Goal: Task Accomplishment & Management: Complete application form

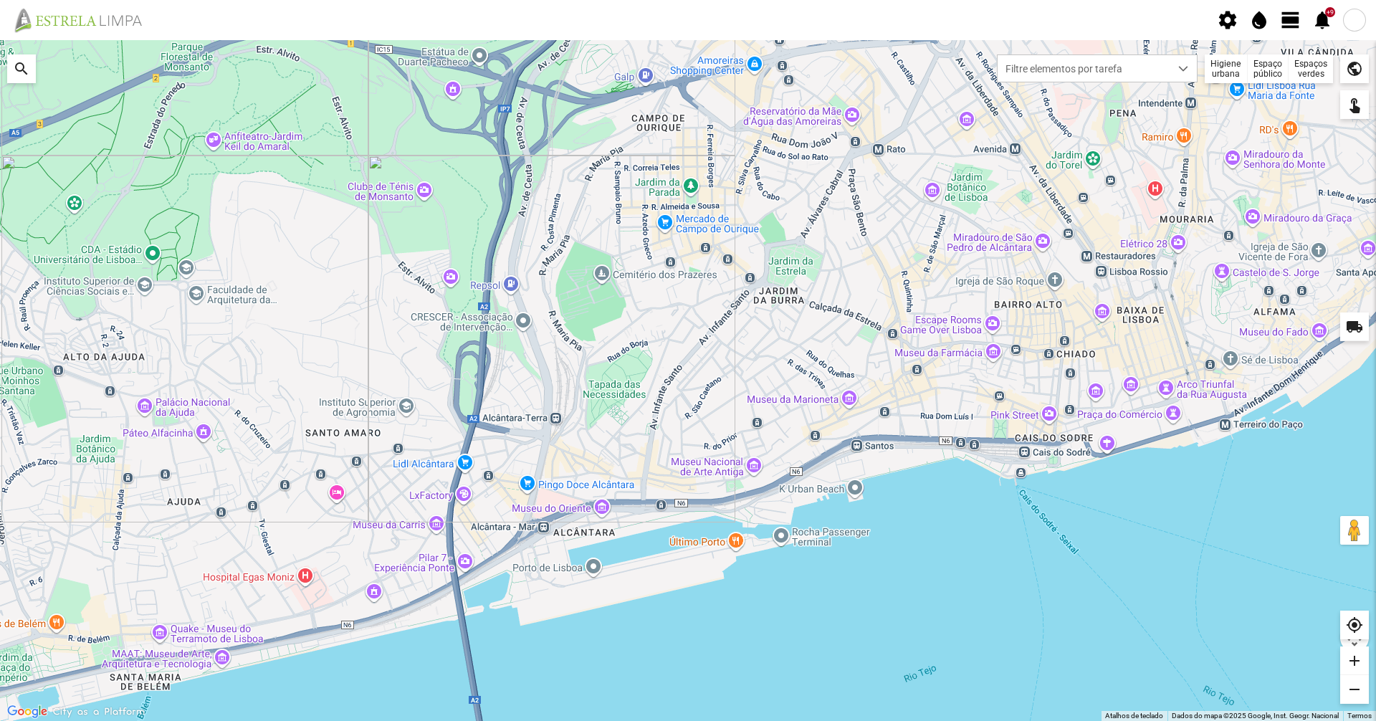
click at [1290, 5] on fbc-header "settings water_drop view_day +9 notifications" at bounding box center [688, 20] width 1376 height 40
click at [1285, 23] on span "view_day" at bounding box center [1290, 19] width 21 height 21
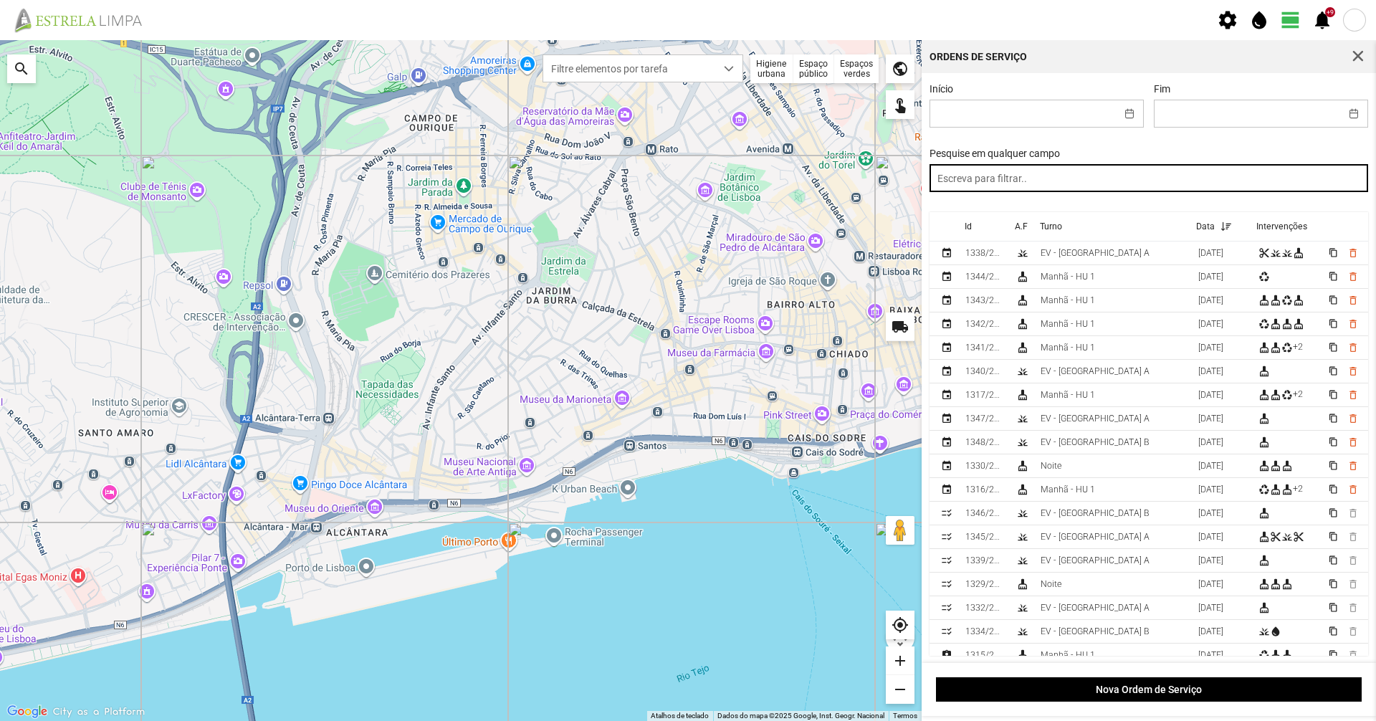
click at [1068, 180] on input "text" at bounding box center [1148, 178] width 439 height 28
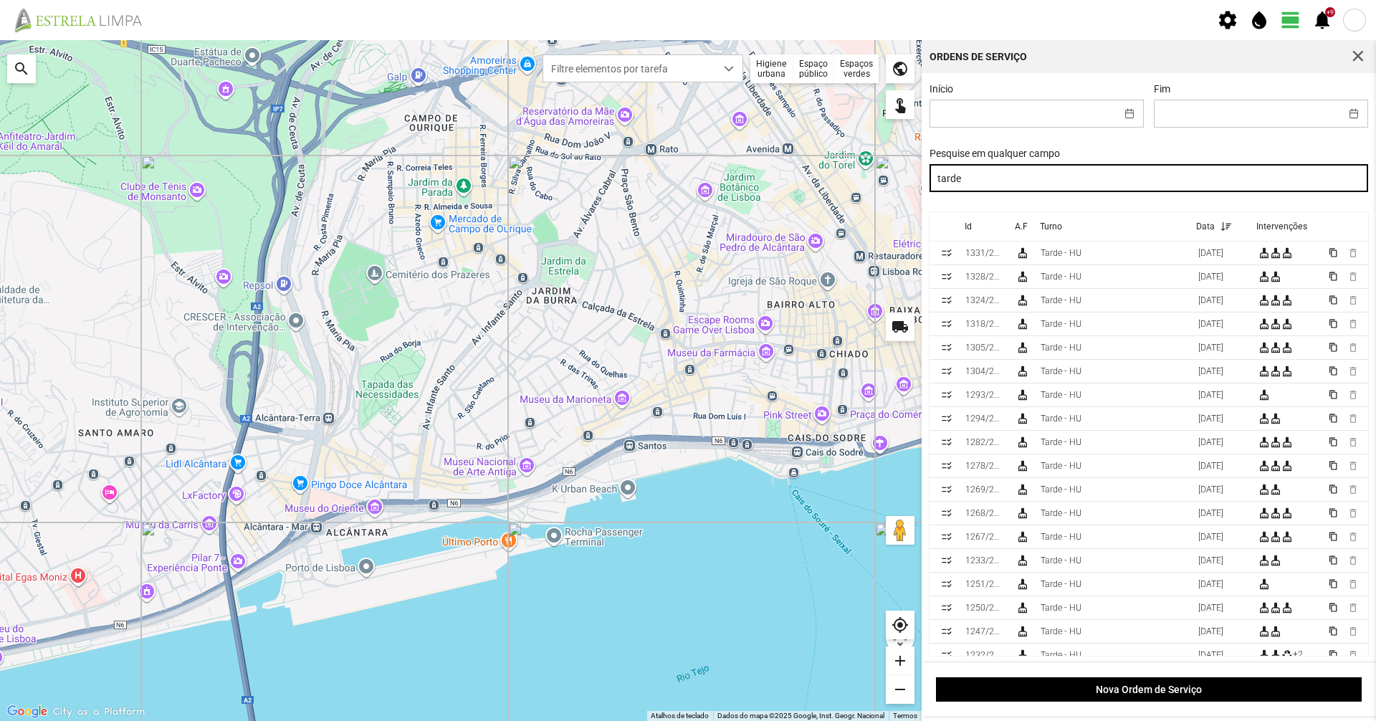
type input "tarde"
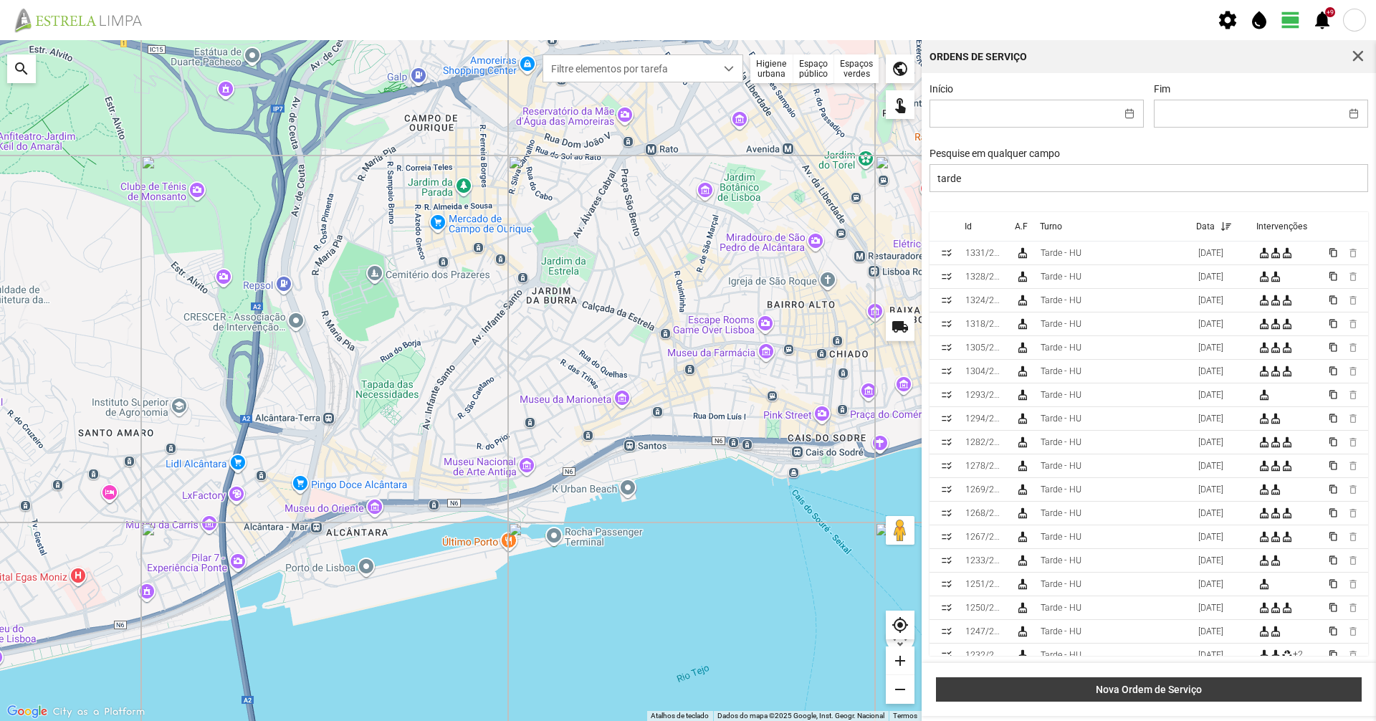
click at [1099, 695] on span "Nova Ordem de Serviço" at bounding box center [1149, 688] width 411 height 11
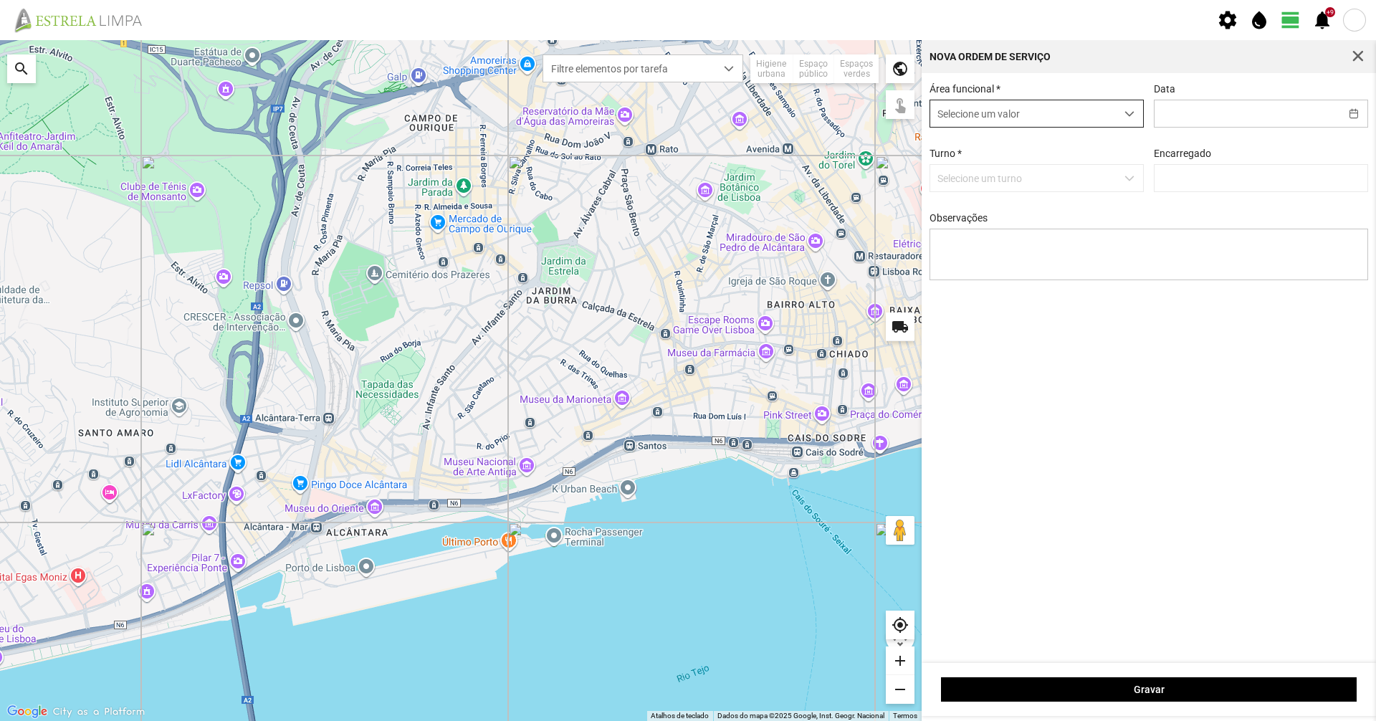
click at [1115, 103] on div "dropdown trigger" at bounding box center [1129, 113] width 28 height 27
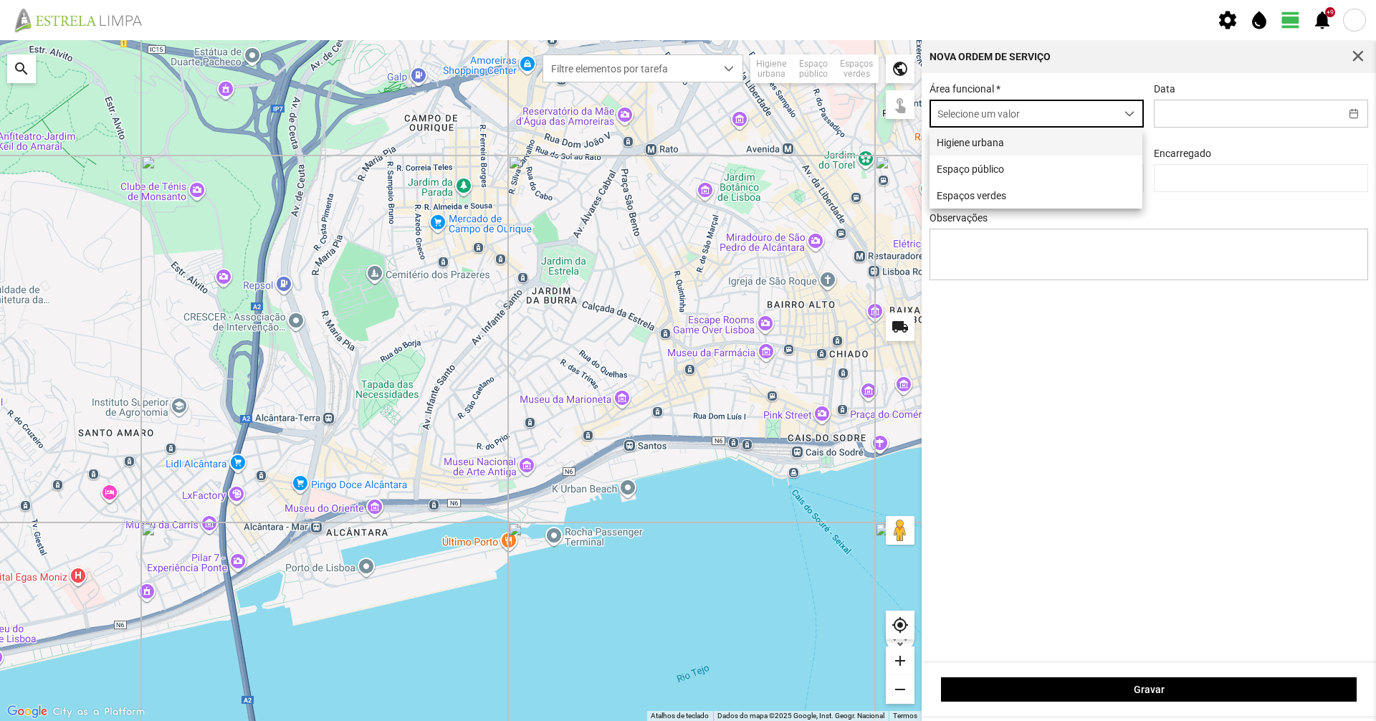
click at [1019, 152] on li "Higiene urbana" at bounding box center [1035, 142] width 213 height 27
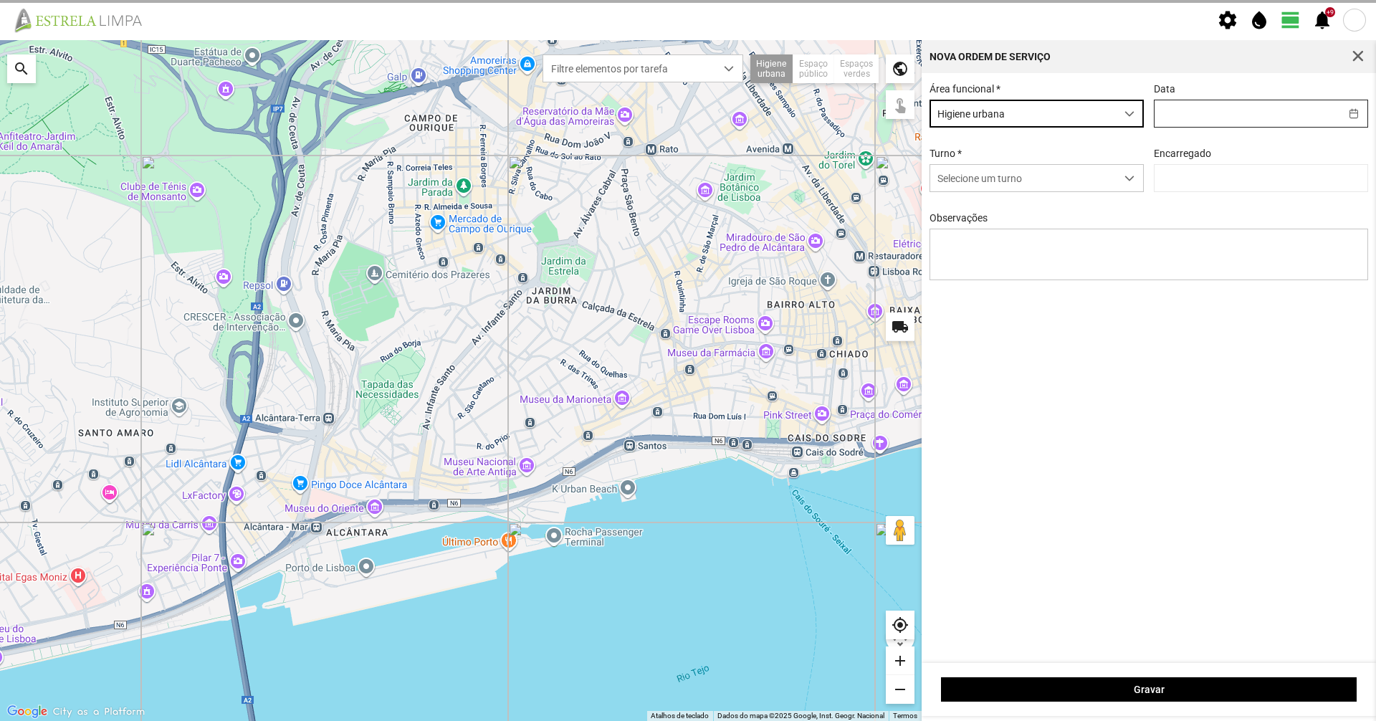
click at [1184, 102] on input "text" at bounding box center [1247, 113] width 186 height 27
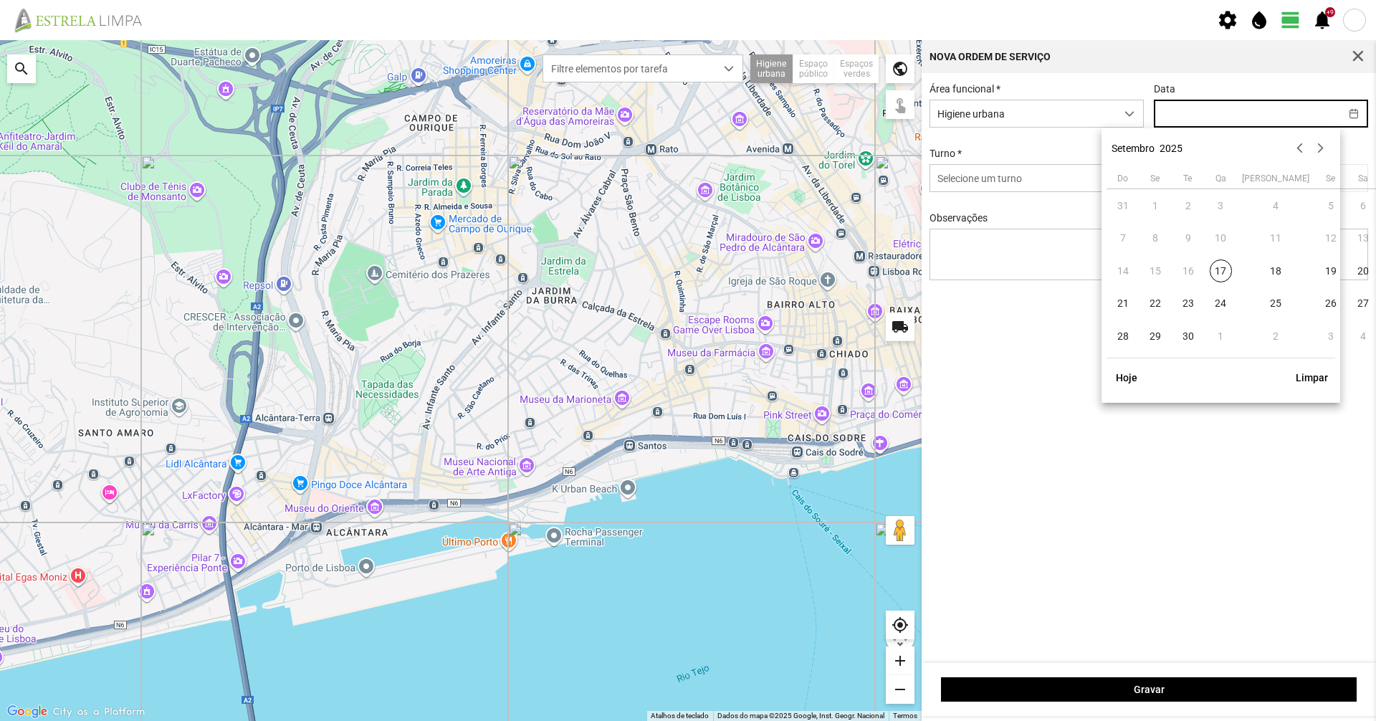
click at [1220, 279] on span "17" at bounding box center [1220, 270] width 23 height 23
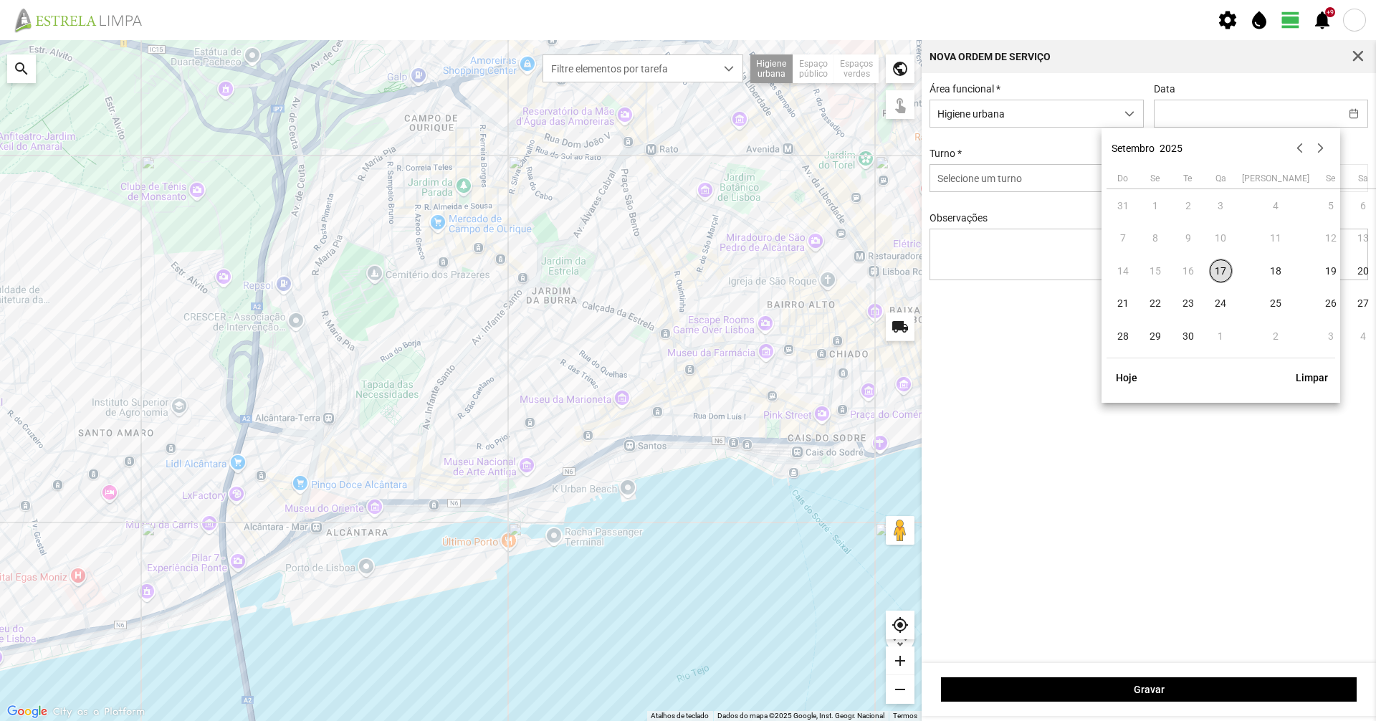
type input "[DATE]"
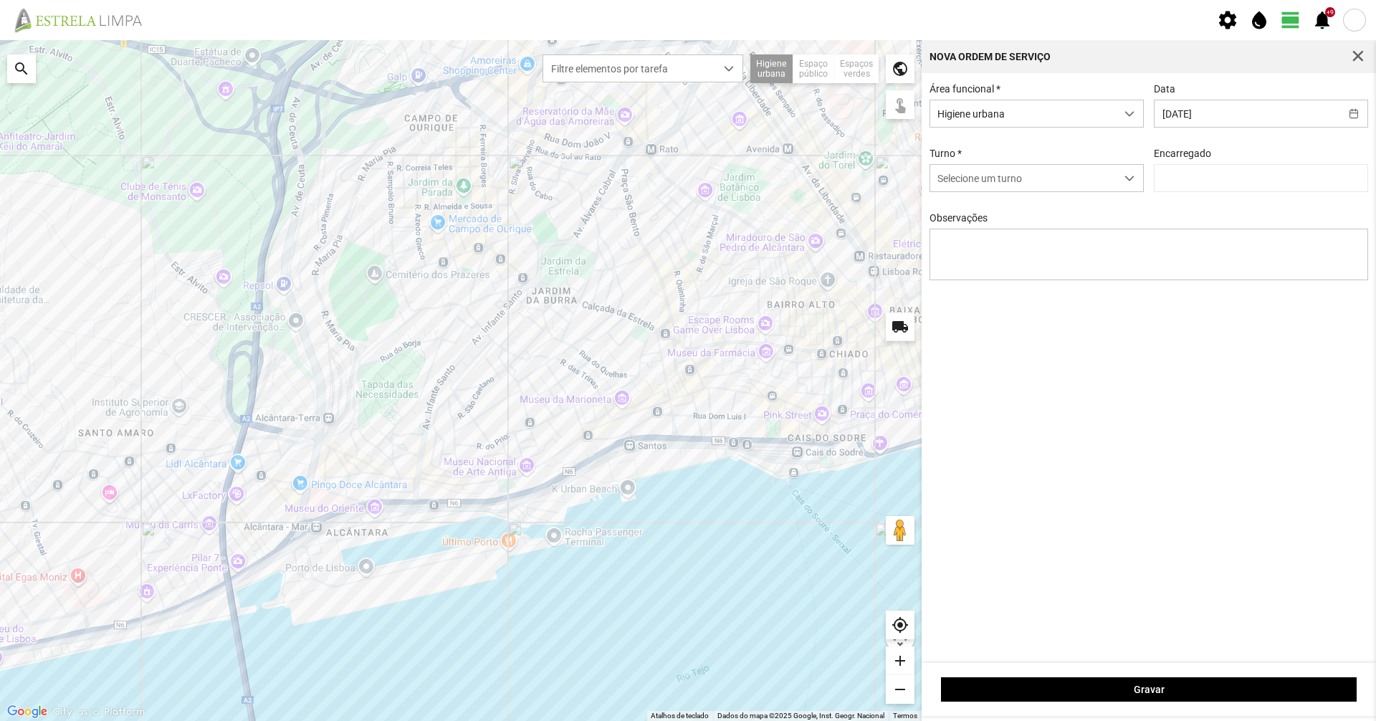
click at [1055, 148] on div "Área funcional * Higiene urbana Data [DATE] Turno * Selecione um turno Encarreg…" at bounding box center [1148, 192] width 449 height 219
click at [1082, 178] on span "Selecione um turno" at bounding box center [1023, 178] width 186 height 27
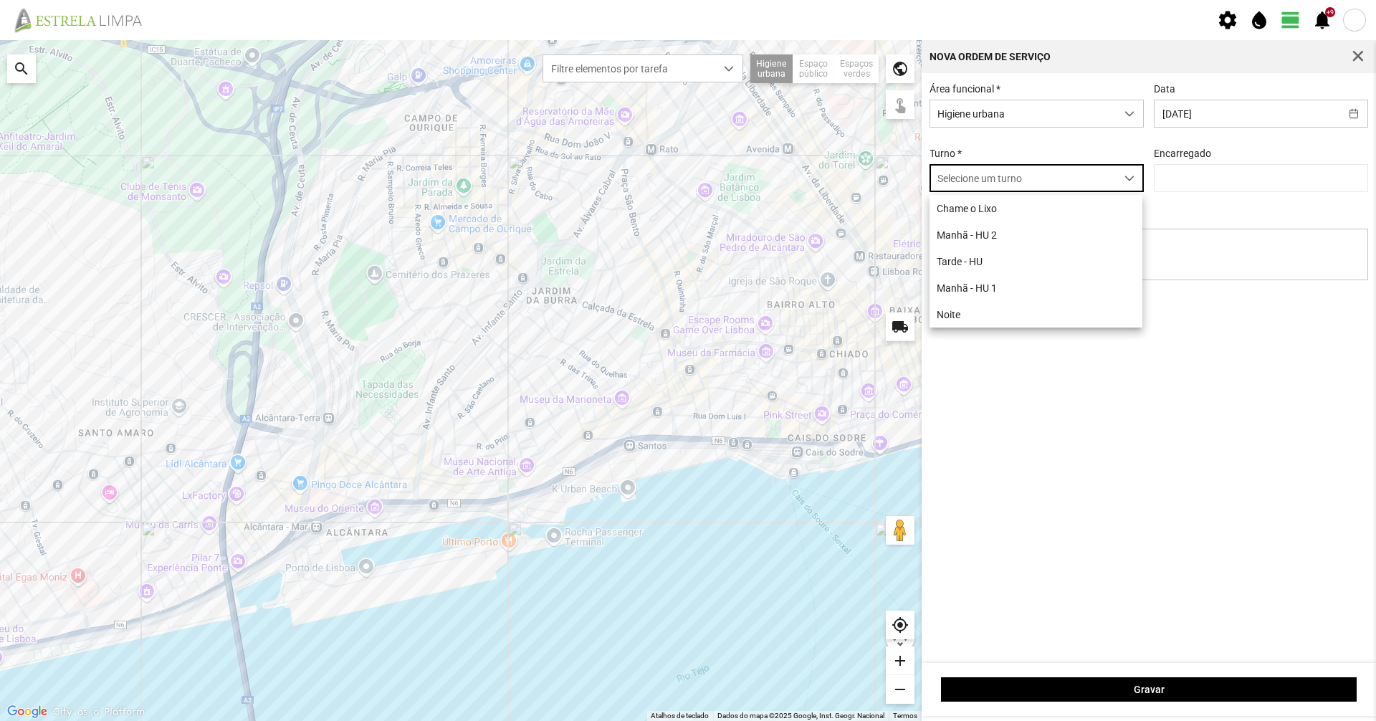
scroll to position [8, 64]
click at [1024, 256] on li "Tarde - HU" at bounding box center [1035, 261] width 213 height 27
type input "[PERSON_NAME]"
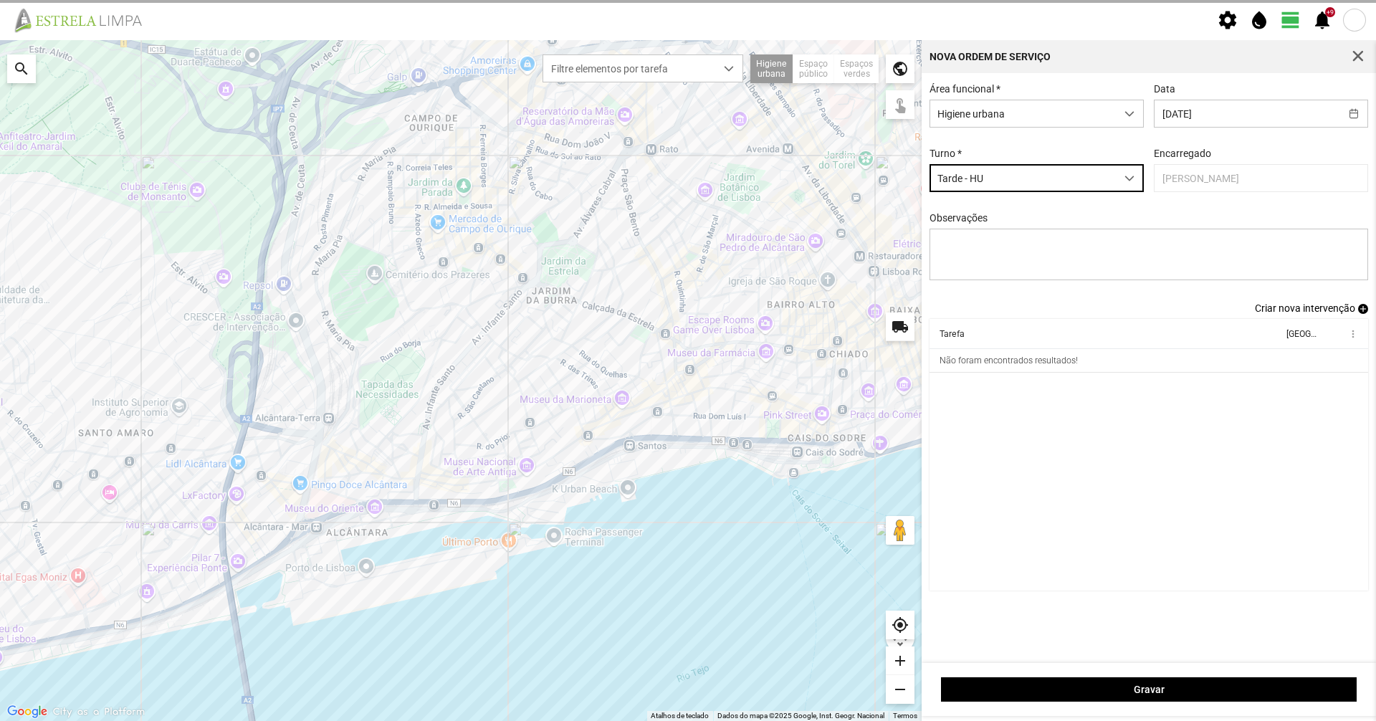
click at [1294, 310] on span "Criar nova intervenção" at bounding box center [1304, 307] width 100 height 11
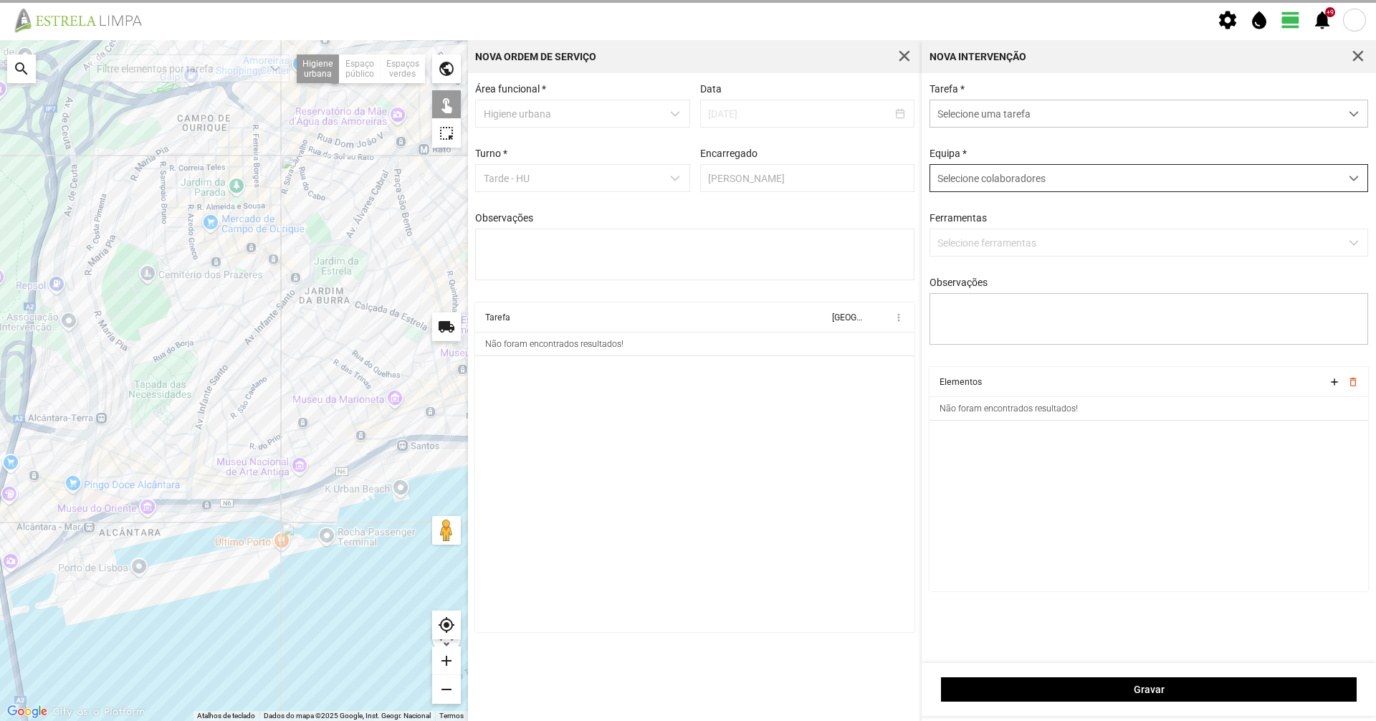
click at [986, 178] on span "Selecione colaboradores" at bounding box center [991, 178] width 108 height 11
click at [987, 123] on span "Selecione uma tarefa" at bounding box center [1135, 113] width 410 height 27
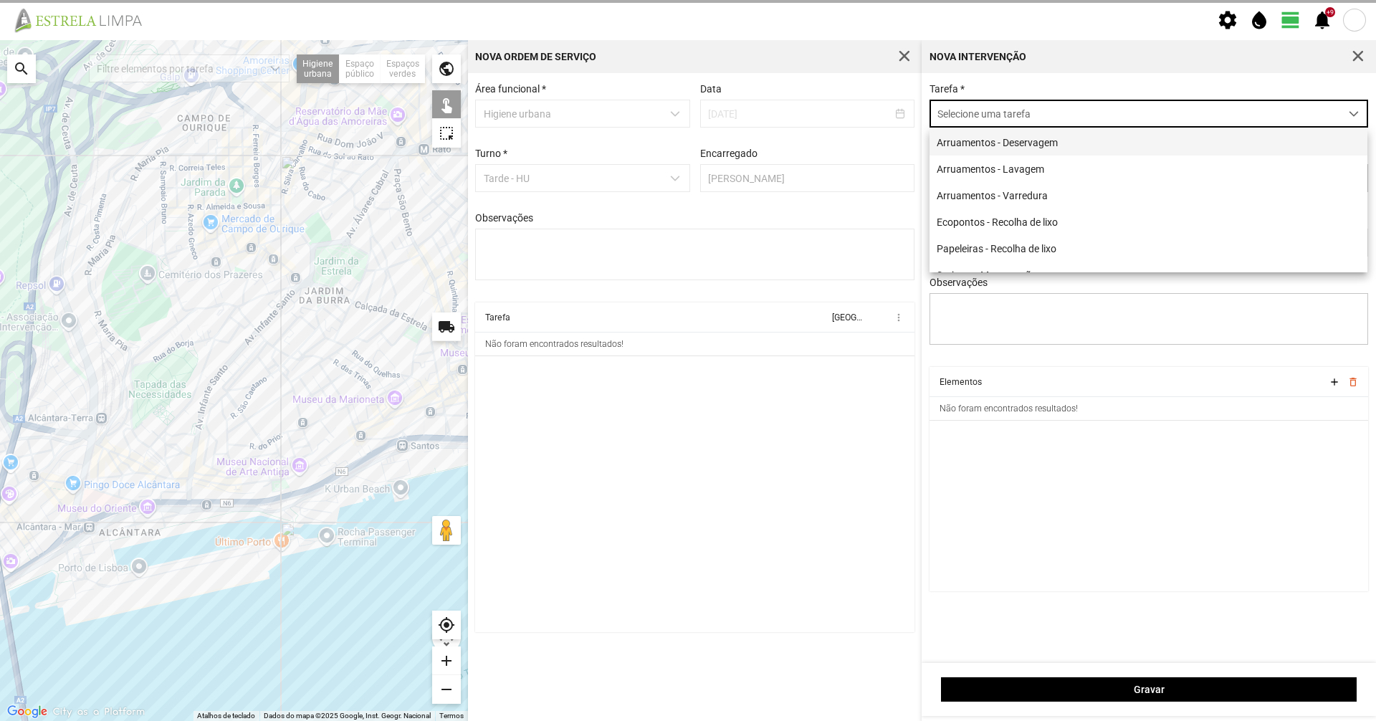
click at [976, 140] on li "Arruamentos - Deservagem" at bounding box center [1148, 142] width 438 height 27
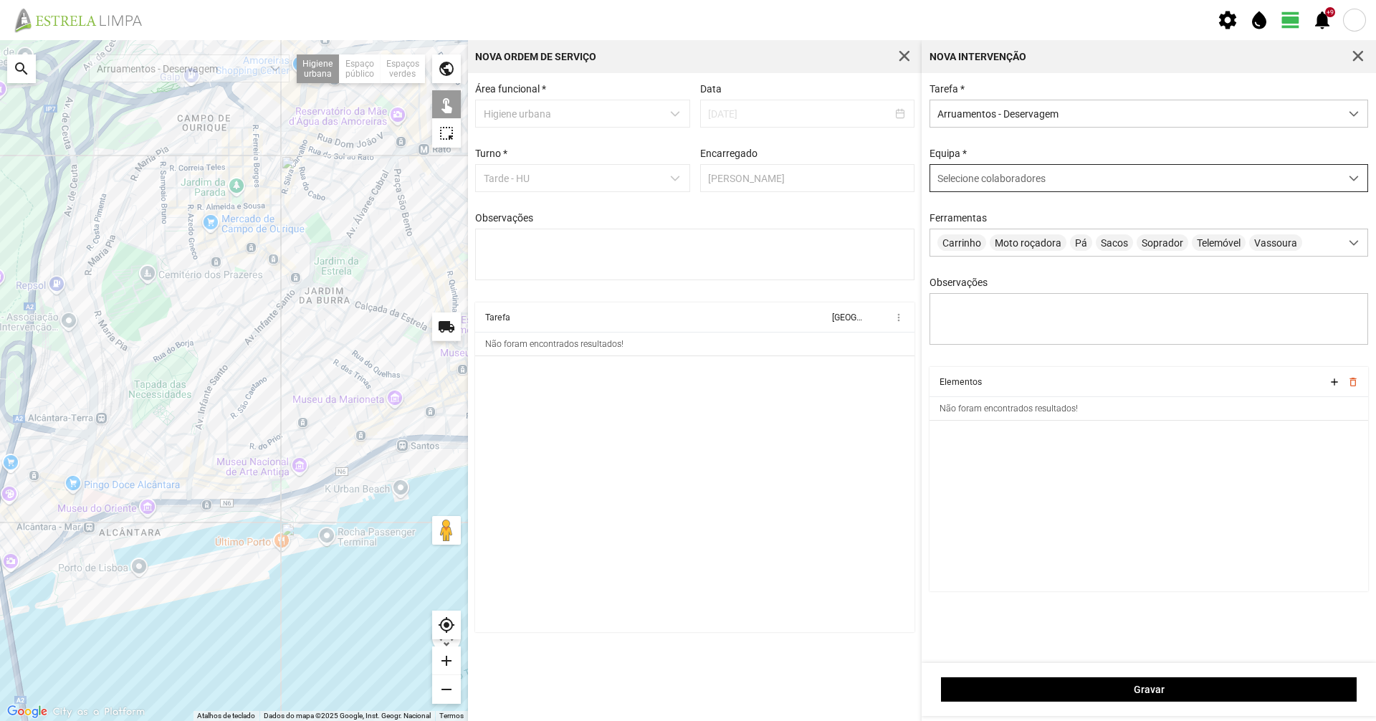
click at [949, 171] on div "Selecione colaboradores" at bounding box center [1135, 178] width 410 height 27
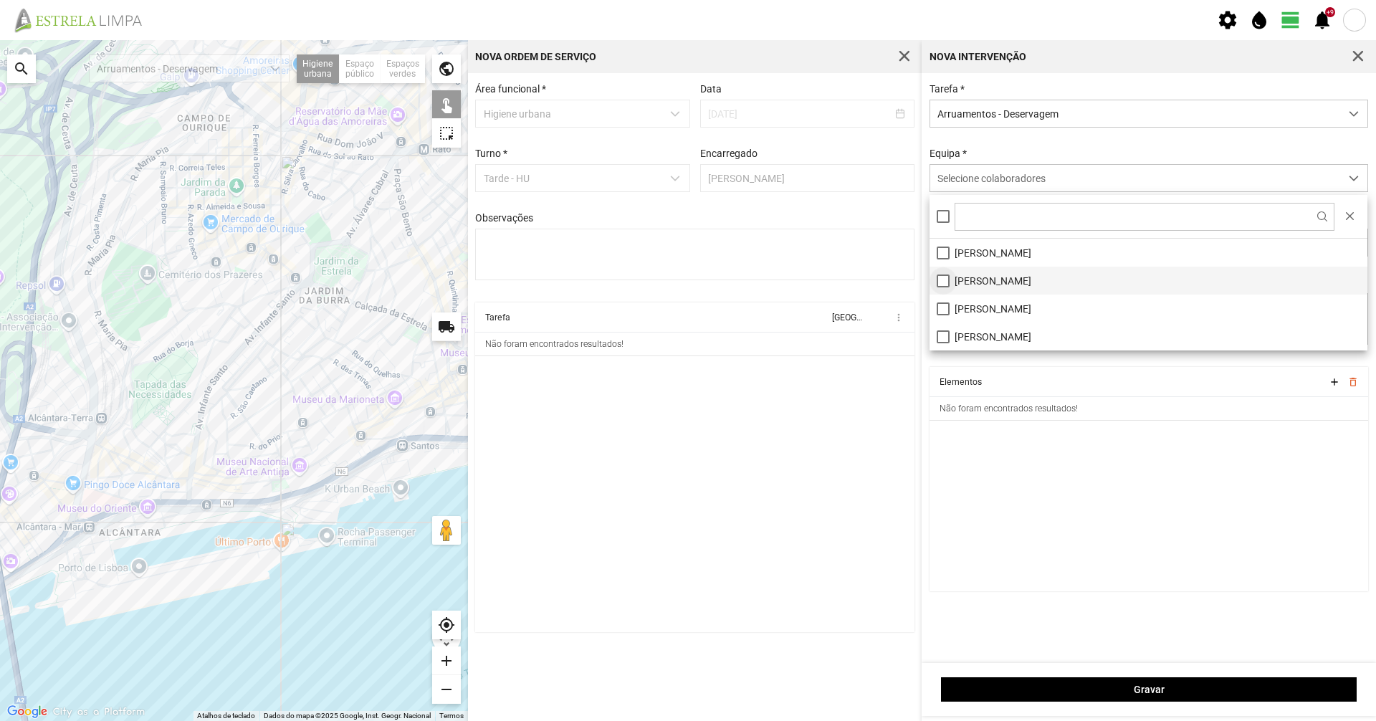
click at [949, 284] on li "[PERSON_NAME]" at bounding box center [1148, 281] width 438 height 28
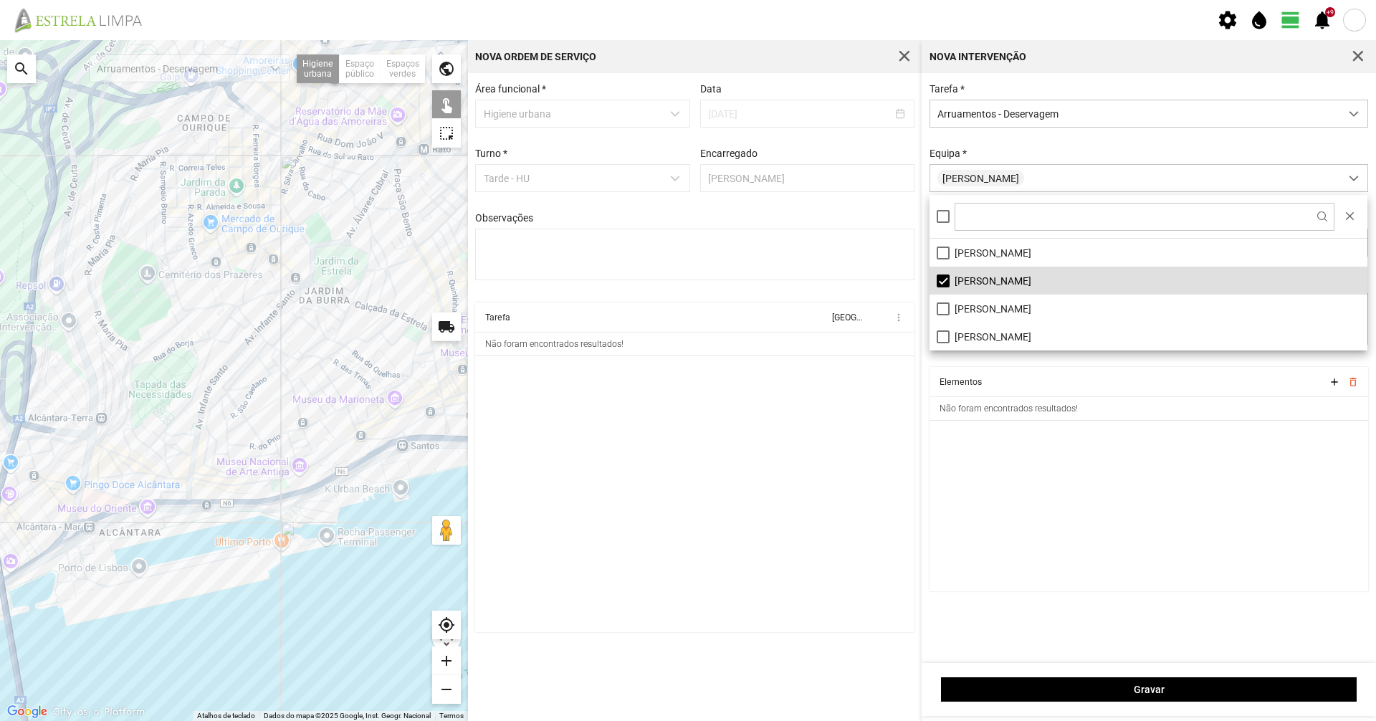
click at [1000, 157] on div "Equipa * [PERSON_NAME]" at bounding box center [1148, 170] width 449 height 44
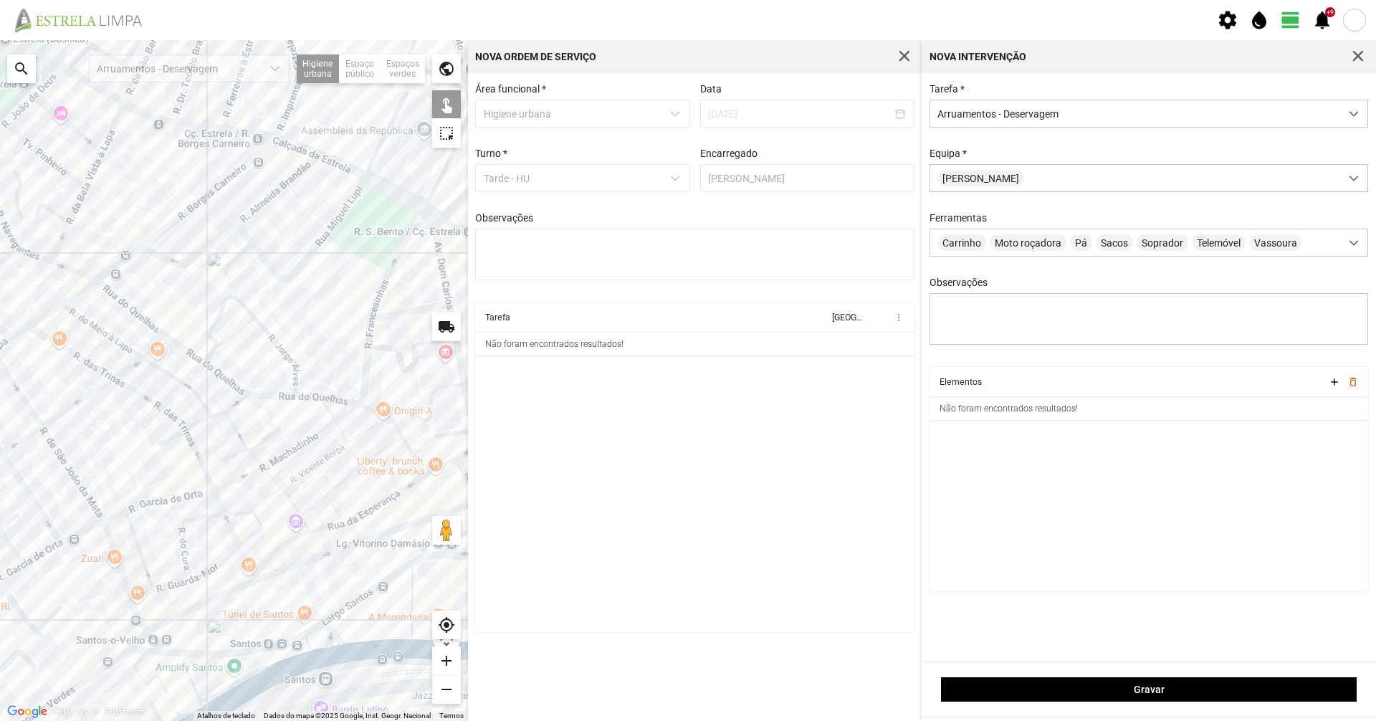
click at [117, 514] on div at bounding box center [234, 380] width 468 height 681
click at [139, 504] on div at bounding box center [234, 380] width 468 height 681
click at [88, 364] on div at bounding box center [234, 380] width 468 height 681
click at [152, 400] on div at bounding box center [234, 380] width 468 height 681
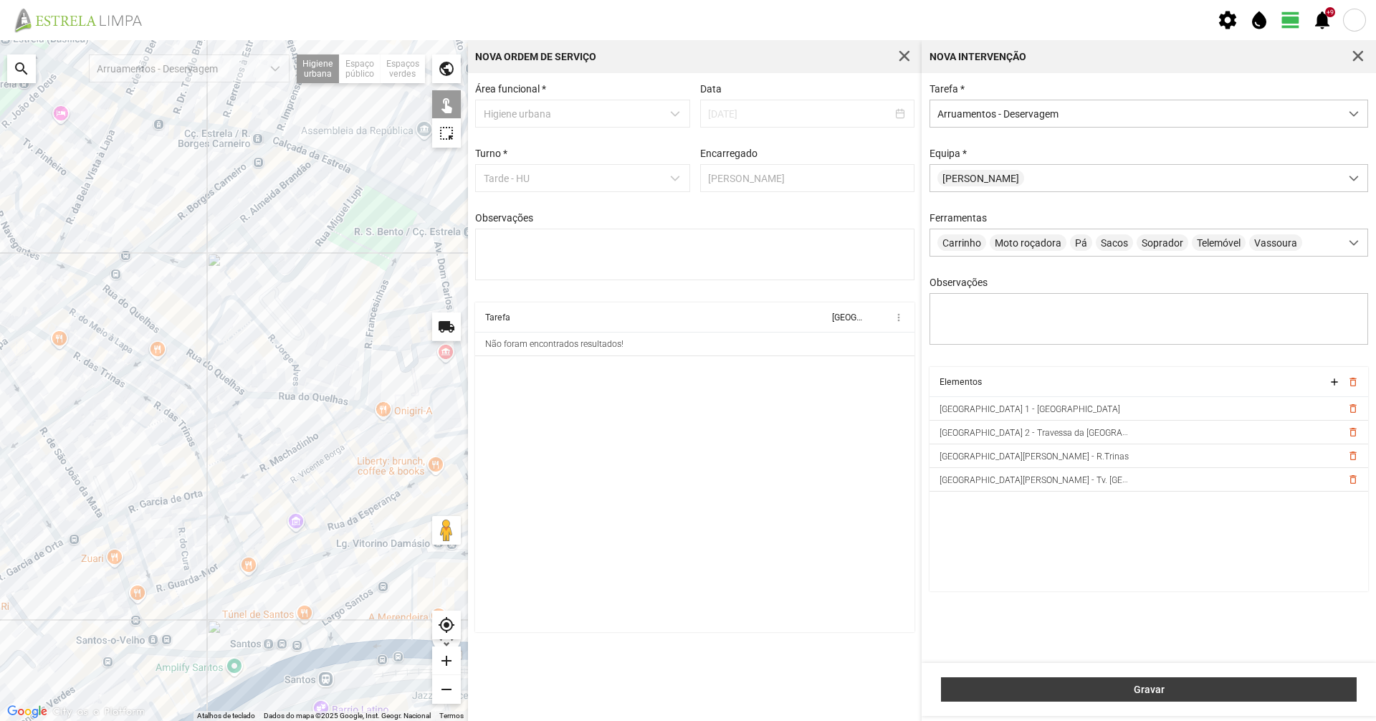
click at [977, 686] on span "Gravar" at bounding box center [1149, 688] width 400 height 11
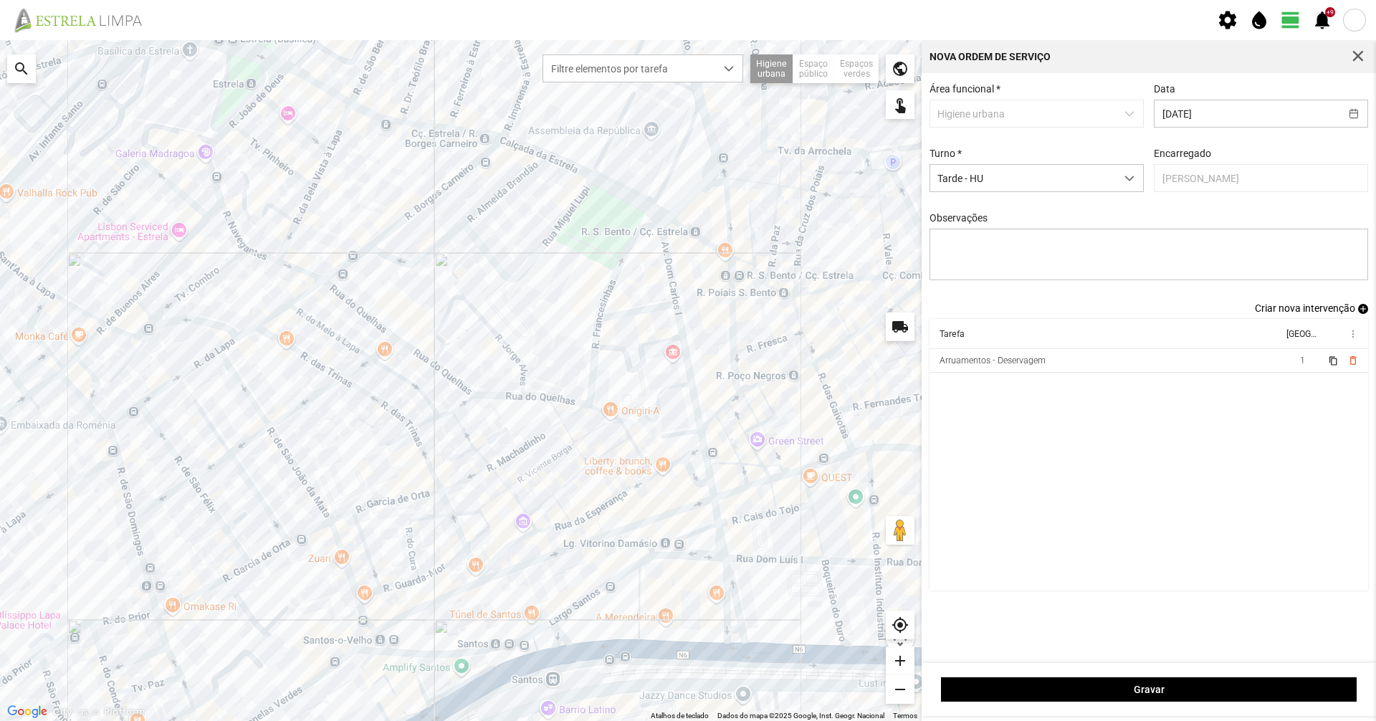
click at [1285, 310] on span "Criar nova intervenção" at bounding box center [1304, 307] width 100 height 11
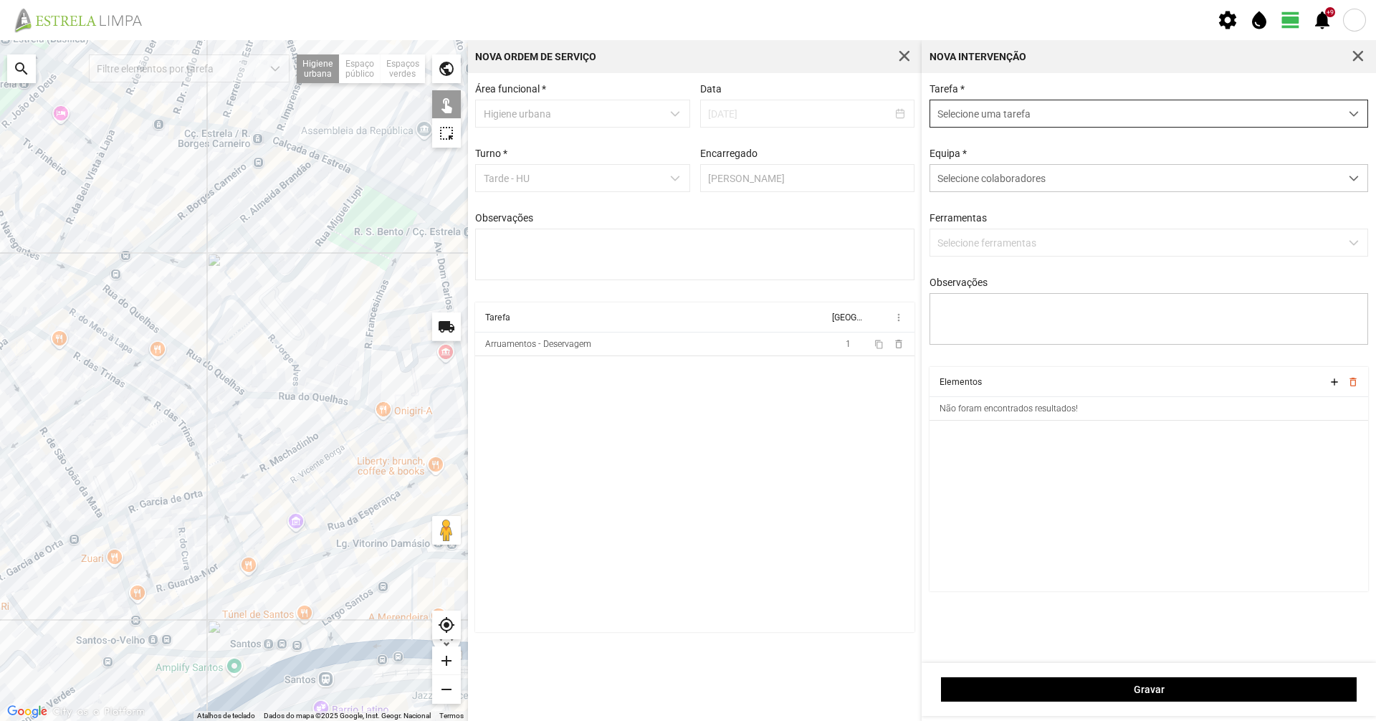
click at [1173, 121] on span "Selecione uma tarefa" at bounding box center [1135, 113] width 410 height 27
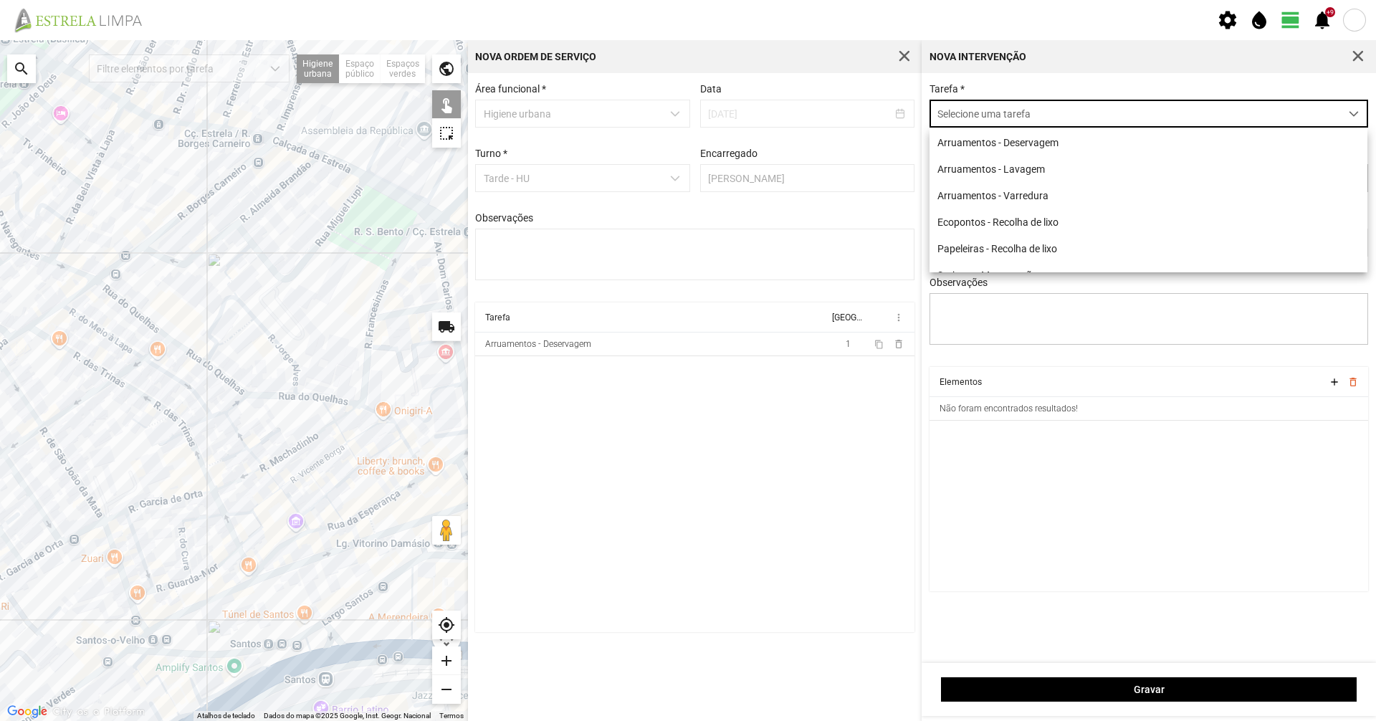
scroll to position [8, 64]
click at [1138, 138] on li "Arruamentos - Deservagem" at bounding box center [1148, 142] width 438 height 27
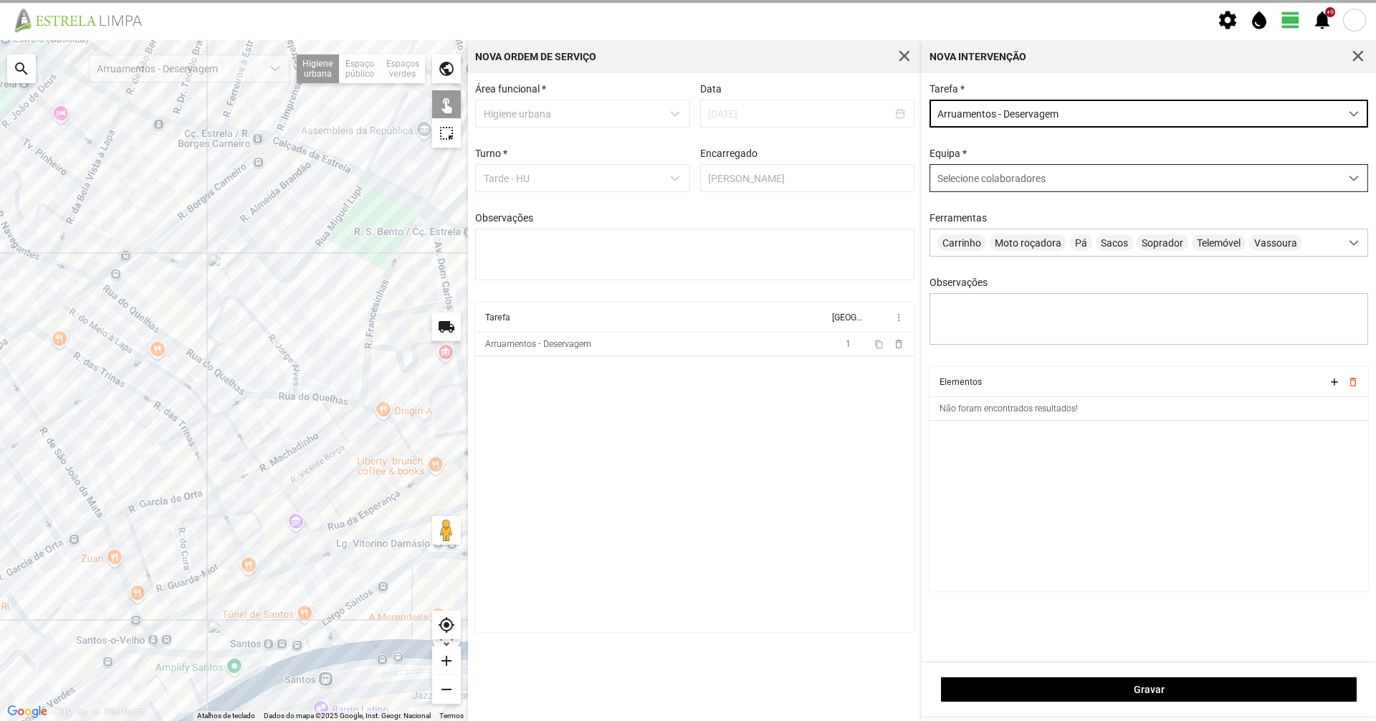
click at [1086, 181] on div "Selecione colaboradores" at bounding box center [1135, 178] width 410 height 27
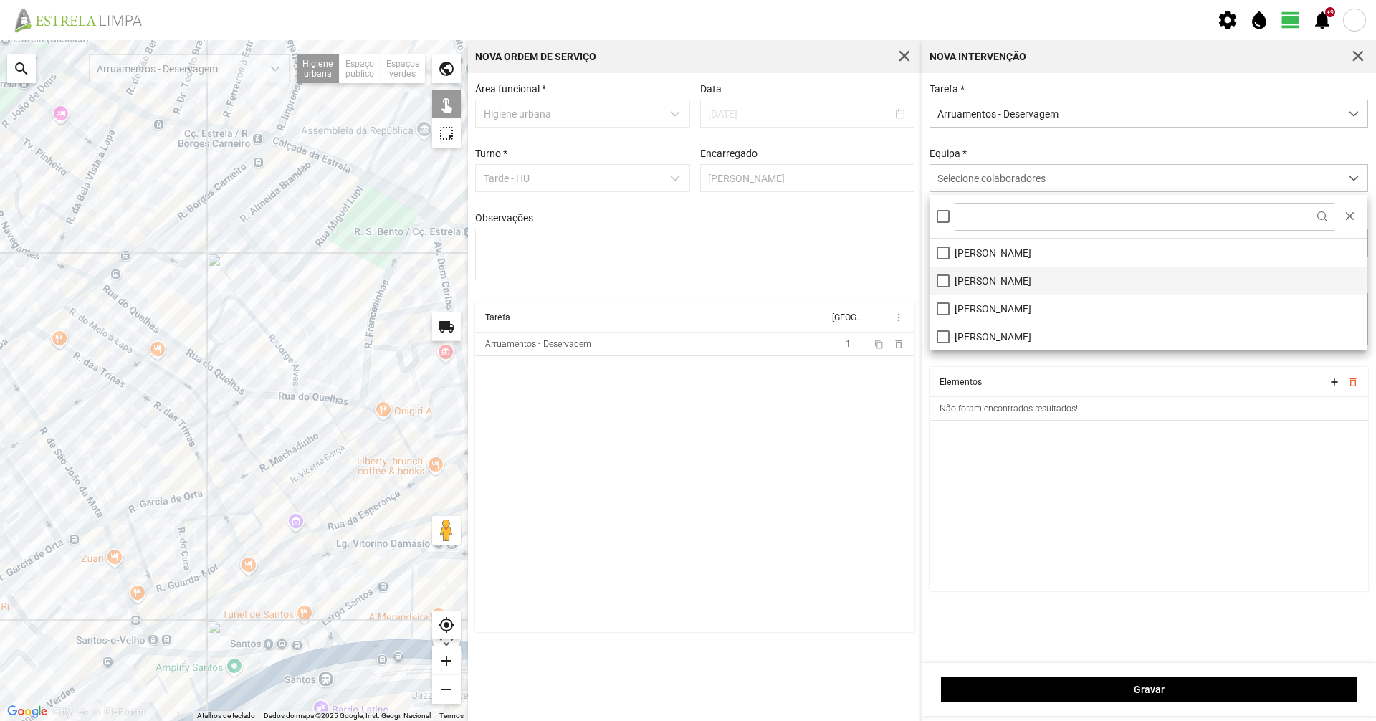
click at [987, 276] on li "[PERSON_NAME]" at bounding box center [1148, 281] width 438 height 28
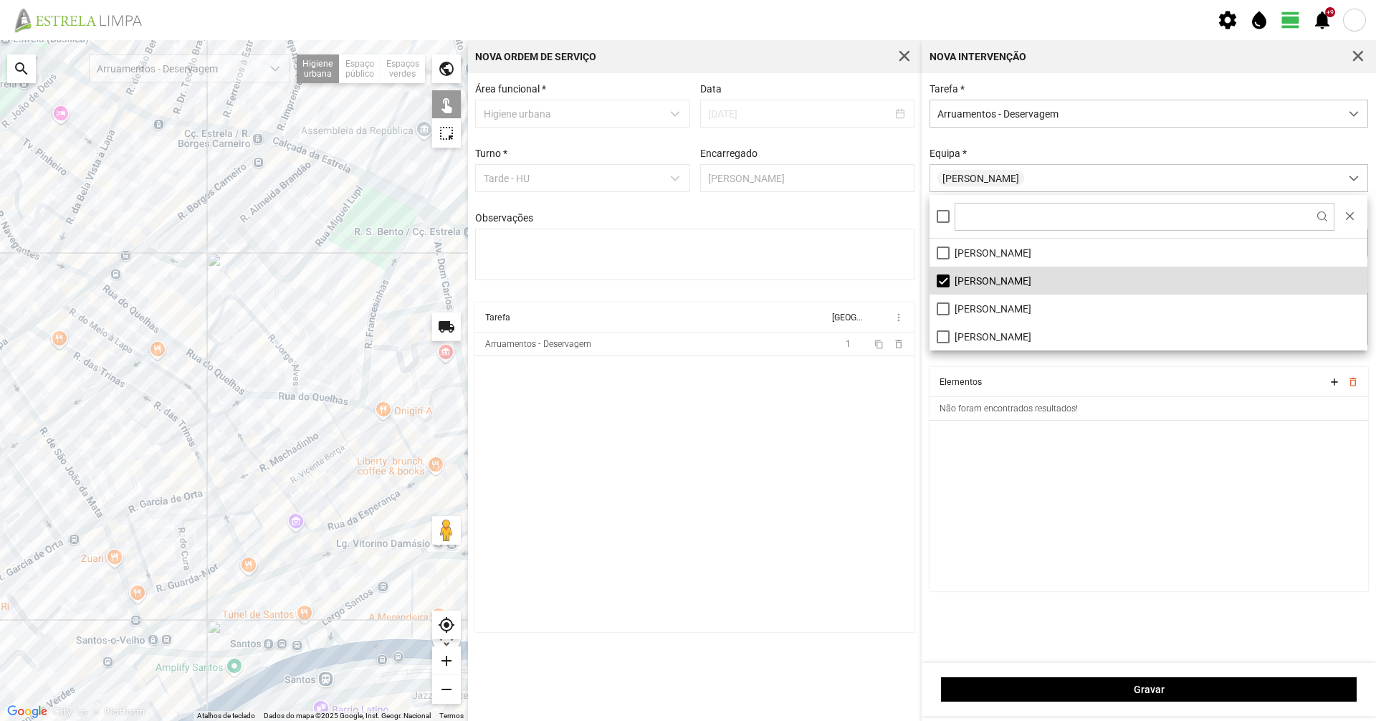
click at [1090, 153] on div "Equipa * [PERSON_NAME]" at bounding box center [1148, 170] width 449 height 44
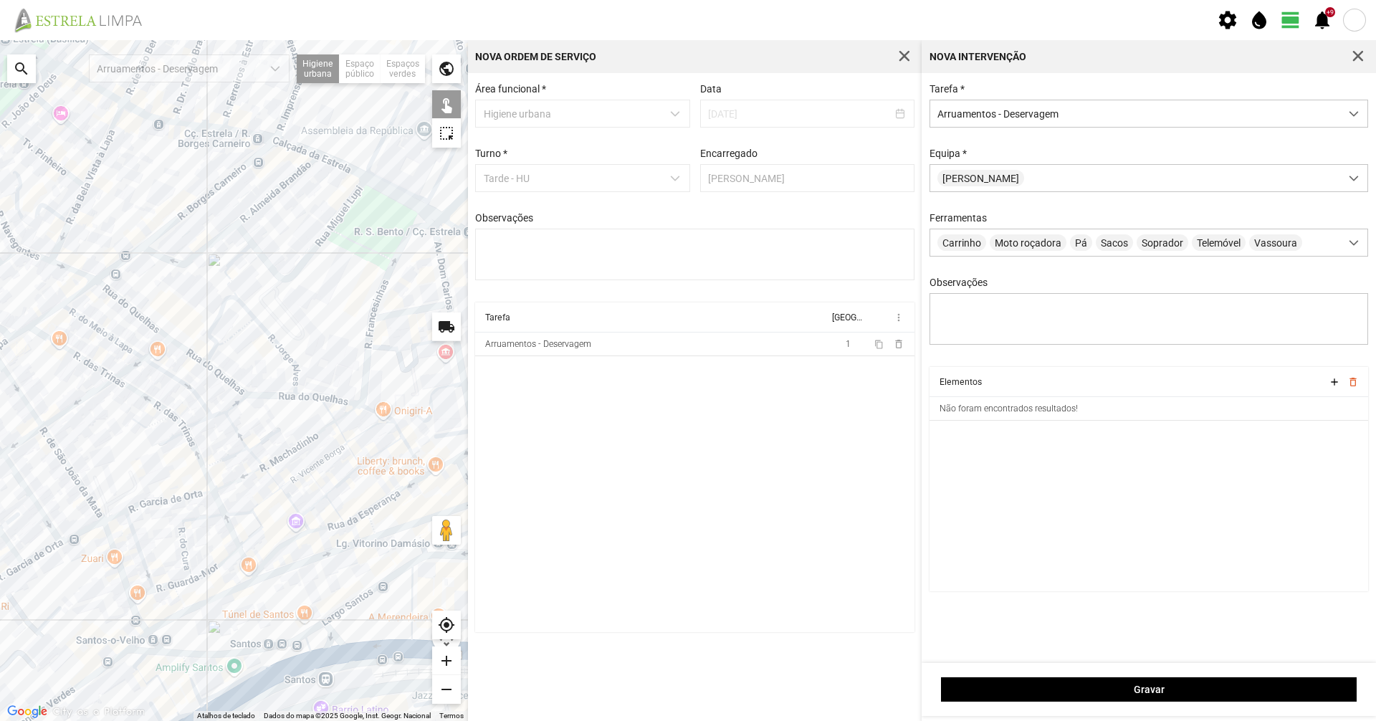
drag, startPoint x: 88, startPoint y: 440, endPoint x: 403, endPoint y: 300, distance: 344.8
click at [403, 300] on div at bounding box center [234, 380] width 468 height 681
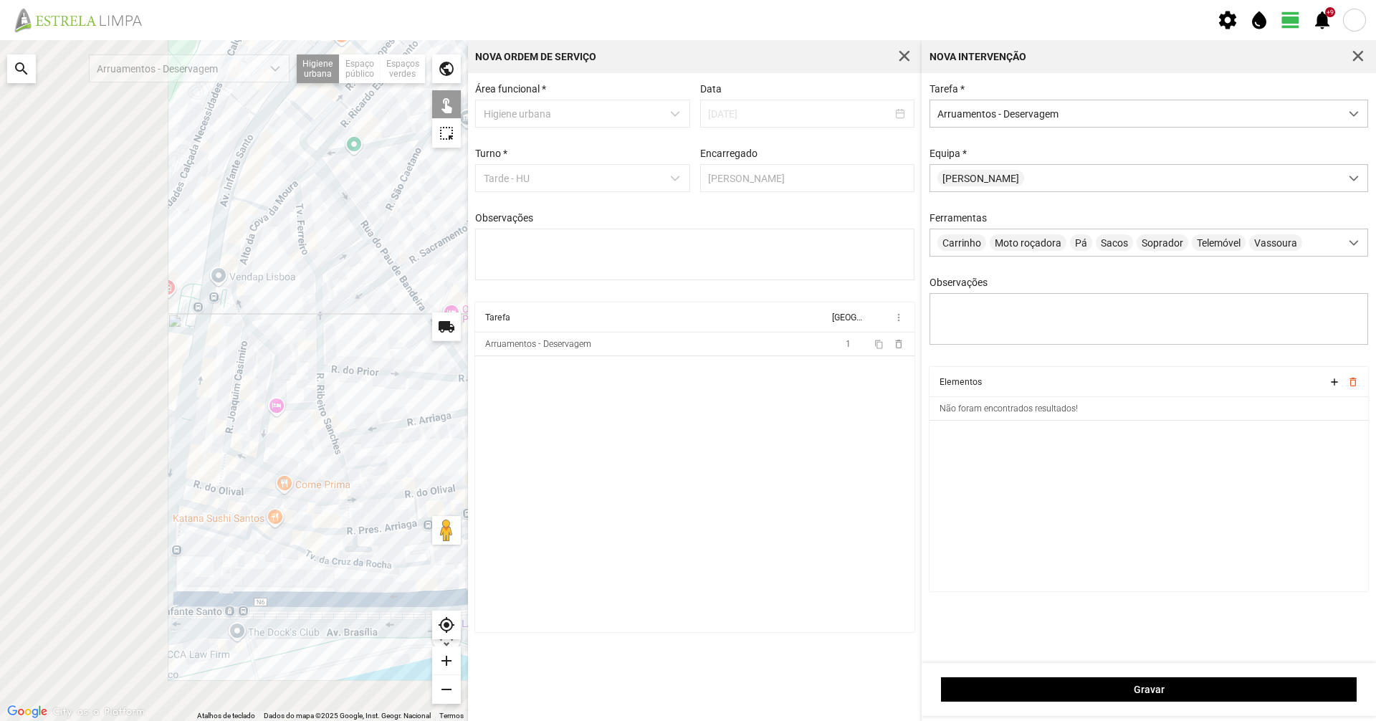
drag, startPoint x: 160, startPoint y: 470, endPoint x: 403, endPoint y: 341, distance: 275.0
click at [403, 341] on div at bounding box center [234, 380] width 468 height 681
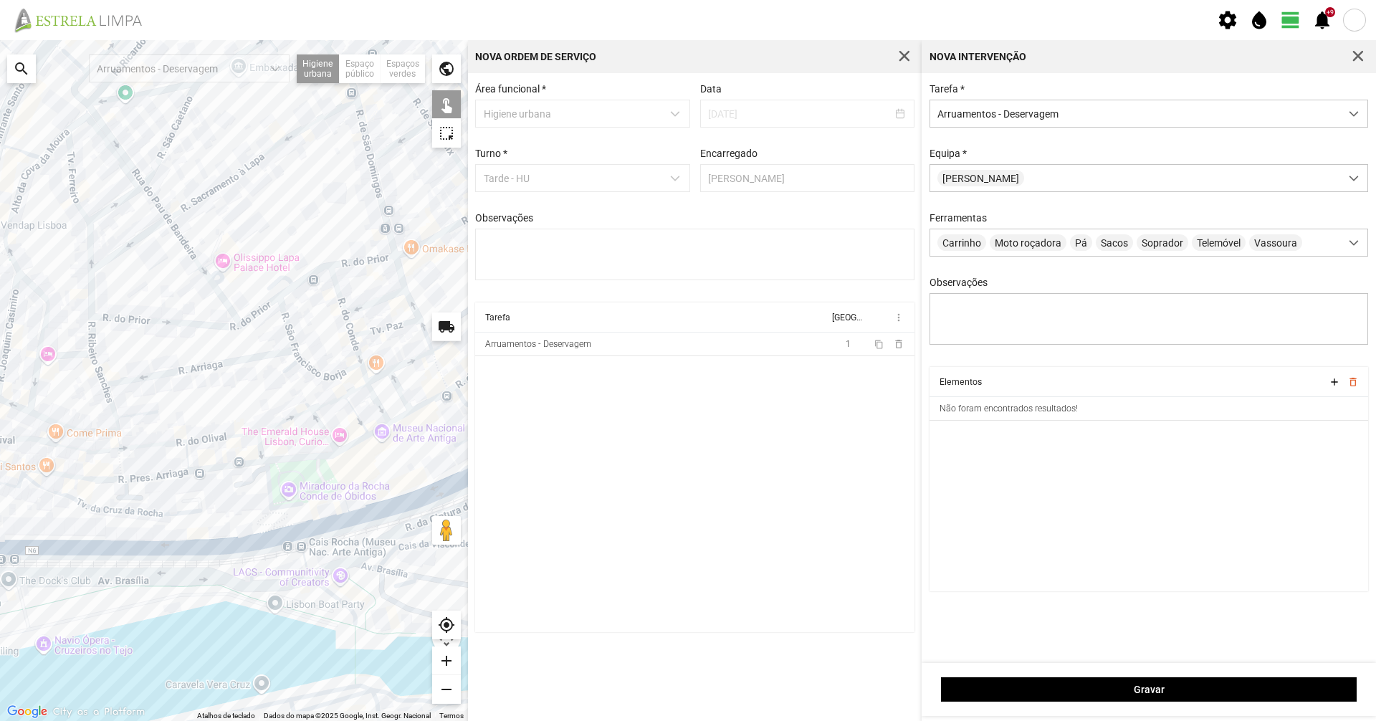
drag, startPoint x: 277, startPoint y: 428, endPoint x: 0, endPoint y: 378, distance: 281.7
click at [0, 378] on div at bounding box center [234, 380] width 468 height 681
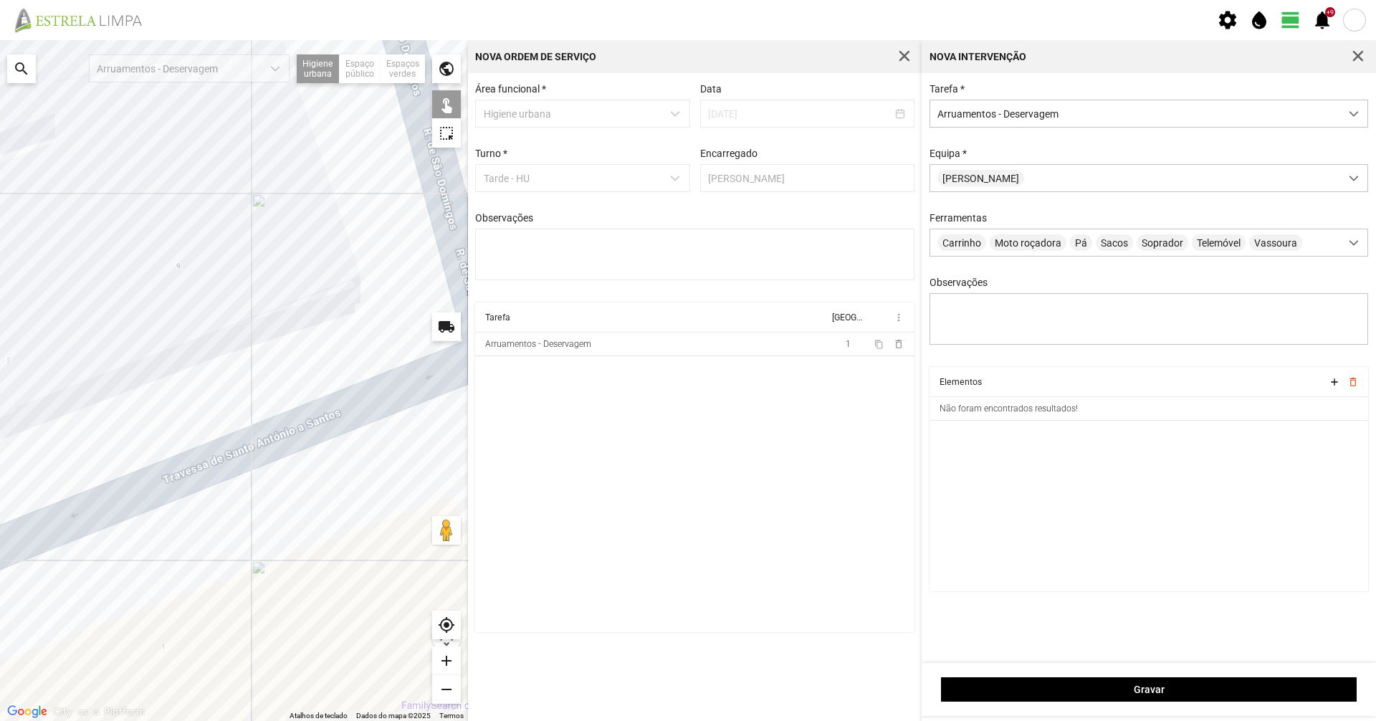
click at [195, 472] on div at bounding box center [234, 380] width 468 height 681
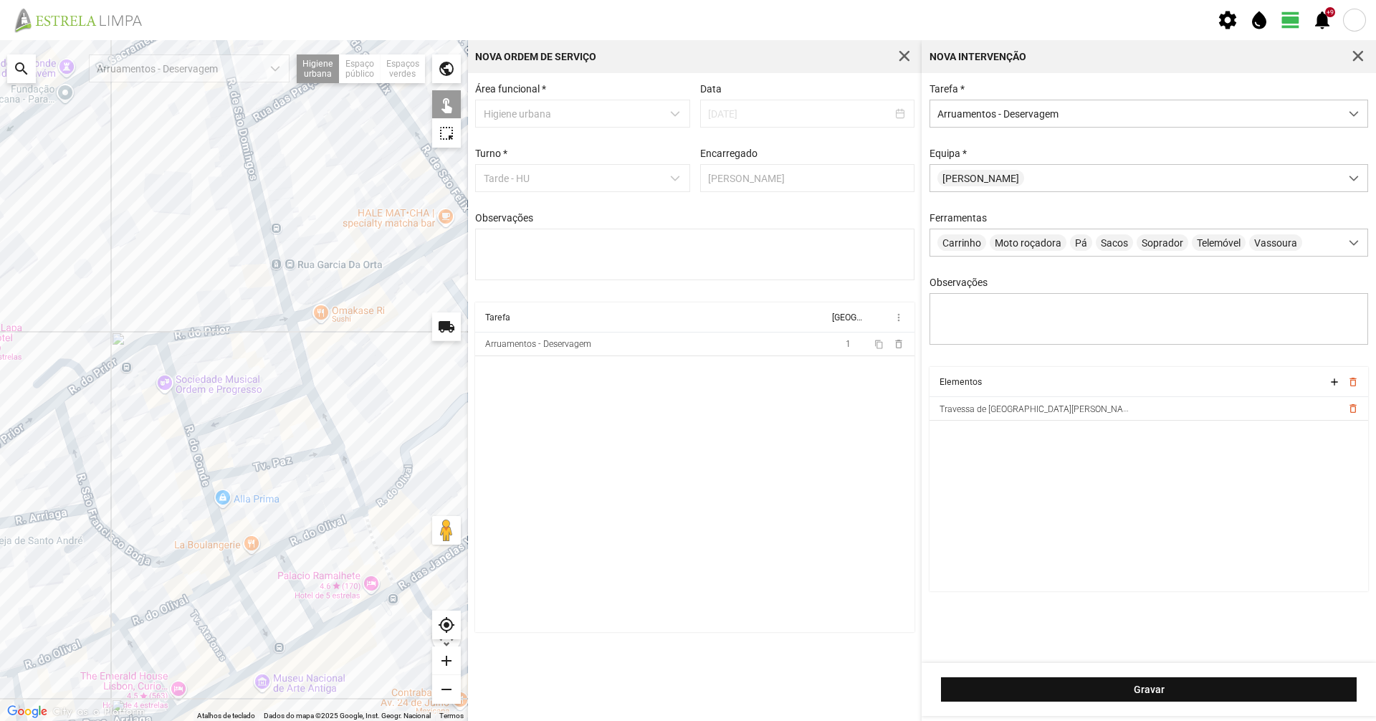
click at [1102, 695] on span "Gravar" at bounding box center [1149, 688] width 400 height 11
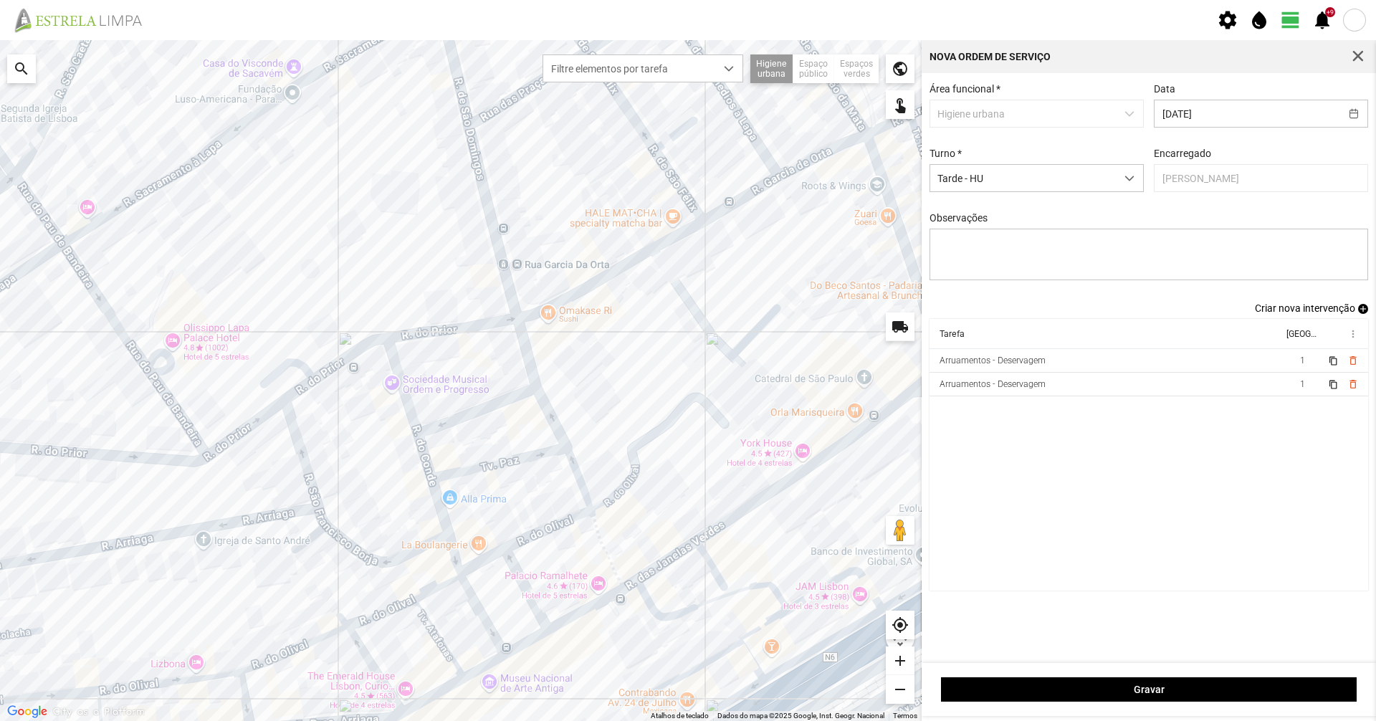
click at [1264, 312] on span "Criar nova intervenção" at bounding box center [1304, 307] width 100 height 11
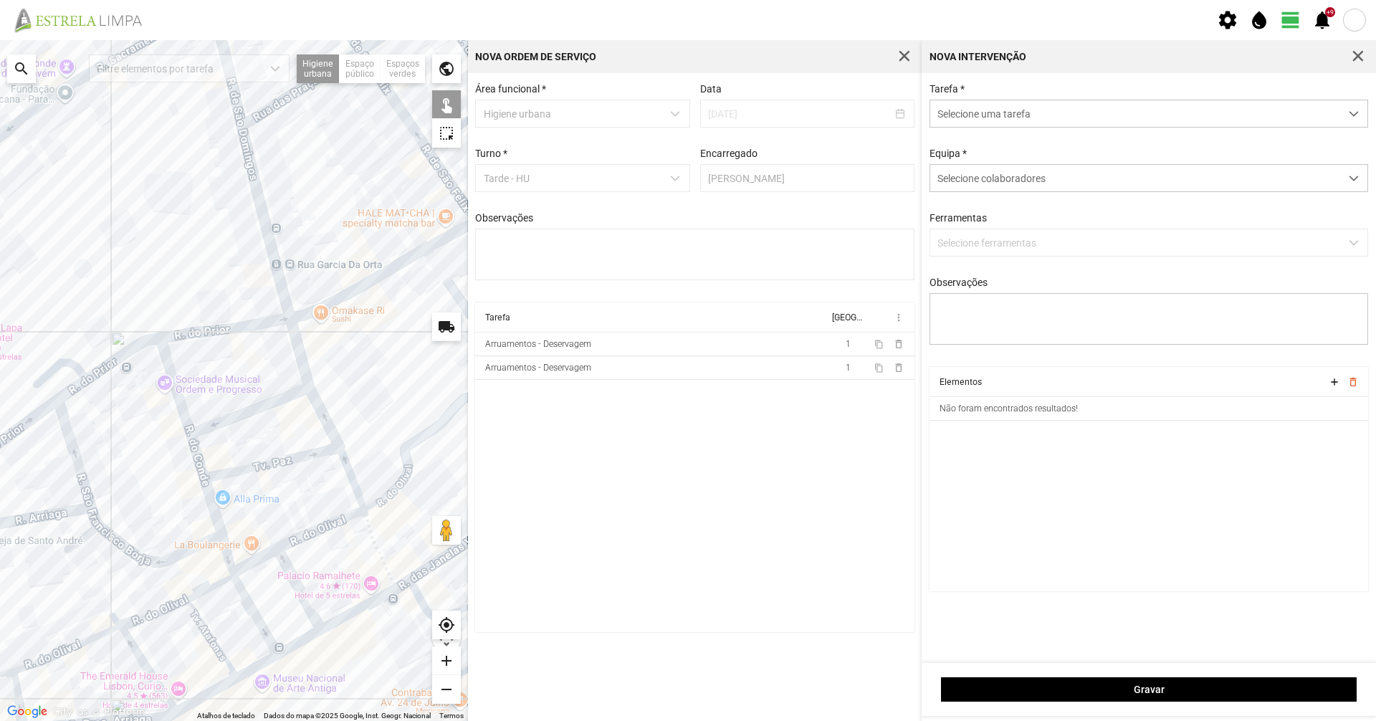
click at [981, 119] on span "Selecione uma tarefa" at bounding box center [1135, 113] width 410 height 27
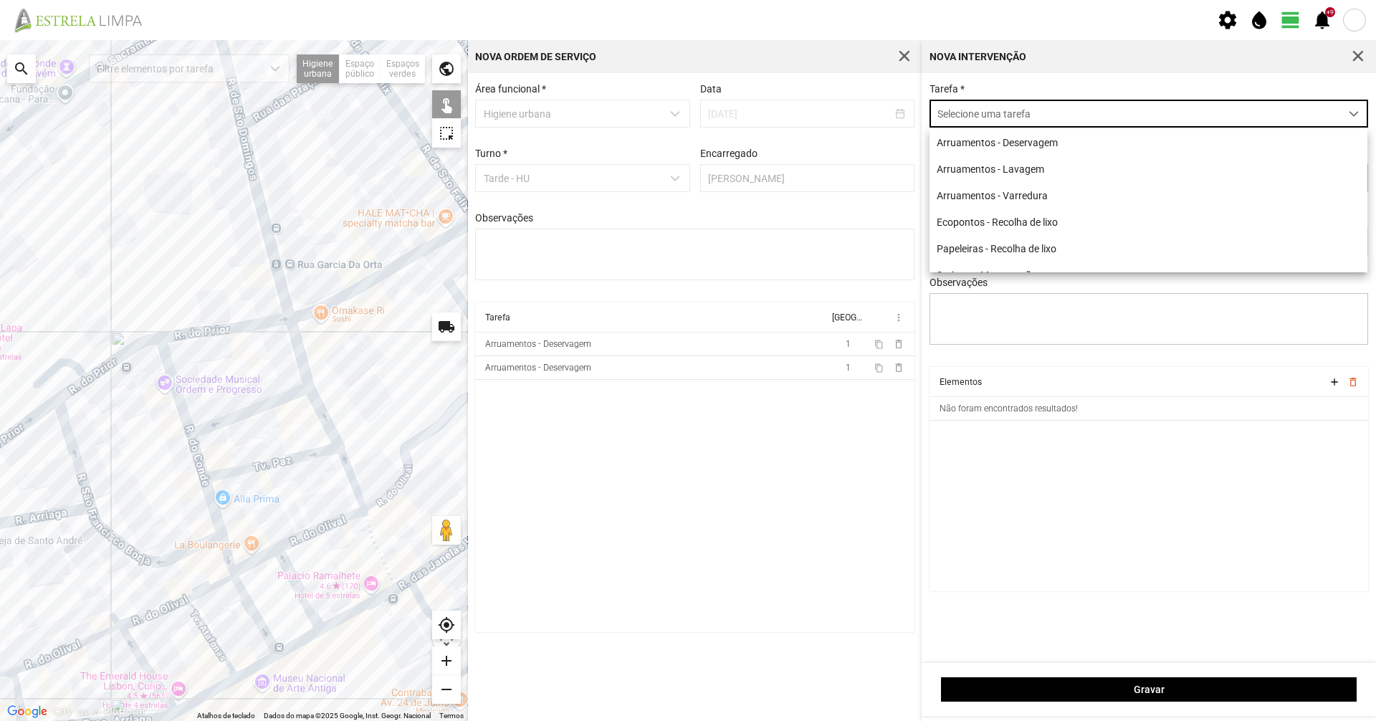
scroll to position [8, 64]
click at [989, 149] on li "Arruamentos - Deservagem" at bounding box center [1148, 142] width 438 height 27
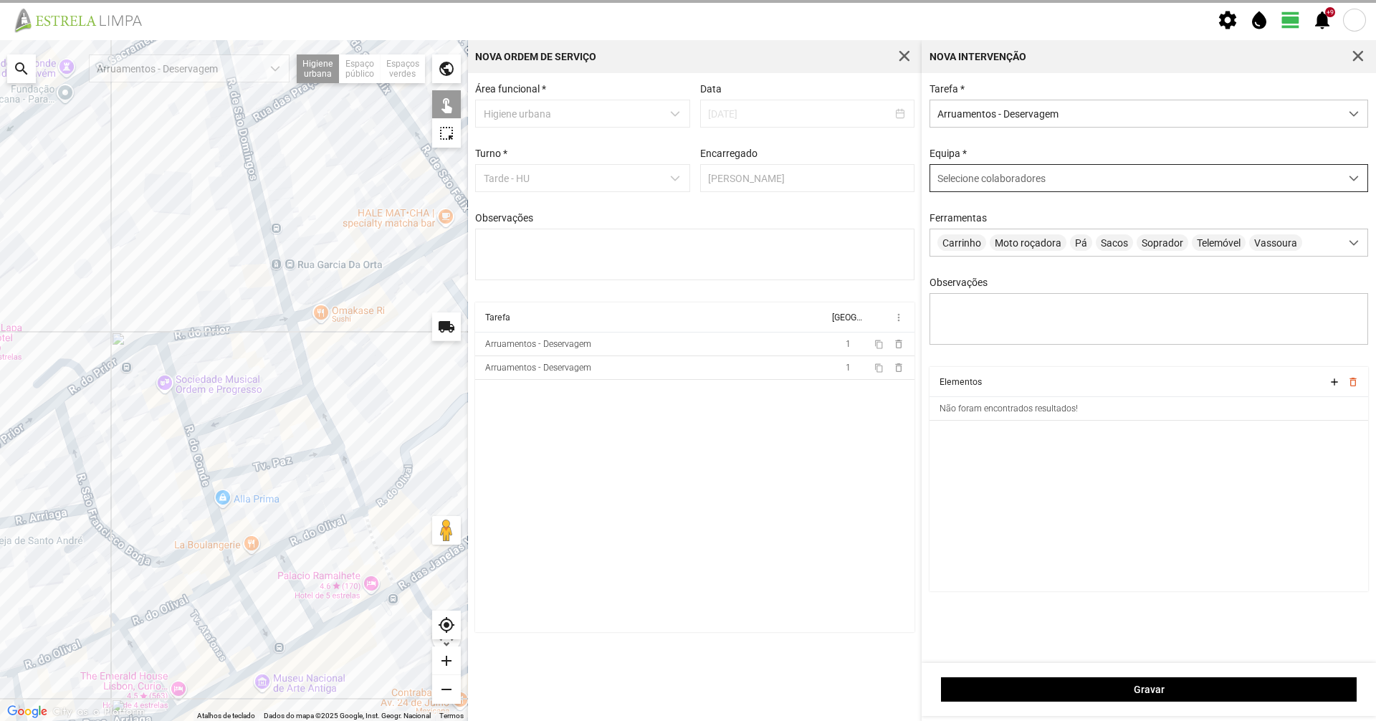
click at [982, 184] on span "Selecione colaboradores" at bounding box center [991, 178] width 108 height 11
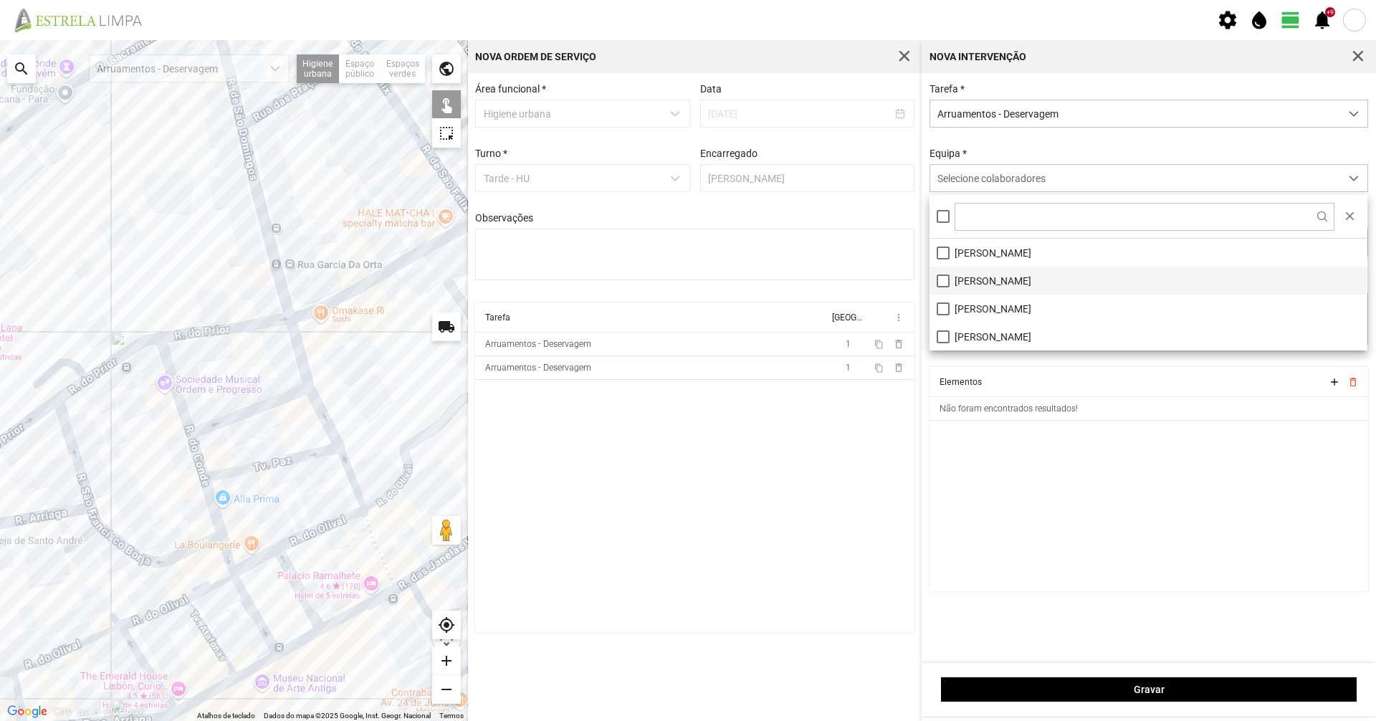
click at [956, 282] on li "[PERSON_NAME]" at bounding box center [1148, 281] width 438 height 28
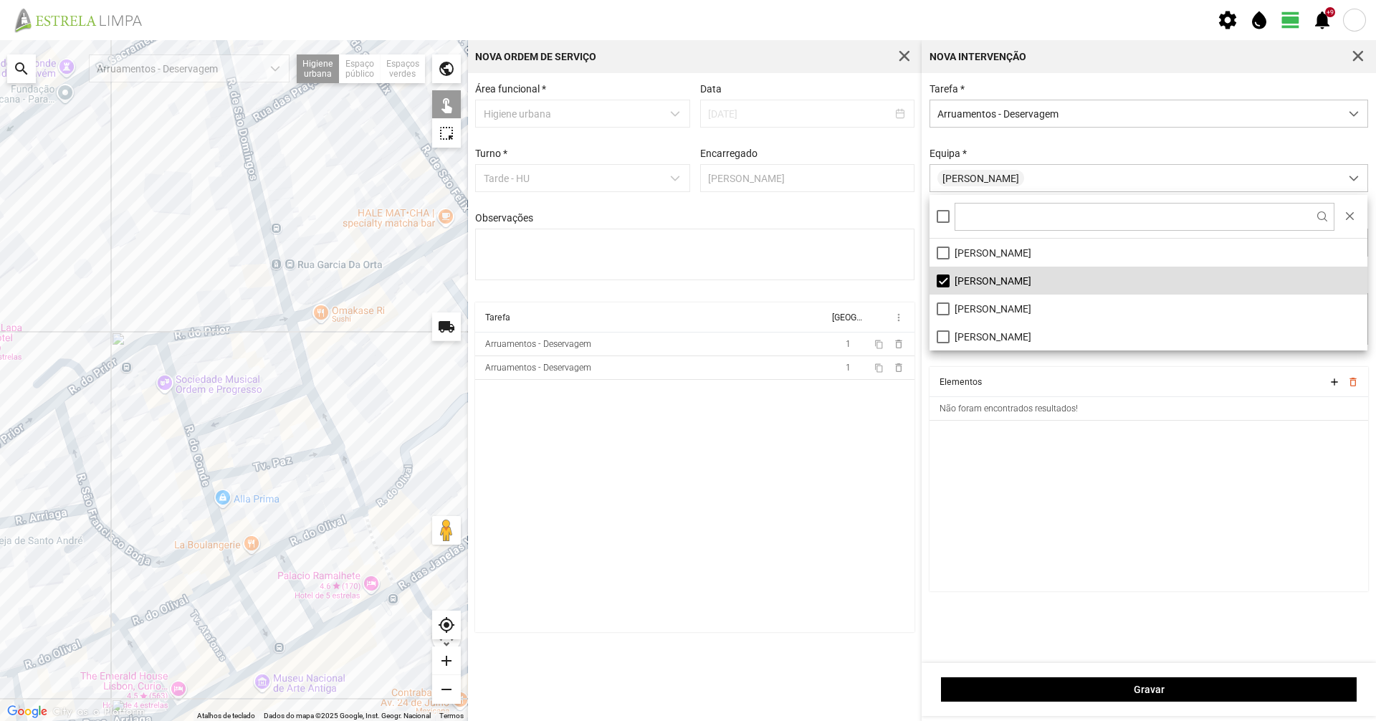
click at [1026, 144] on div "Tarefa * Arruamentos - Deservagem Equipa * [PERSON_NAME] Carrinho Moto roçadora…" at bounding box center [1148, 225] width 449 height 284
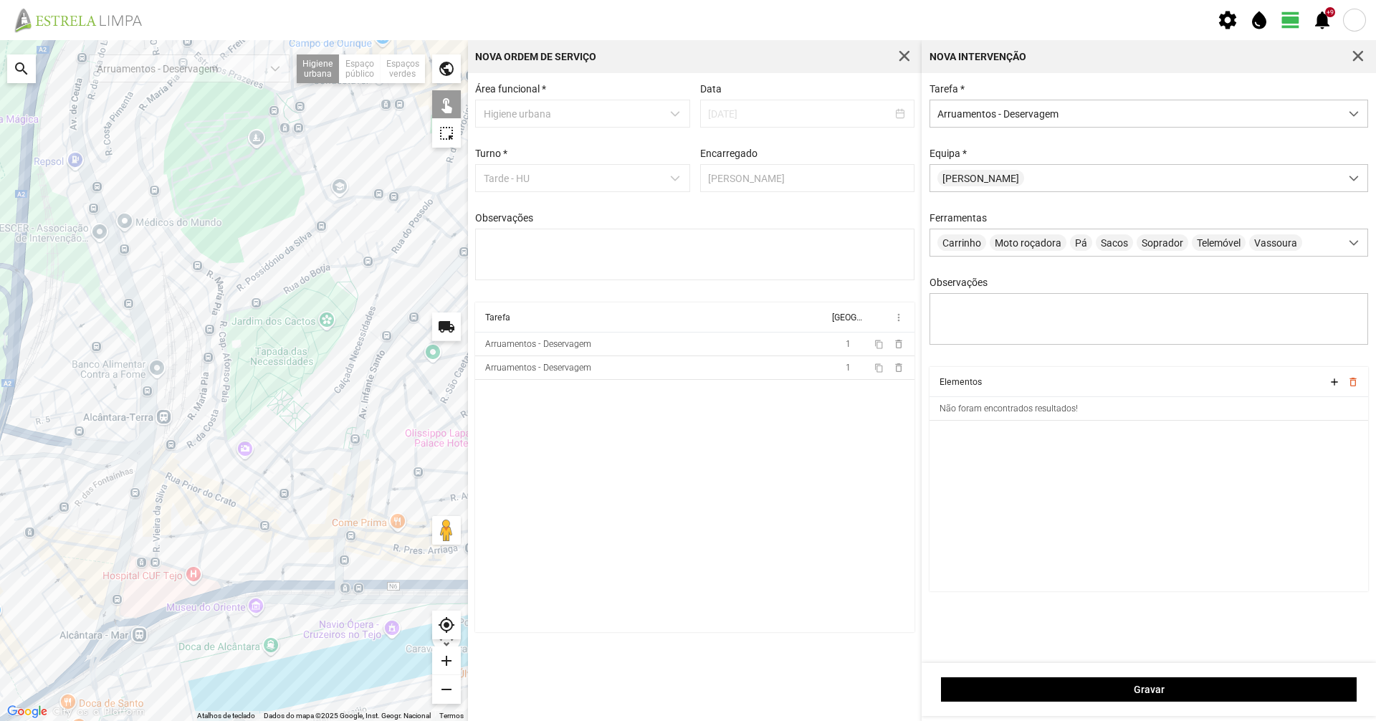
click at [336, 449] on div at bounding box center [234, 380] width 468 height 681
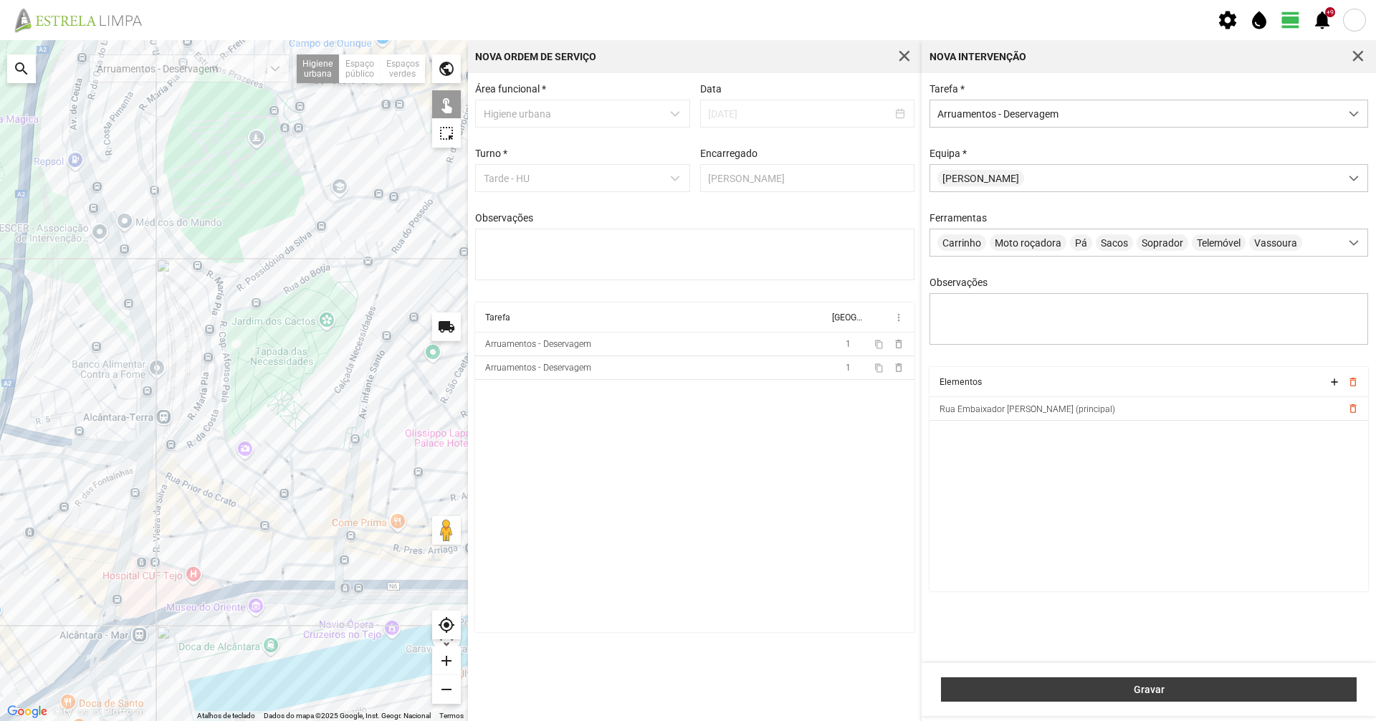
click at [1019, 691] on span "Gravar" at bounding box center [1149, 688] width 400 height 11
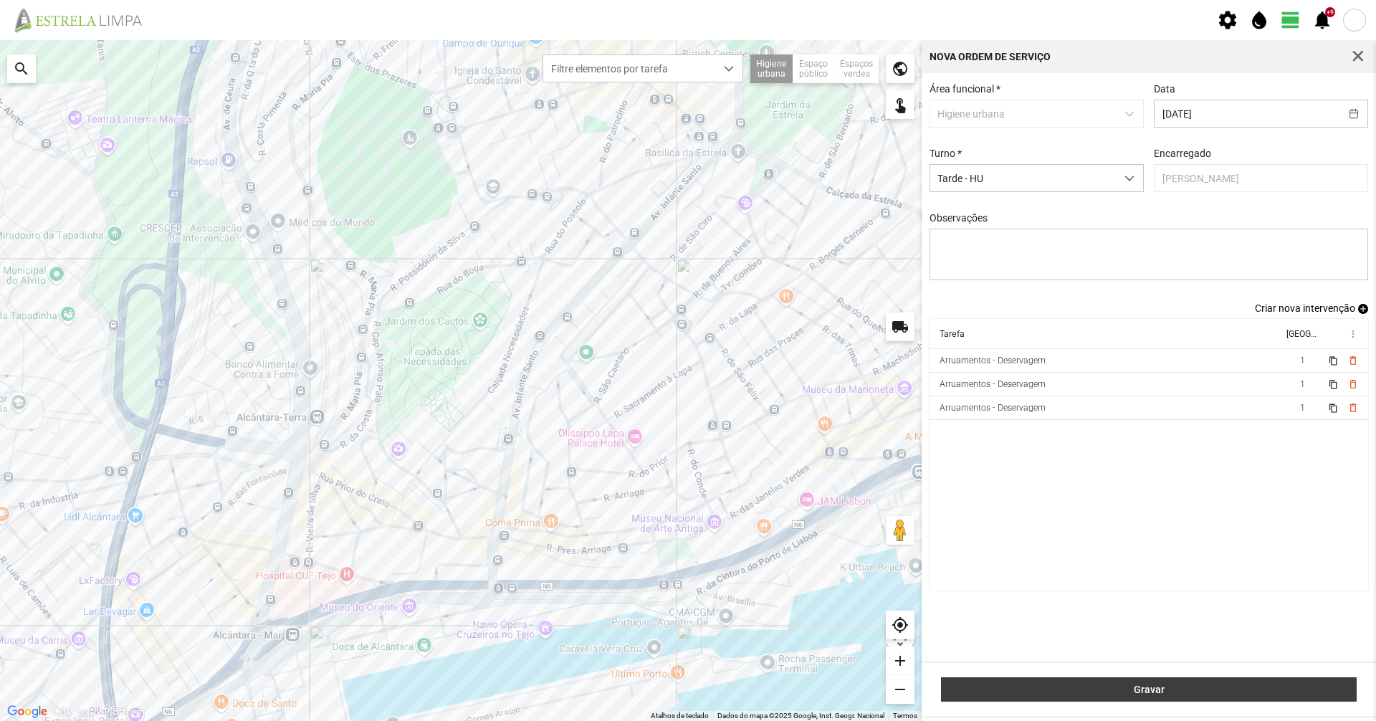
click at [1019, 691] on span "Gravar" at bounding box center [1149, 688] width 400 height 11
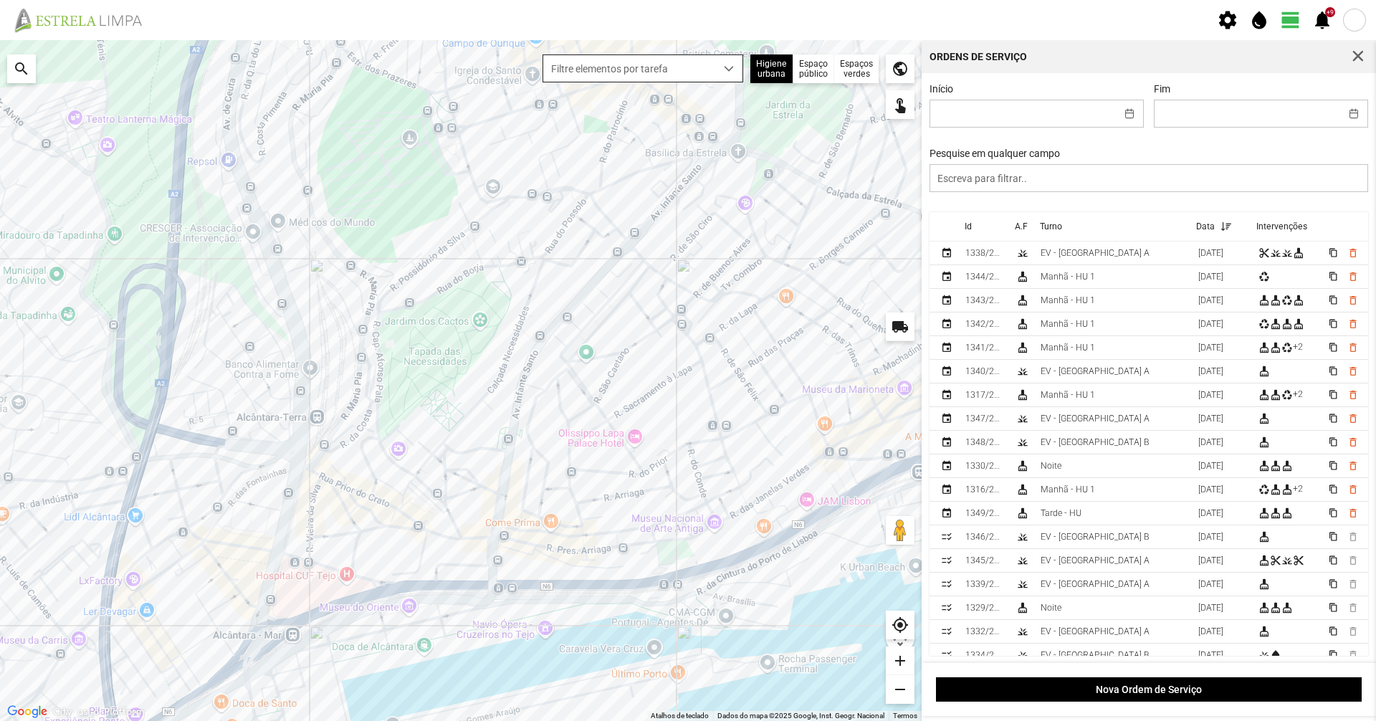
click at [709, 77] on span "Filtre elementos por tarefa" at bounding box center [629, 68] width 172 height 27
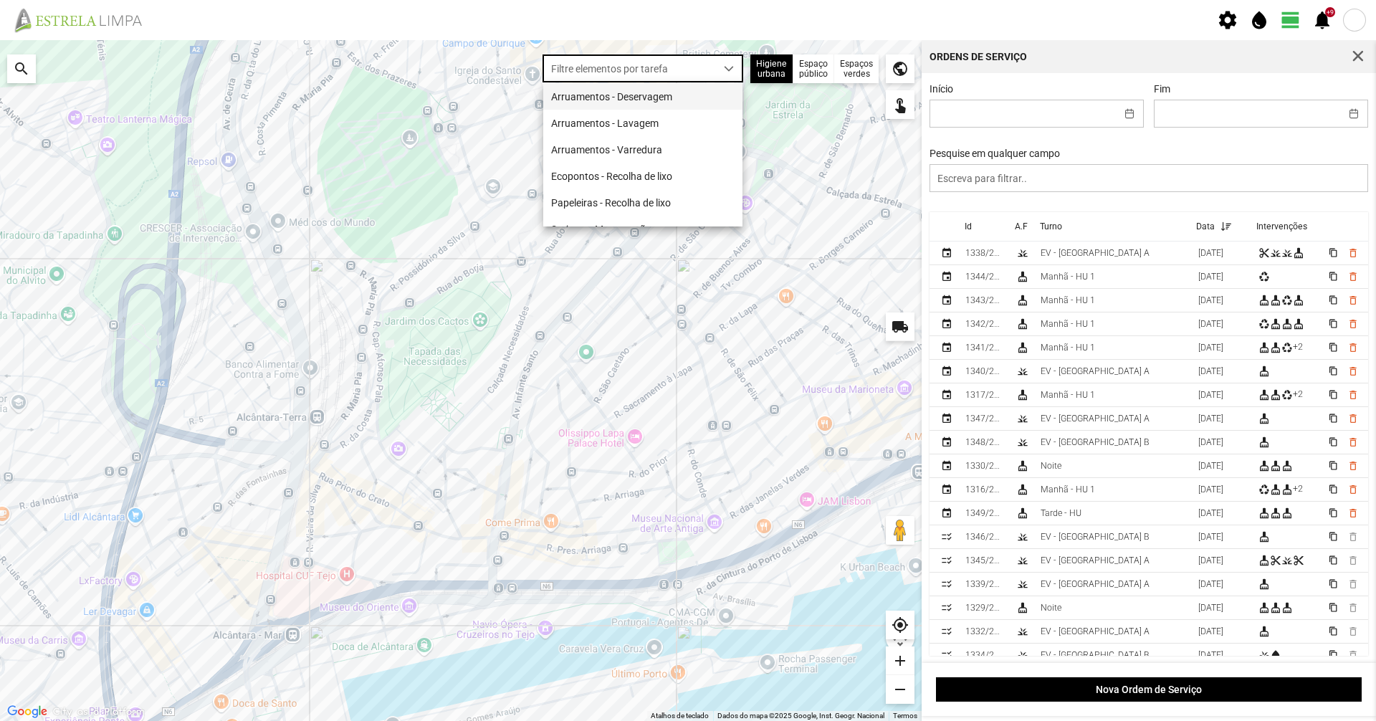
click at [701, 100] on li "Arruamentos - Deservagem" at bounding box center [642, 96] width 199 height 27
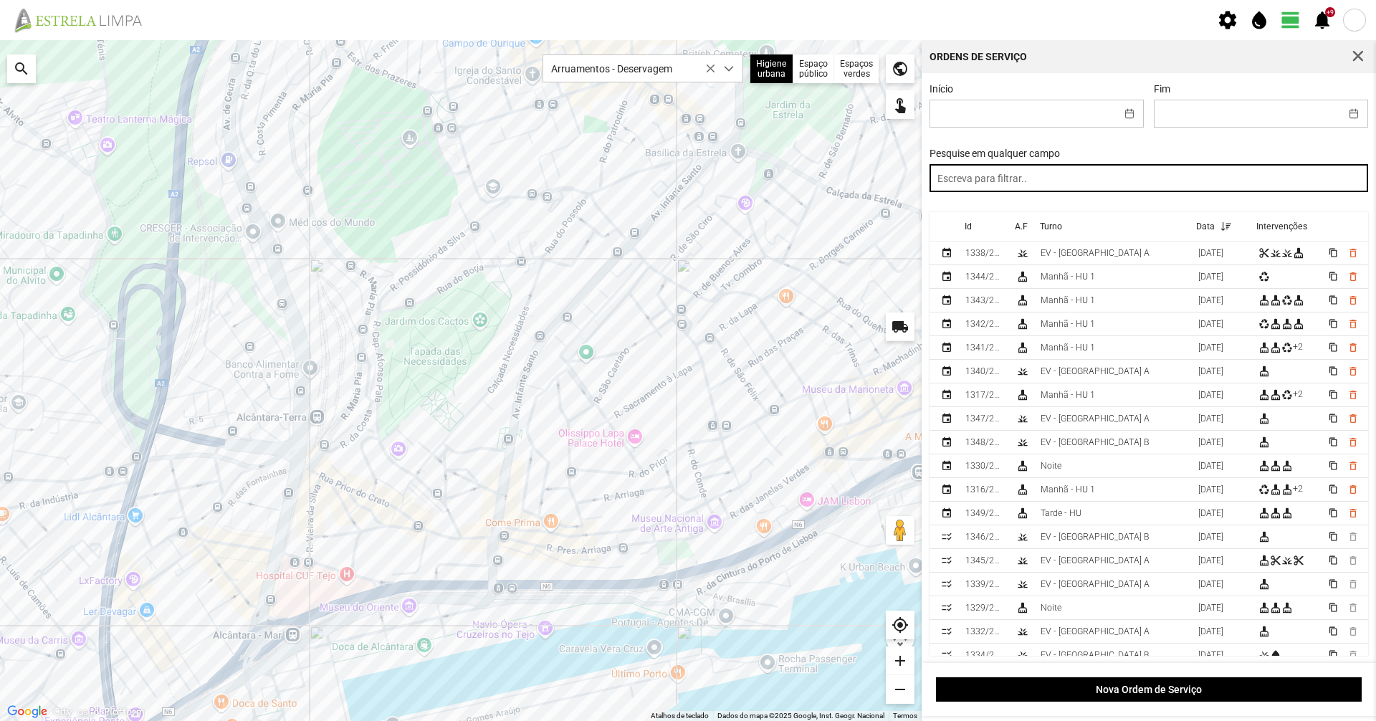
click at [1057, 174] on input "text" at bounding box center [1148, 178] width 439 height 28
type input "noite"
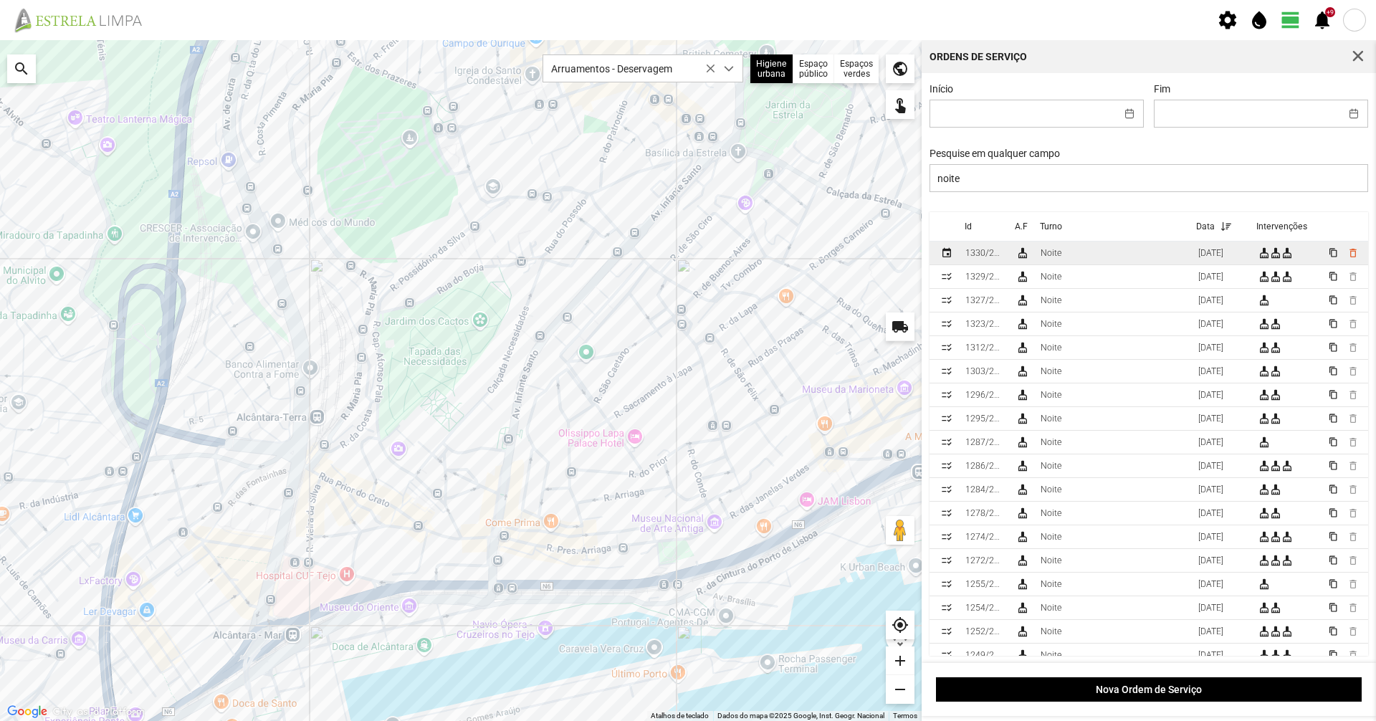
click at [1054, 255] on div "Noite" at bounding box center [1050, 253] width 21 height 10
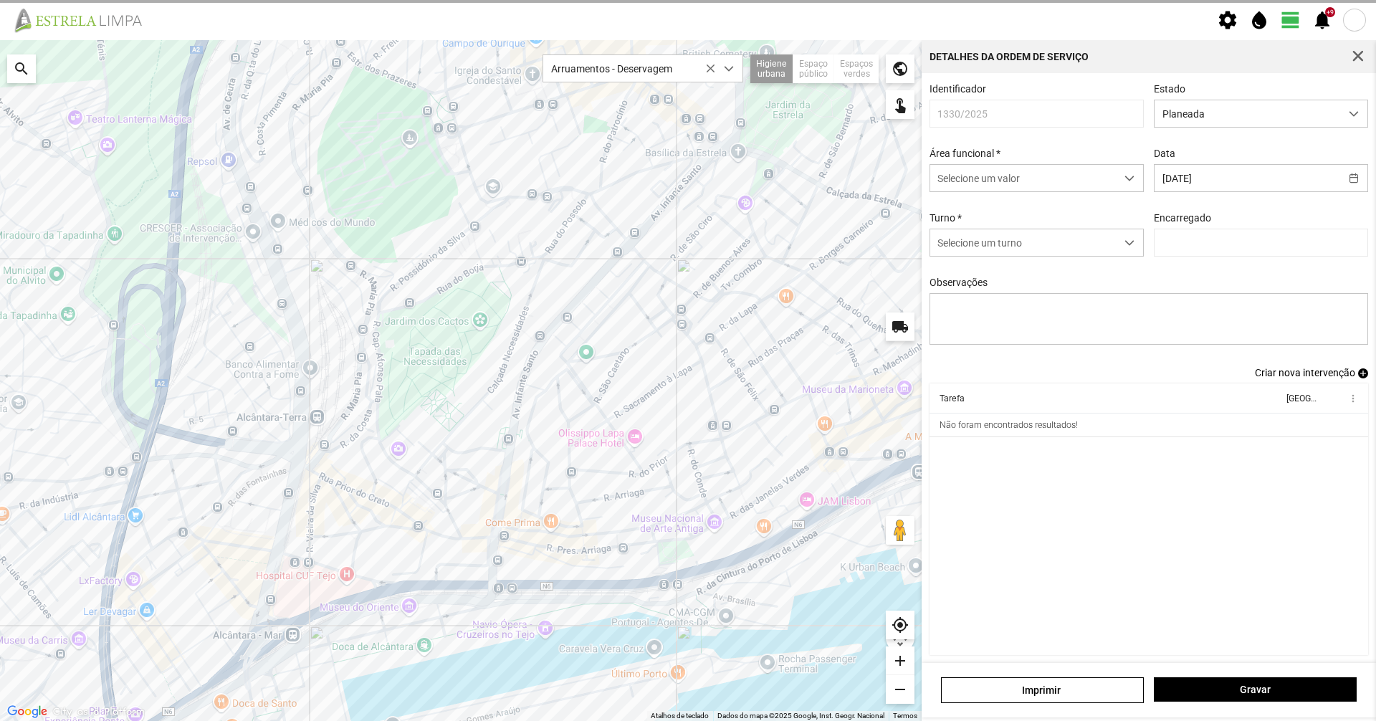
type input "[PERSON_NAME]"
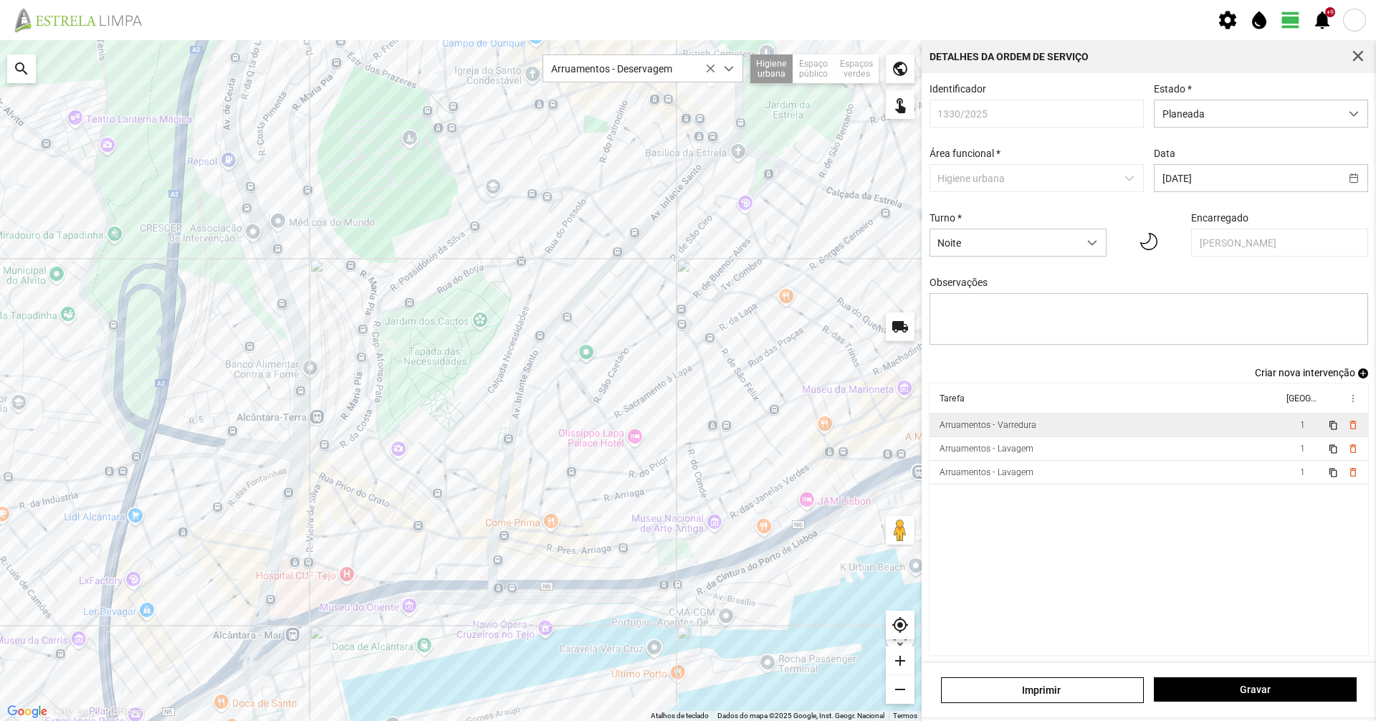
click at [1063, 427] on td "Arruamentos - Varredura" at bounding box center [1105, 425] width 353 height 24
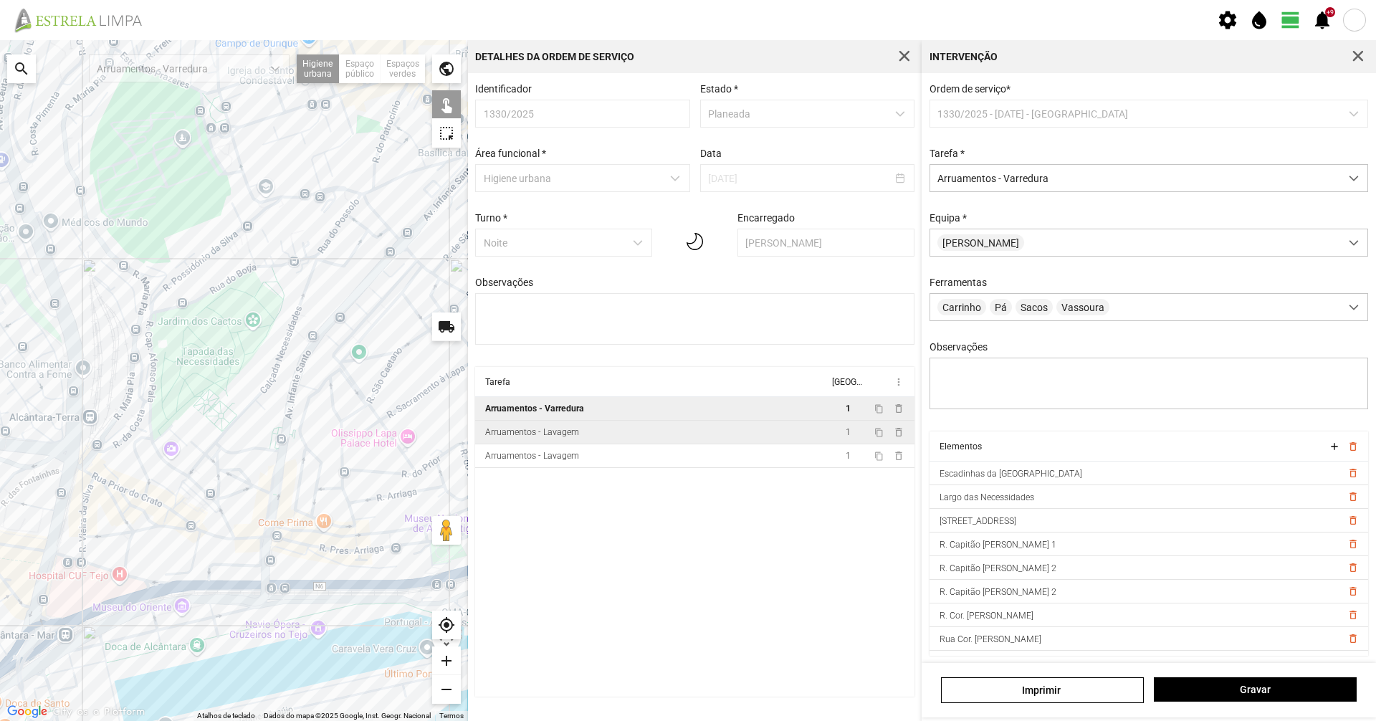
click at [727, 438] on td "Arruamentos - Lavagem" at bounding box center [651, 433] width 353 height 24
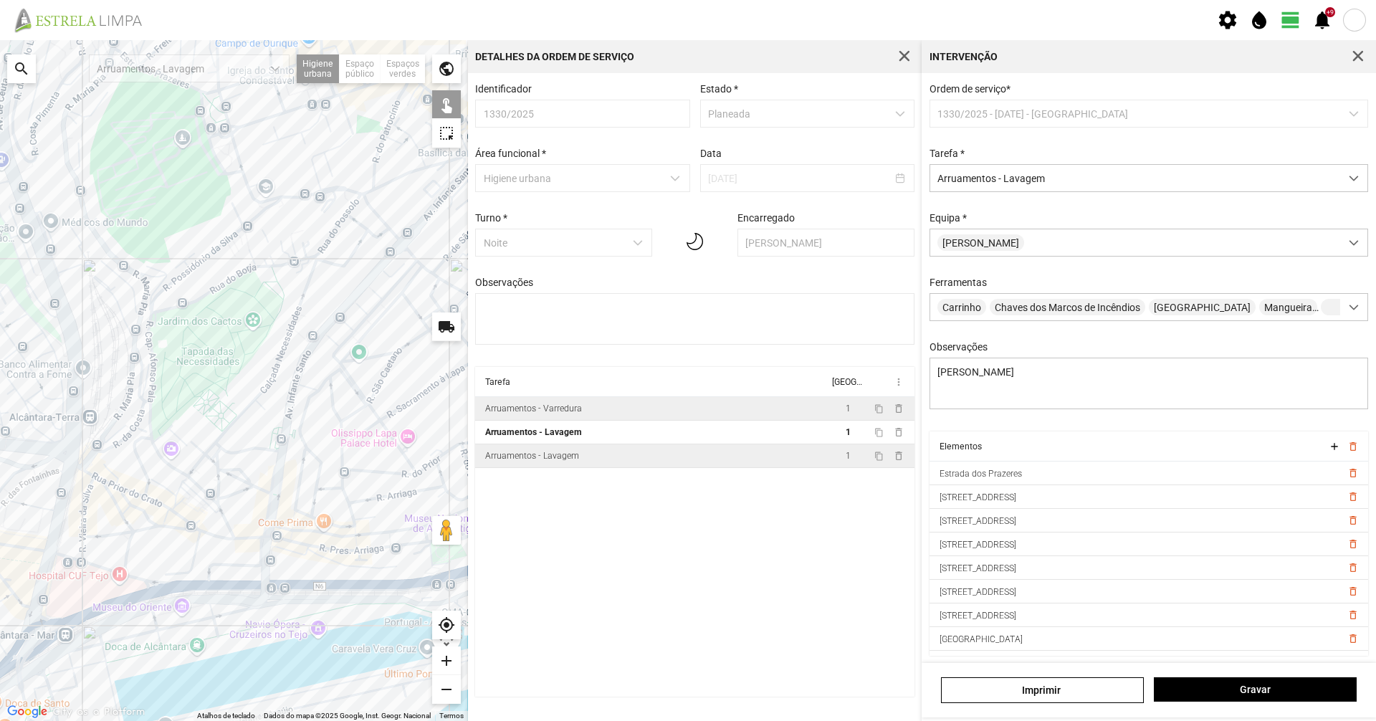
click at [697, 459] on td "Arruamentos - Lavagem" at bounding box center [651, 456] width 353 height 24
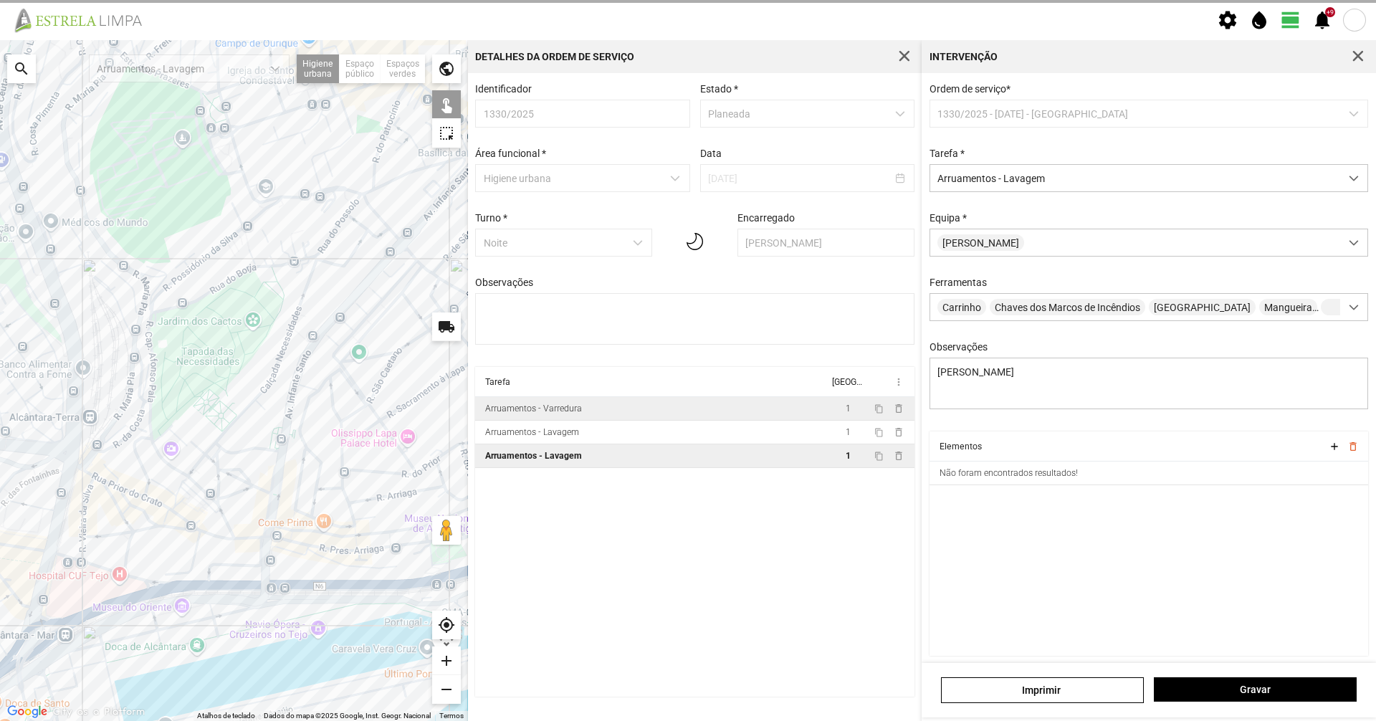
type textarea "Sissé"
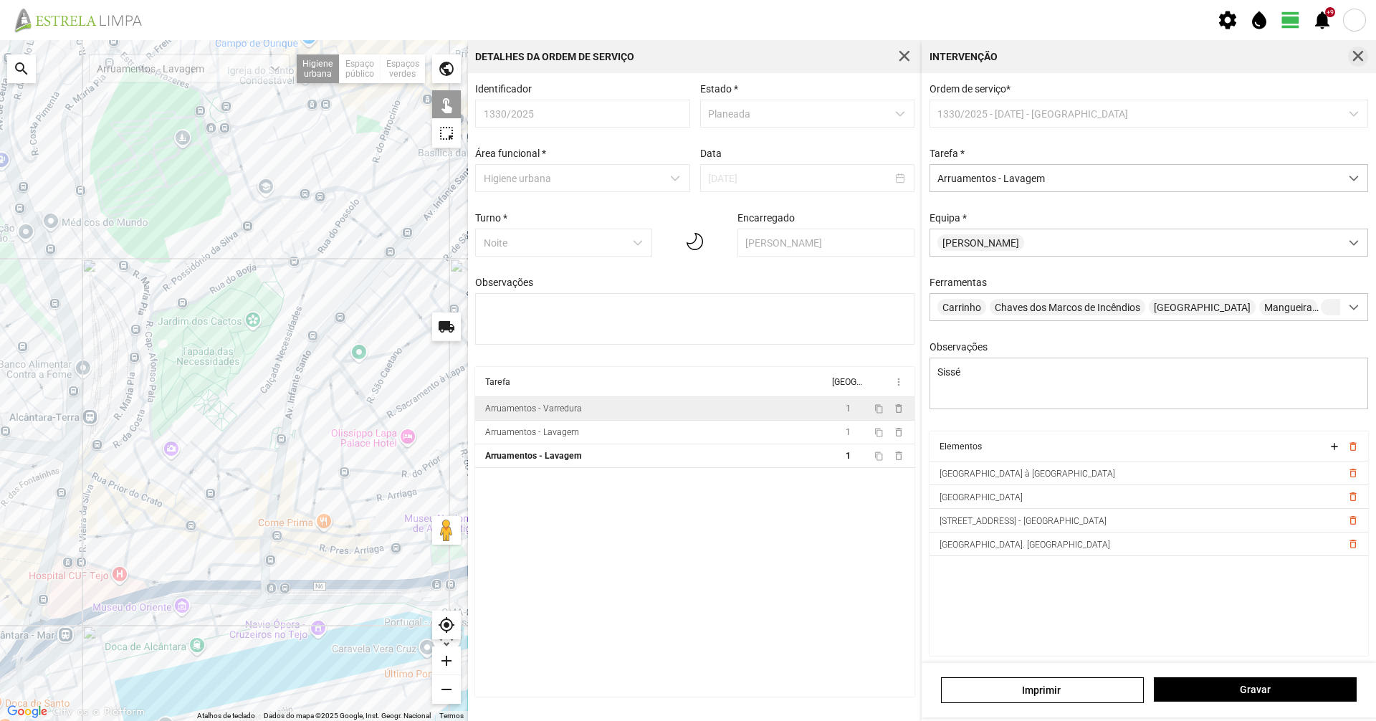
click at [1358, 61] on span "button" at bounding box center [1357, 56] width 13 height 13
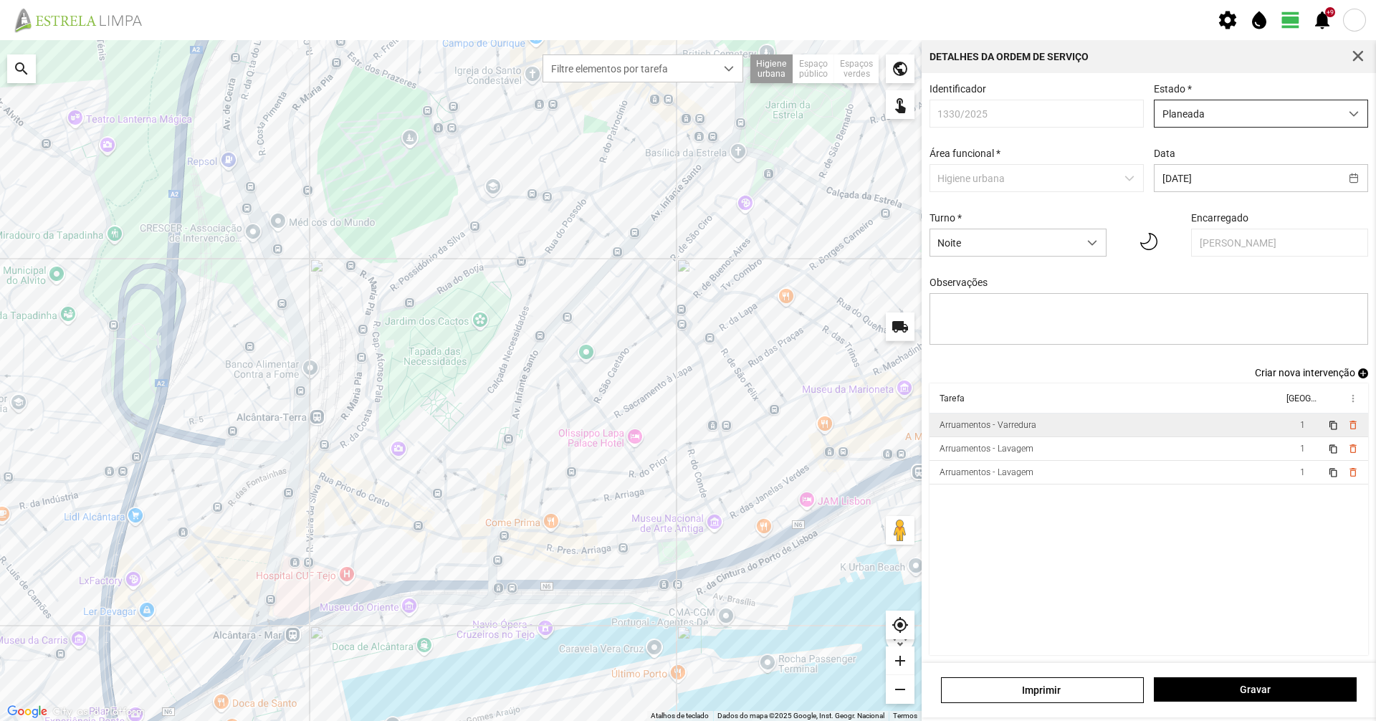
click at [1282, 102] on span "Planeada" at bounding box center [1247, 113] width 186 height 27
click at [1264, 167] on li "Atribuída" at bounding box center [1251, 168] width 207 height 27
click at [1259, 673] on div "[PERSON_NAME]" at bounding box center [1148, 690] width 454 height 54
click at [1252, 689] on span "Gravar" at bounding box center [1255, 688] width 188 height 11
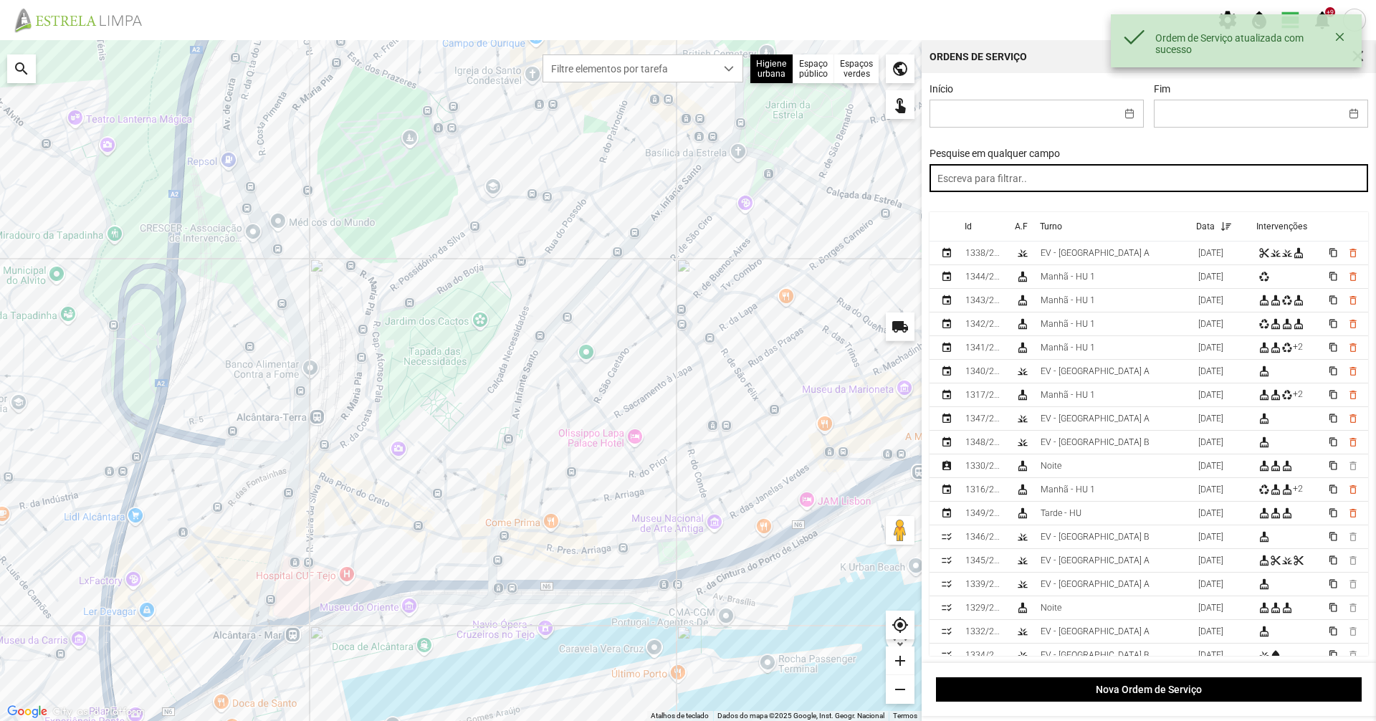
click at [1139, 173] on input "text" at bounding box center [1148, 178] width 439 height 28
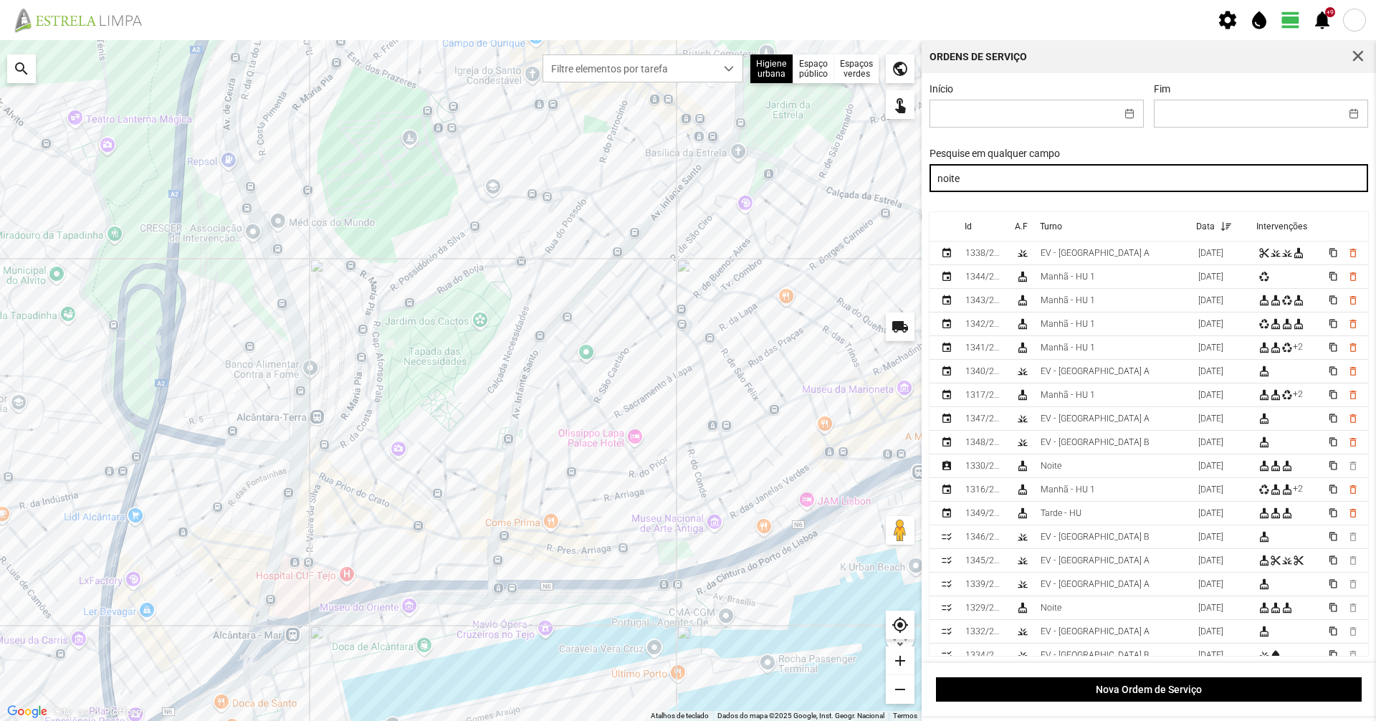
type input "noite"
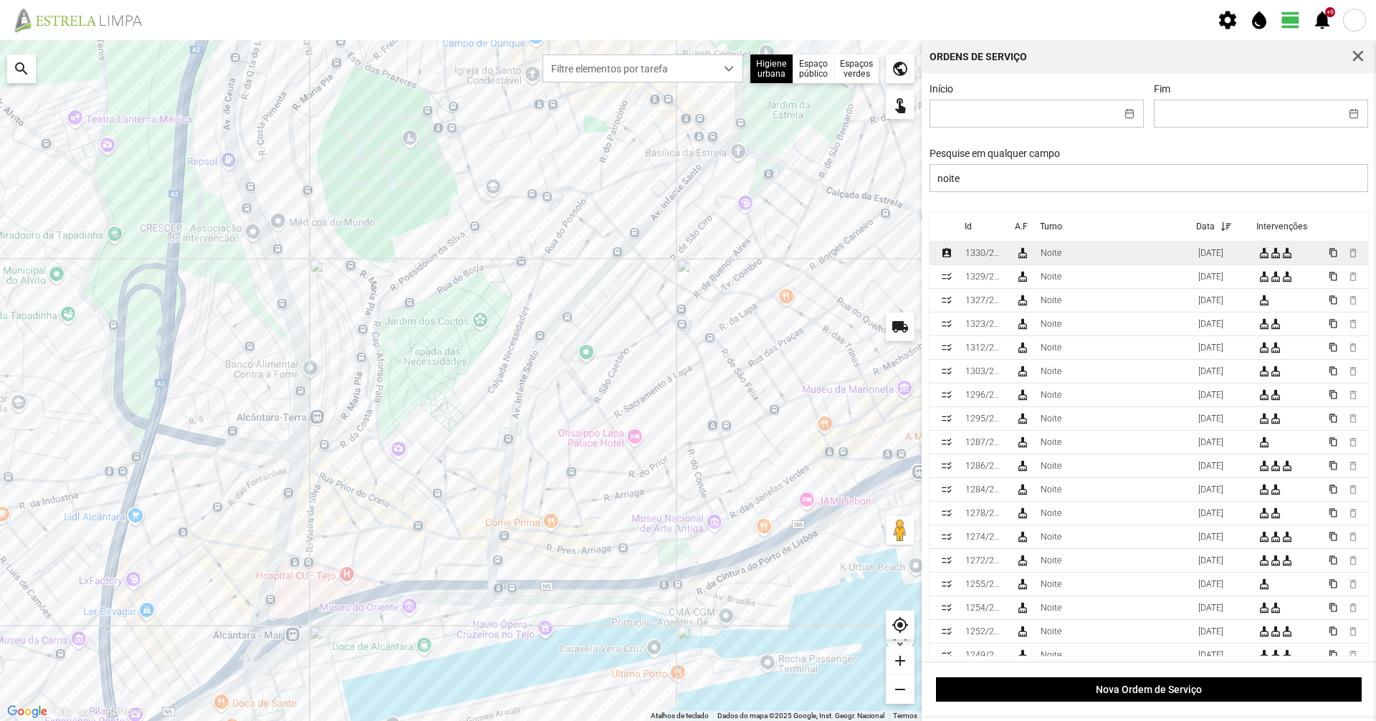
click at [1060, 256] on div "Noite" at bounding box center [1050, 253] width 21 height 10
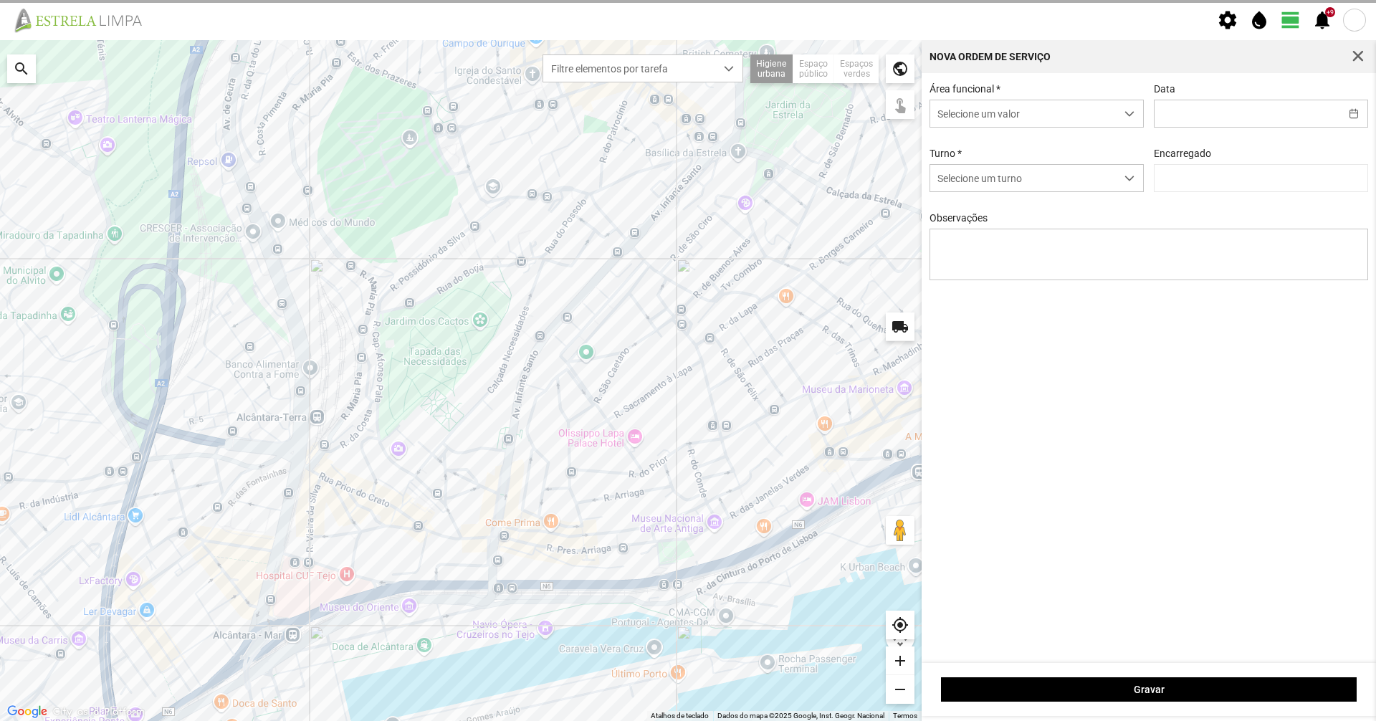
type input "[DATE]"
type input "[PERSON_NAME]"
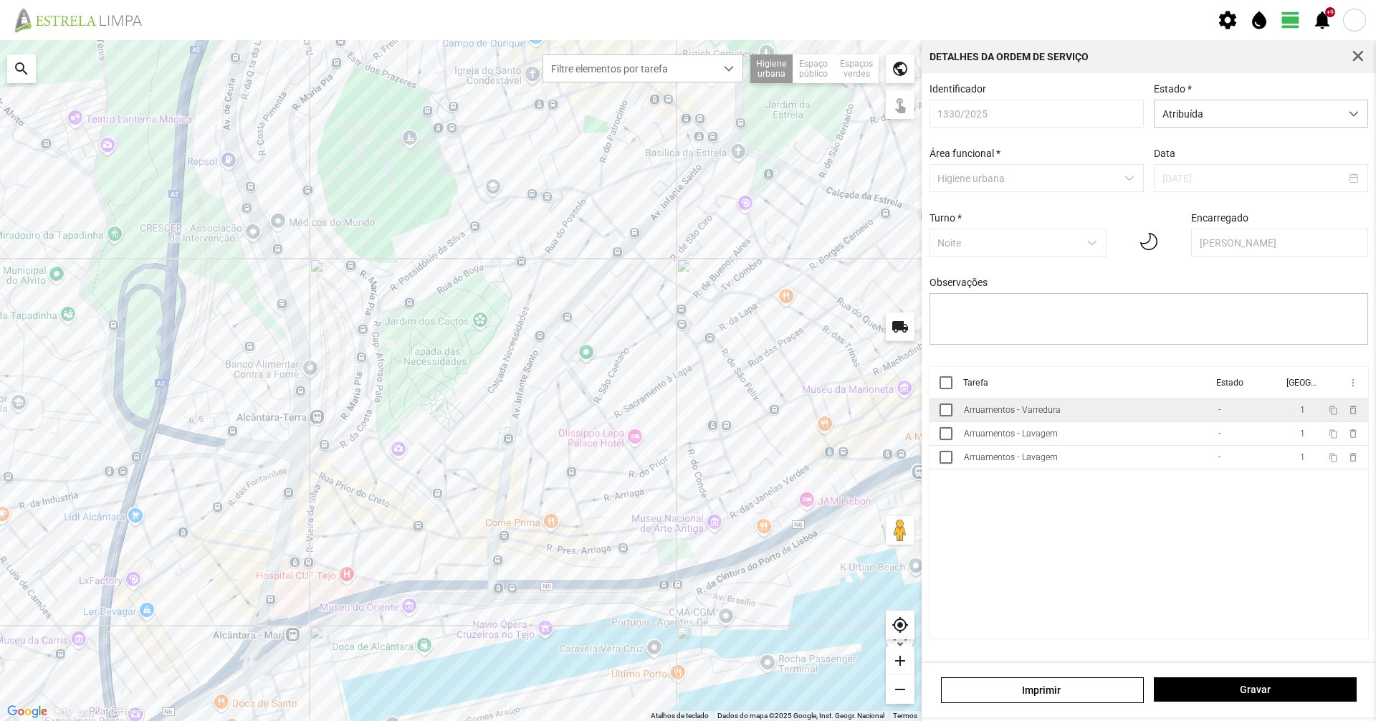
click at [1062, 421] on td "Arruamentos - Varredura" at bounding box center [1085, 410] width 254 height 24
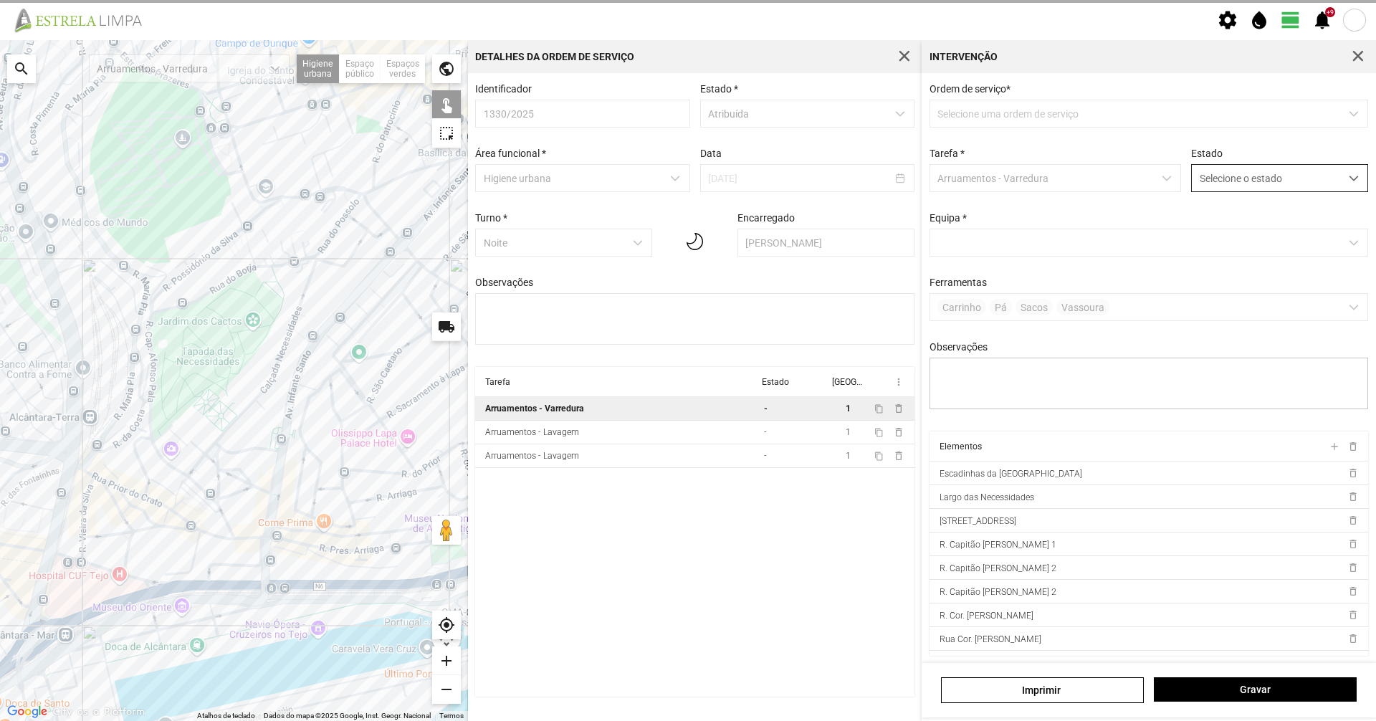
click at [1307, 185] on span "Selecione o estado" at bounding box center [1265, 178] width 148 height 27
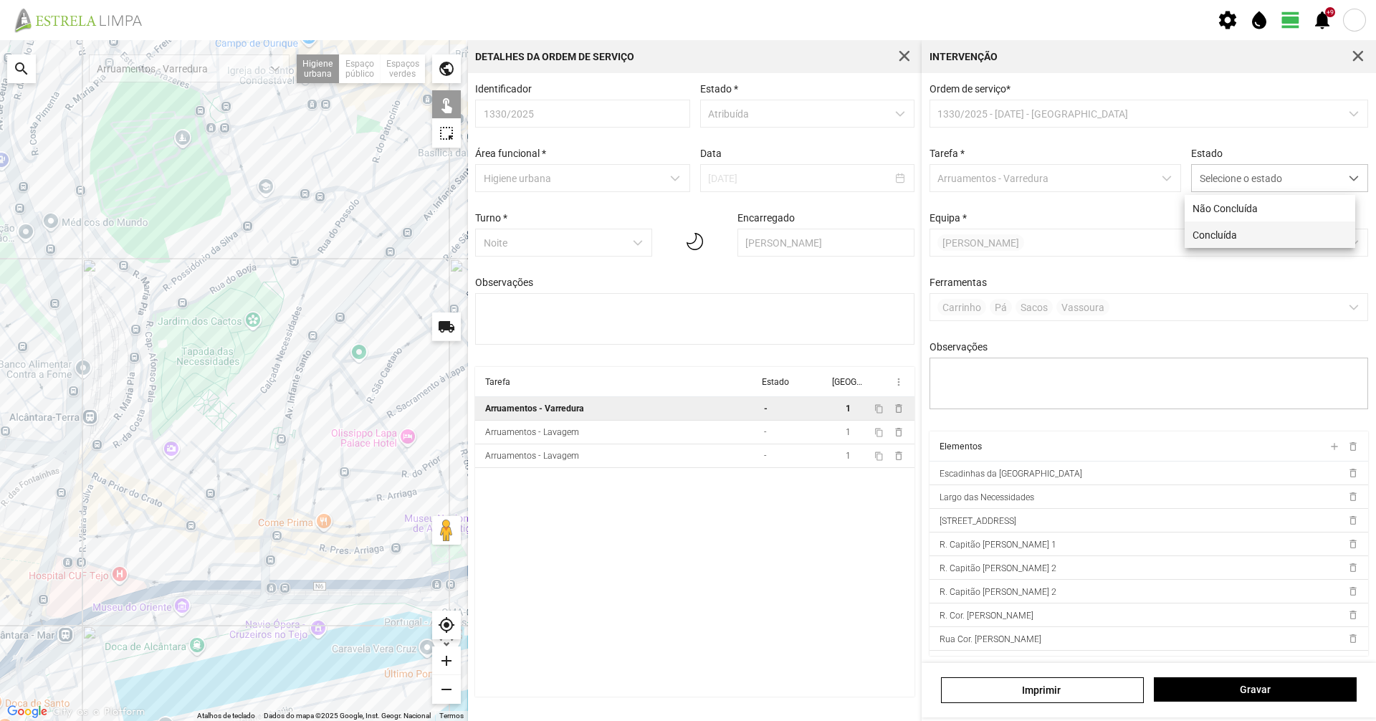
click at [1267, 229] on li "Concluída" at bounding box center [1269, 234] width 171 height 27
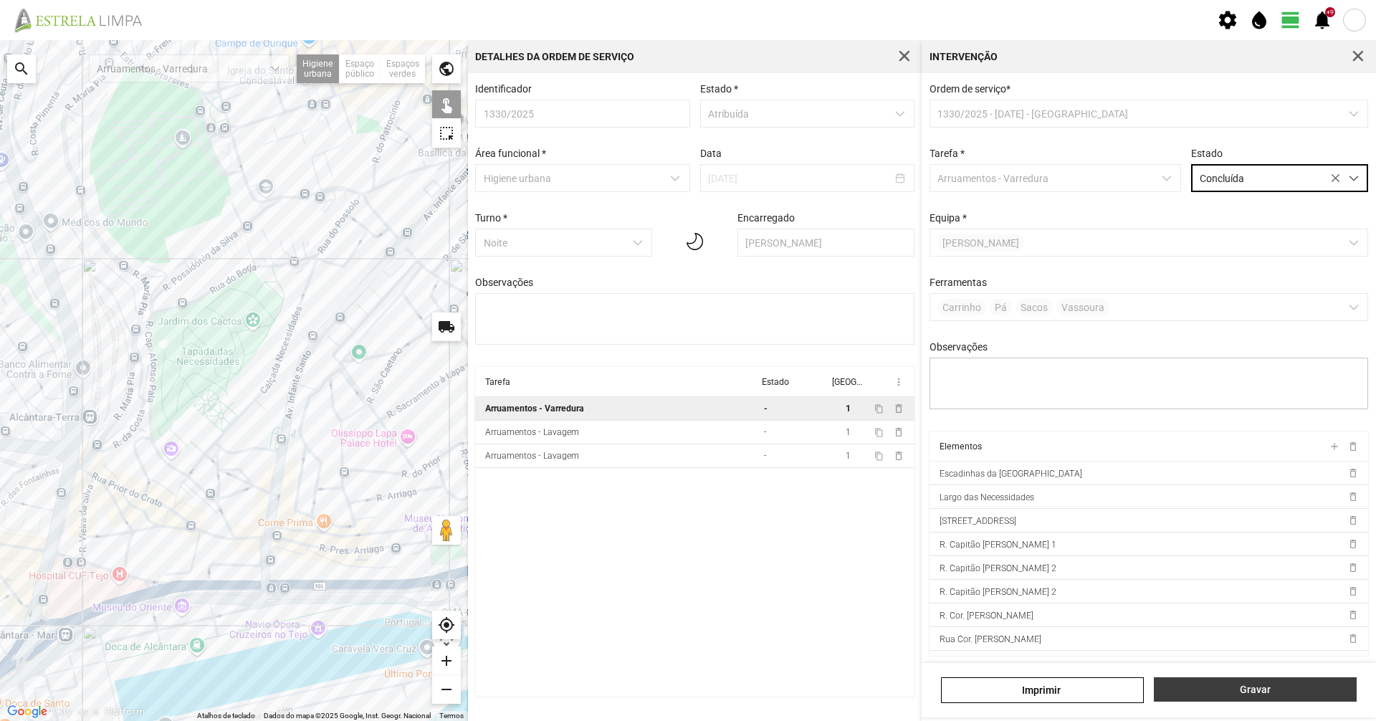
click at [1295, 694] on span "Gravar" at bounding box center [1255, 688] width 188 height 11
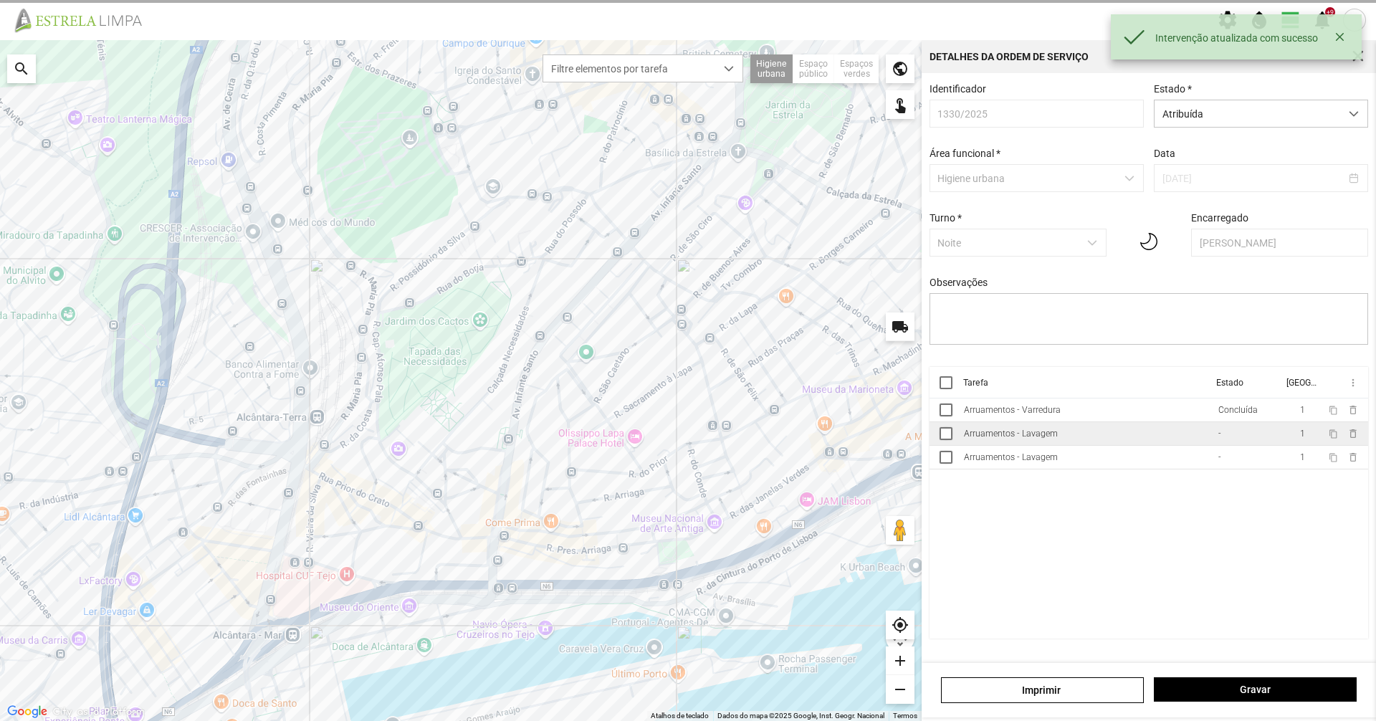
click at [1115, 439] on td "Arruamentos - Lavagem" at bounding box center [1085, 434] width 254 height 24
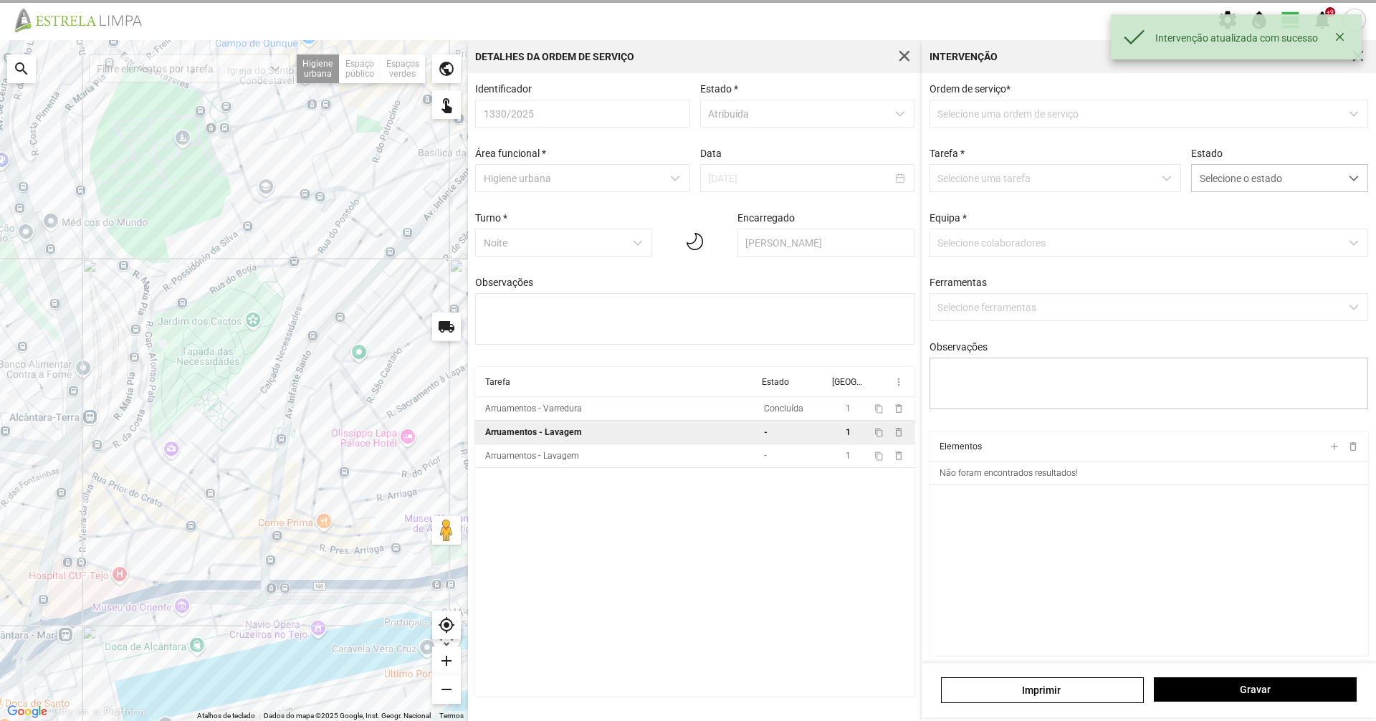
type textarea "[PERSON_NAME]"
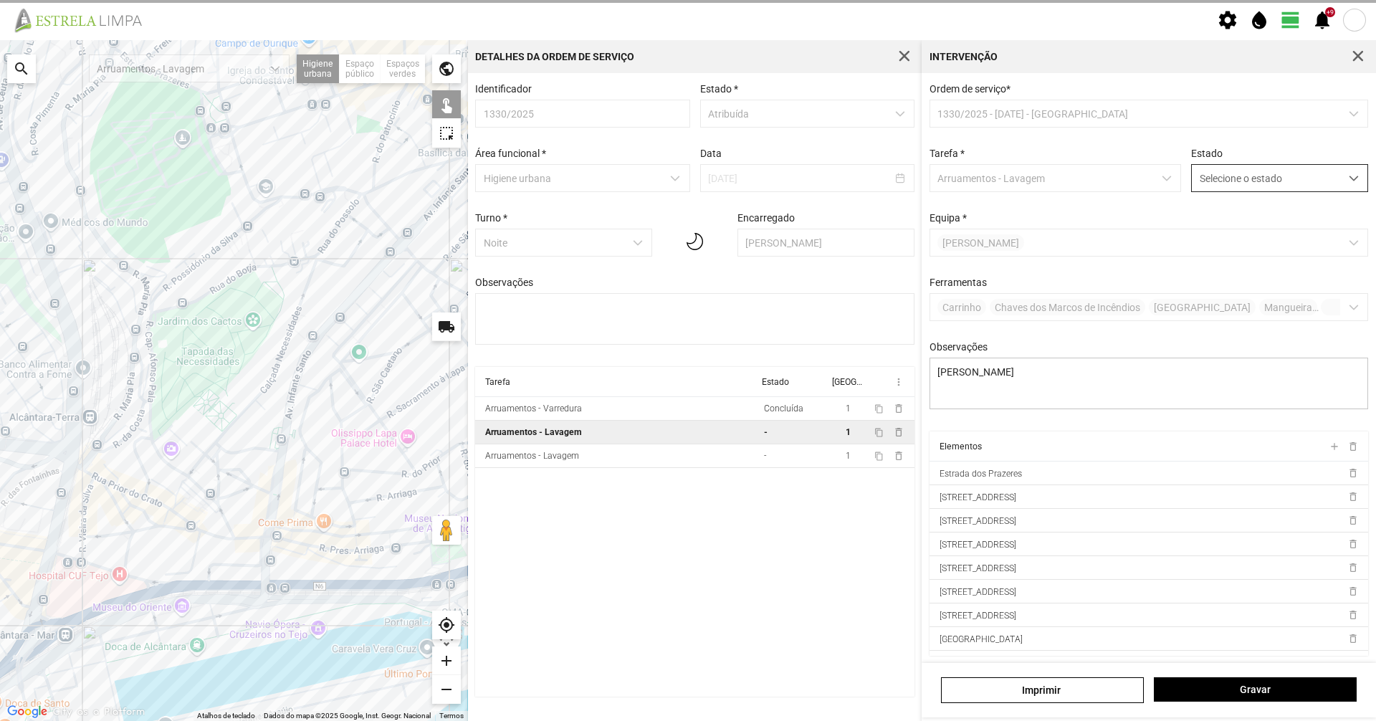
click at [1252, 182] on span "Selecione o estado" at bounding box center [1265, 178] width 148 height 27
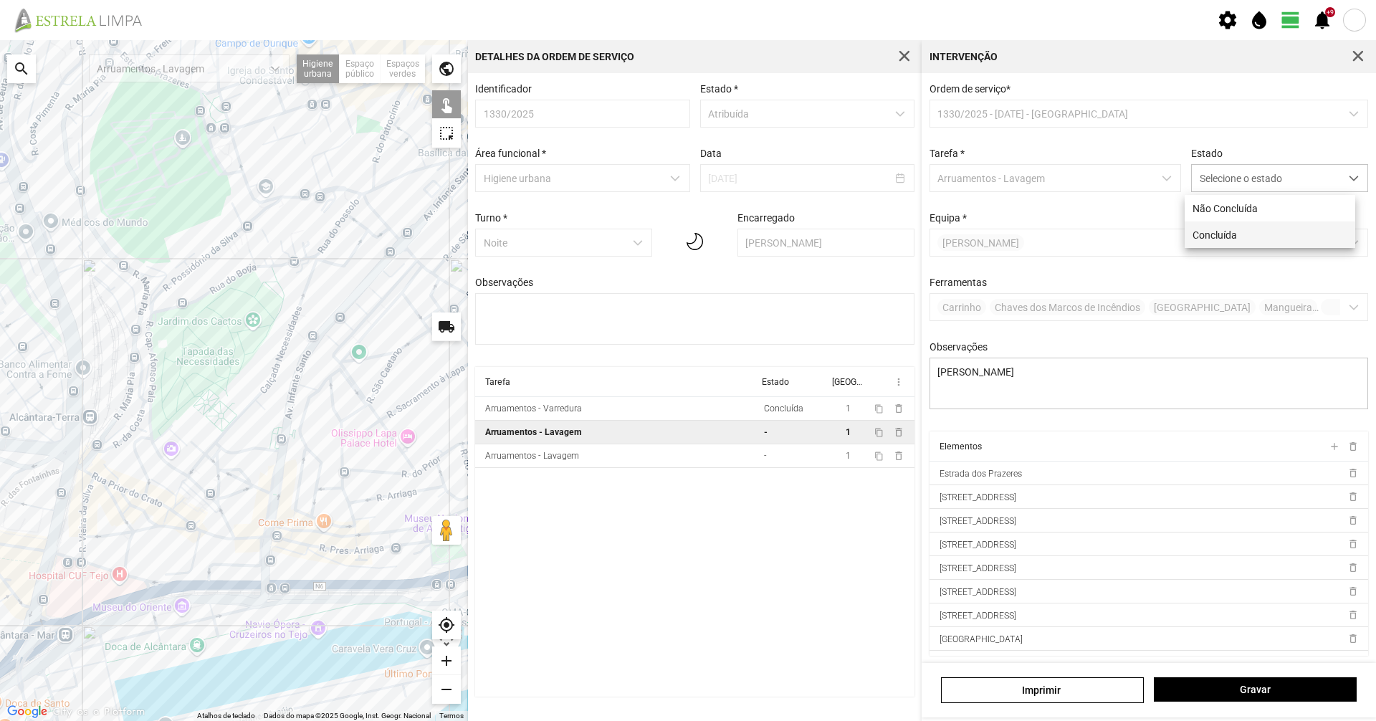
click at [1250, 227] on li "Concluída" at bounding box center [1269, 234] width 171 height 27
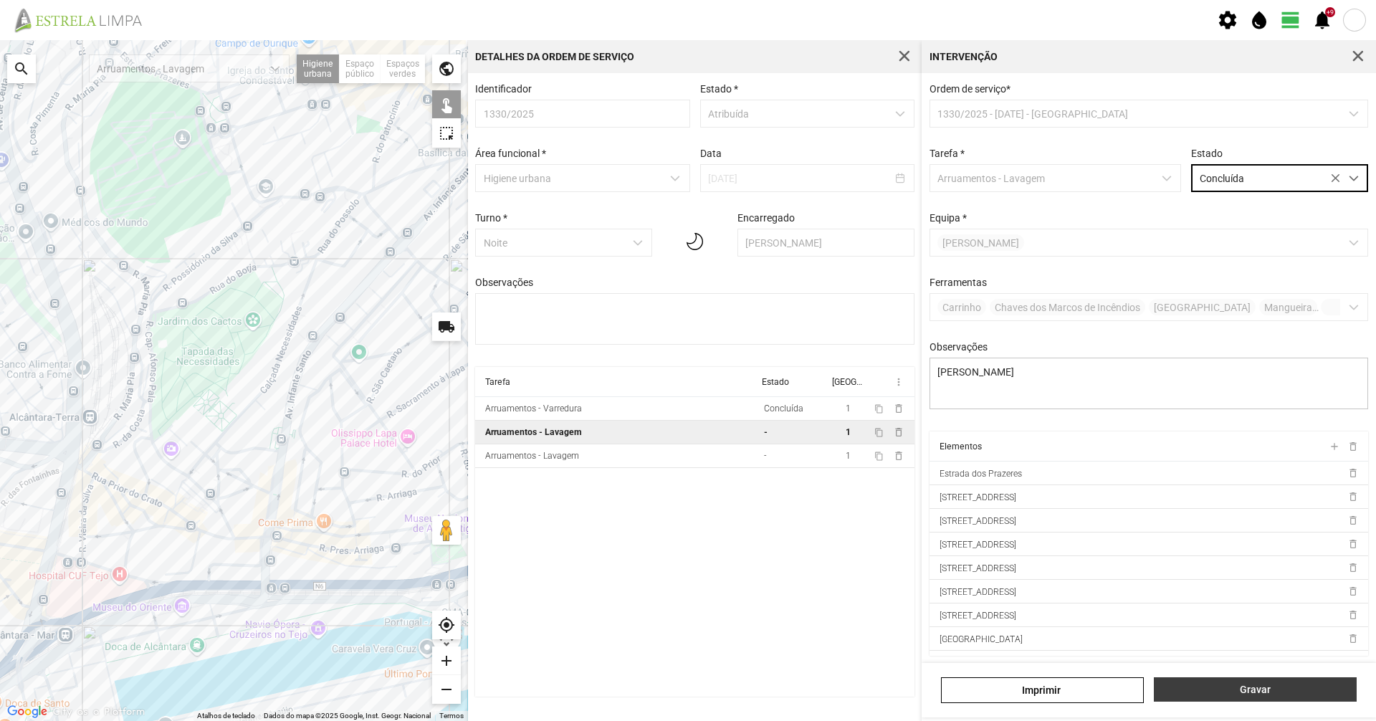
click at [1211, 680] on button "Gravar" at bounding box center [1254, 689] width 203 height 24
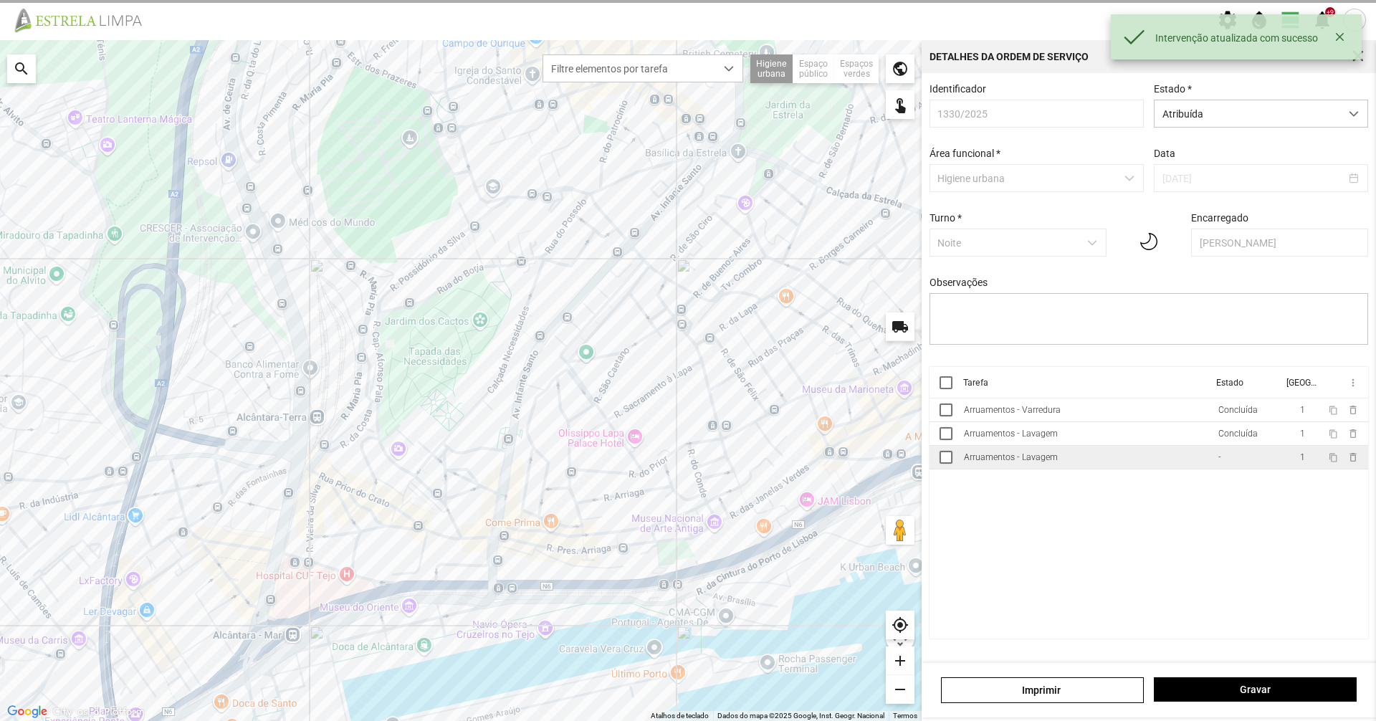
click at [1038, 456] on td "Arruamentos - Lavagem" at bounding box center [1085, 458] width 254 height 24
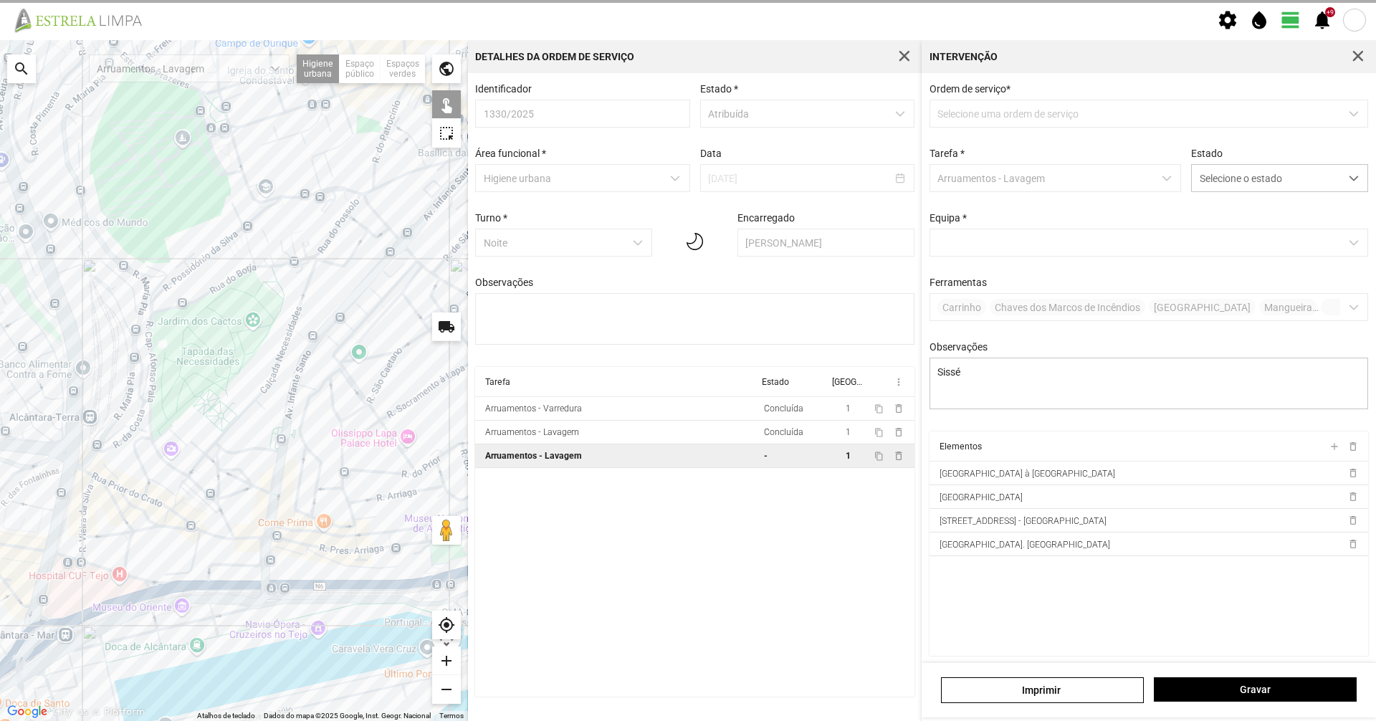
click at [1285, 163] on div "Estado Selecione o estado" at bounding box center [1279, 170] width 187 height 44
click at [1275, 188] on span "Selecione o estado" at bounding box center [1265, 178] width 148 height 27
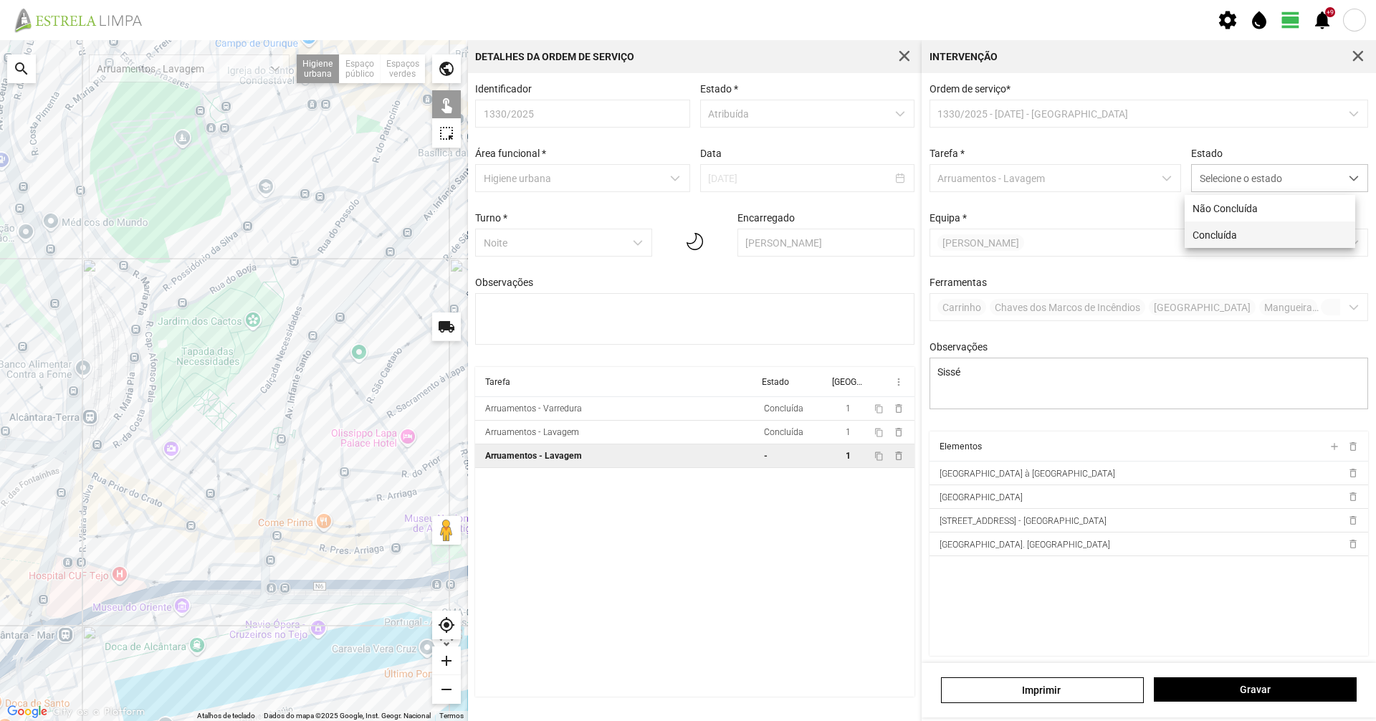
click at [1264, 236] on li "Concluída" at bounding box center [1269, 234] width 171 height 27
click at [1301, 676] on div "[PERSON_NAME]" at bounding box center [1148, 690] width 454 height 54
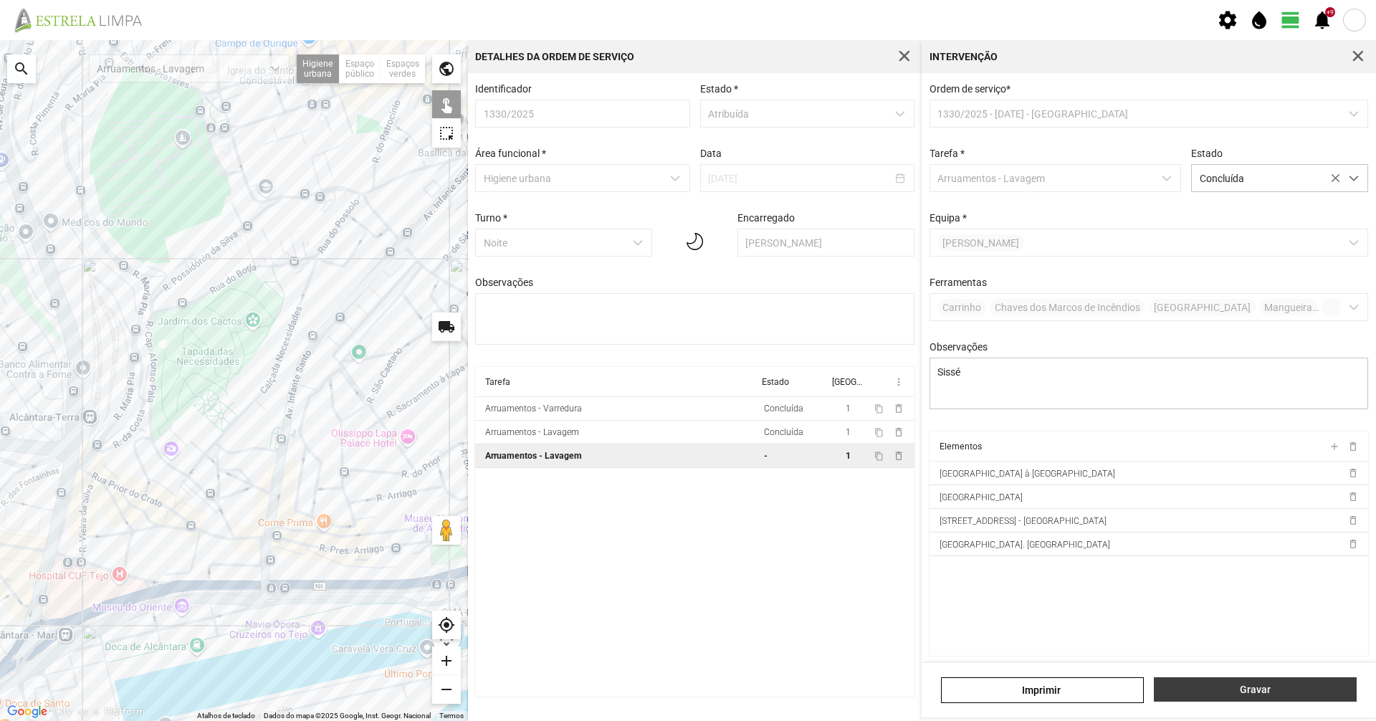
click at [1291, 694] on span "Gravar" at bounding box center [1255, 688] width 188 height 11
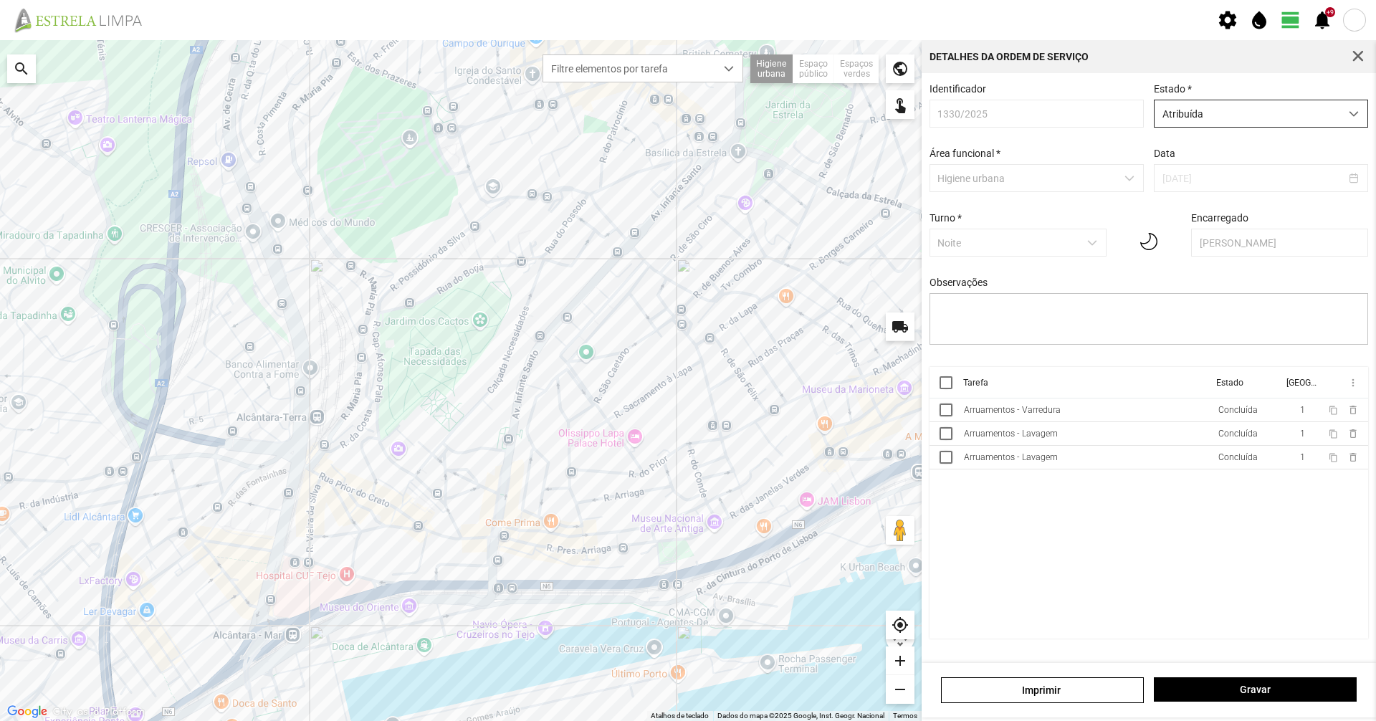
click at [1194, 118] on span "Atribuída" at bounding box center [1247, 113] width 186 height 27
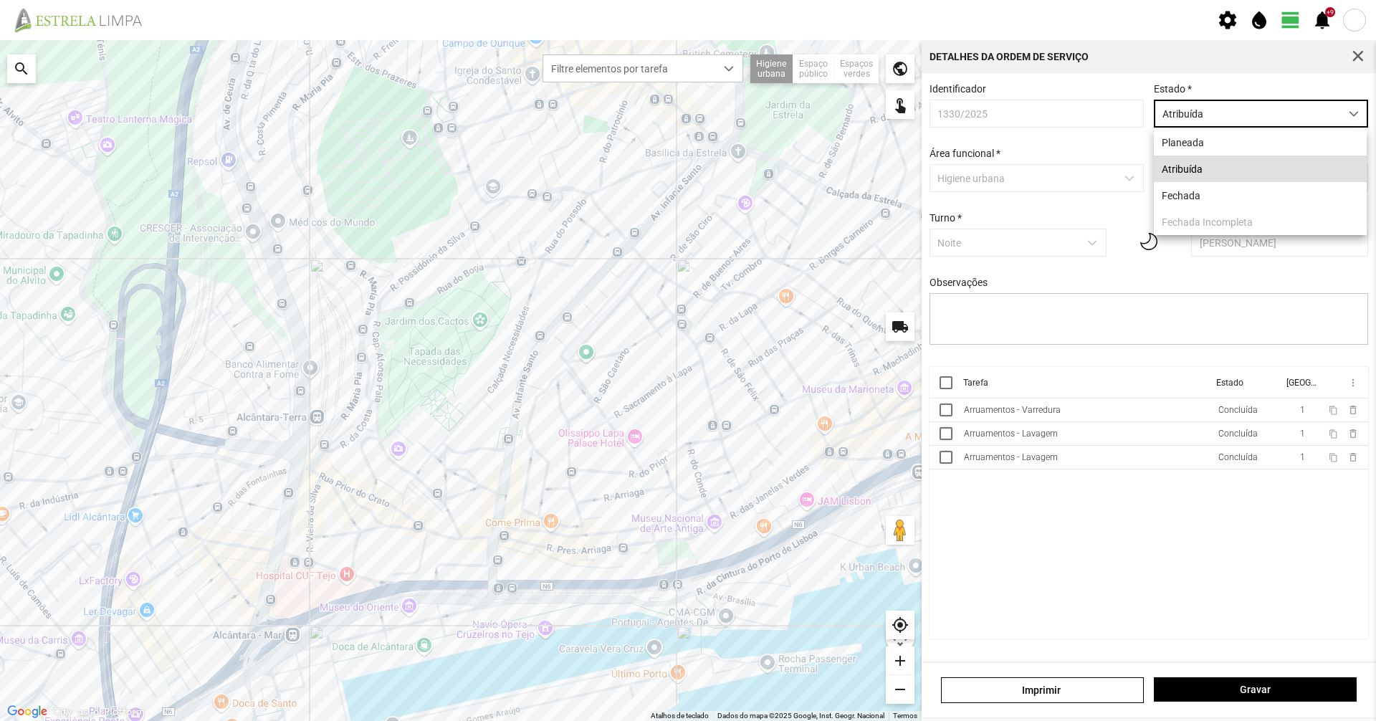
scroll to position [8, 64]
click at [1193, 192] on li "Fechada" at bounding box center [1259, 195] width 213 height 27
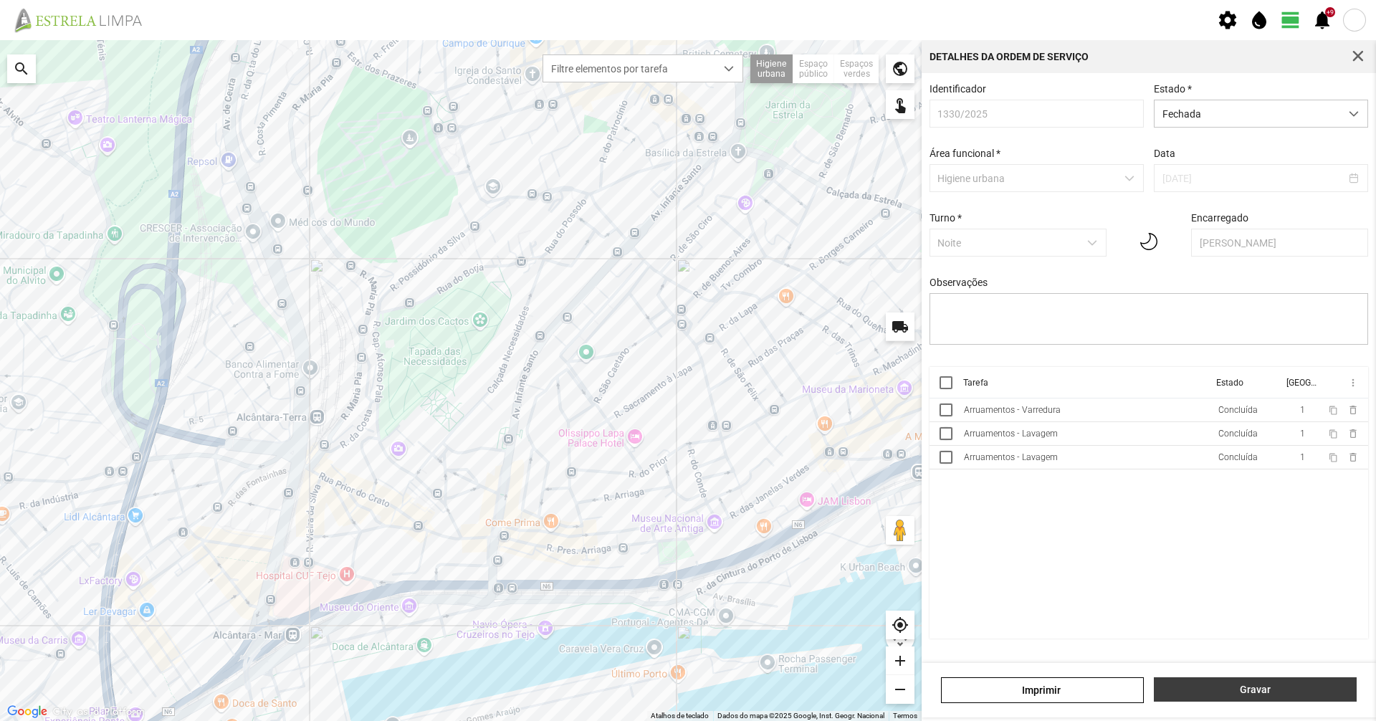
click at [1267, 694] on span "Gravar" at bounding box center [1255, 688] width 188 height 11
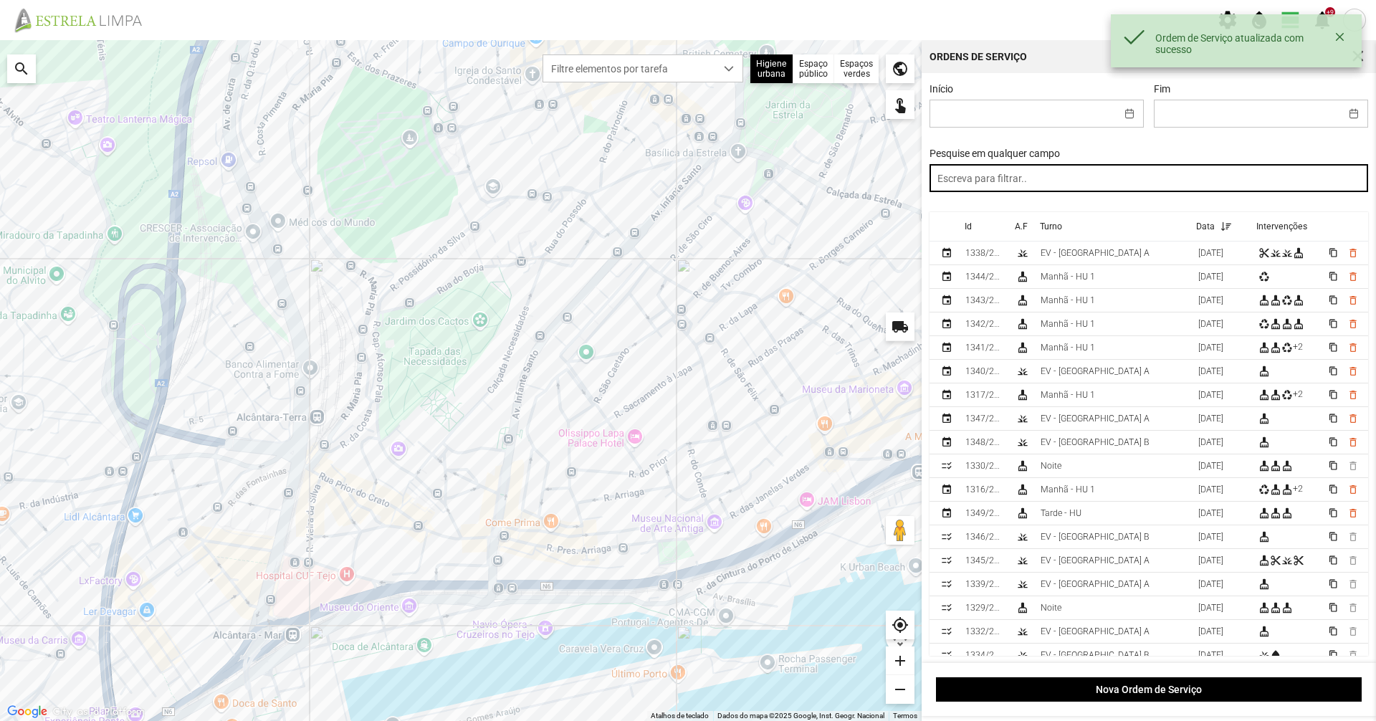
click at [1027, 172] on input "text" at bounding box center [1148, 178] width 439 height 28
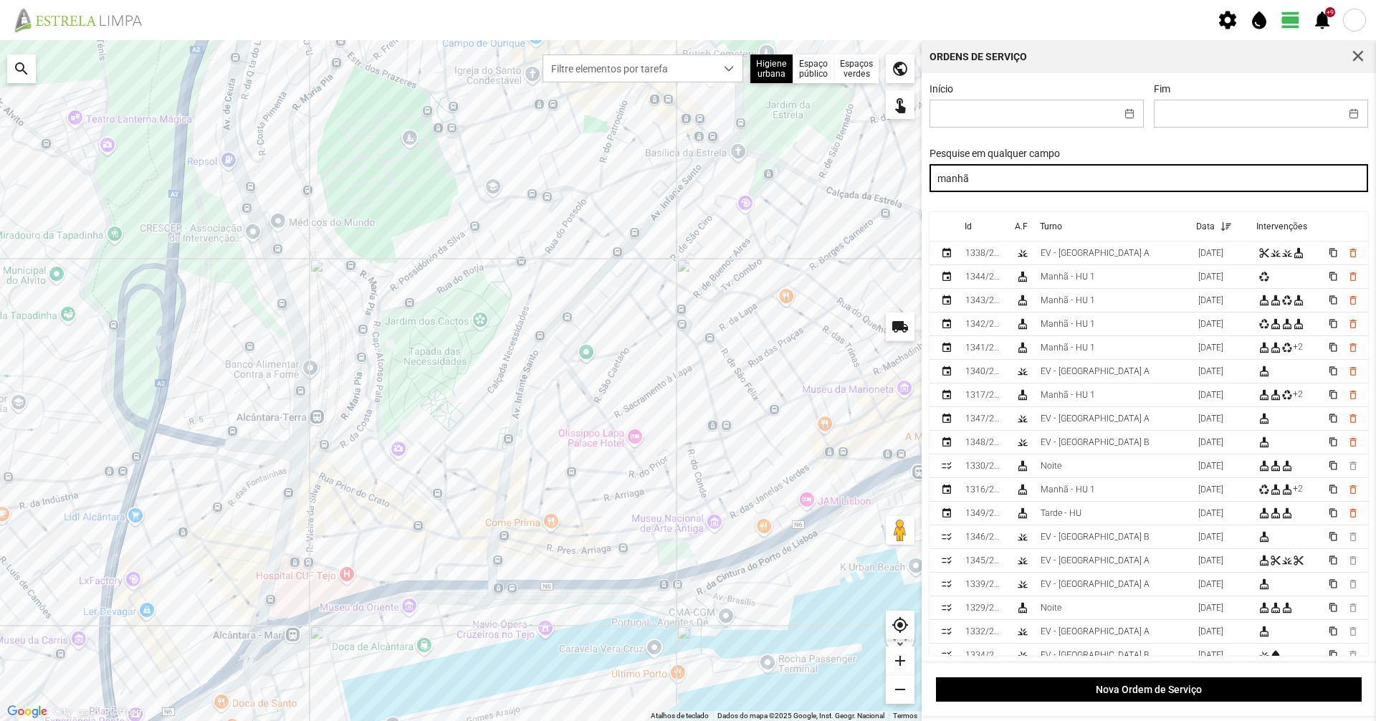
type input "manhã"
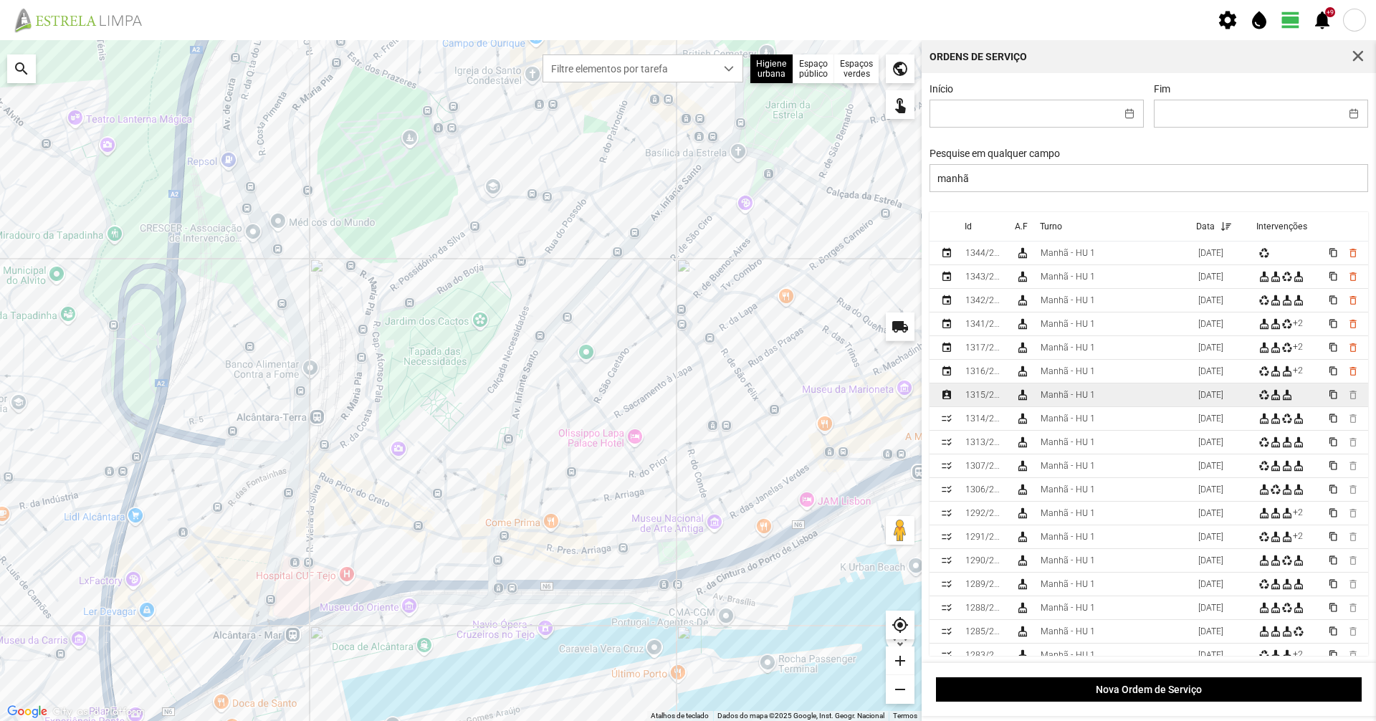
click at [1067, 396] on div "Manhã - HU 1" at bounding box center [1067, 395] width 54 height 10
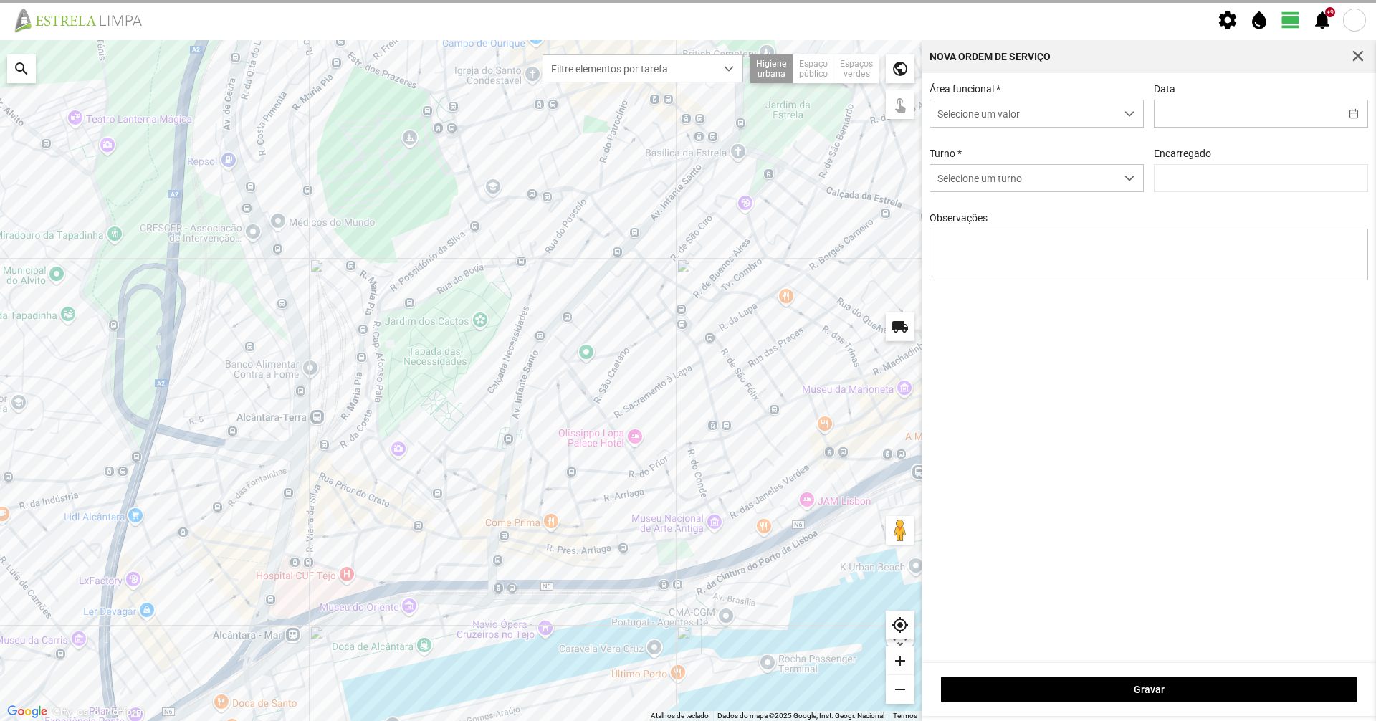
type input "[DATE]"
type input "[PERSON_NAME]"
type textarea "39-baixa 50-falta medico com a sua esposa 10-25-ferias 44-folga referente ao di…"
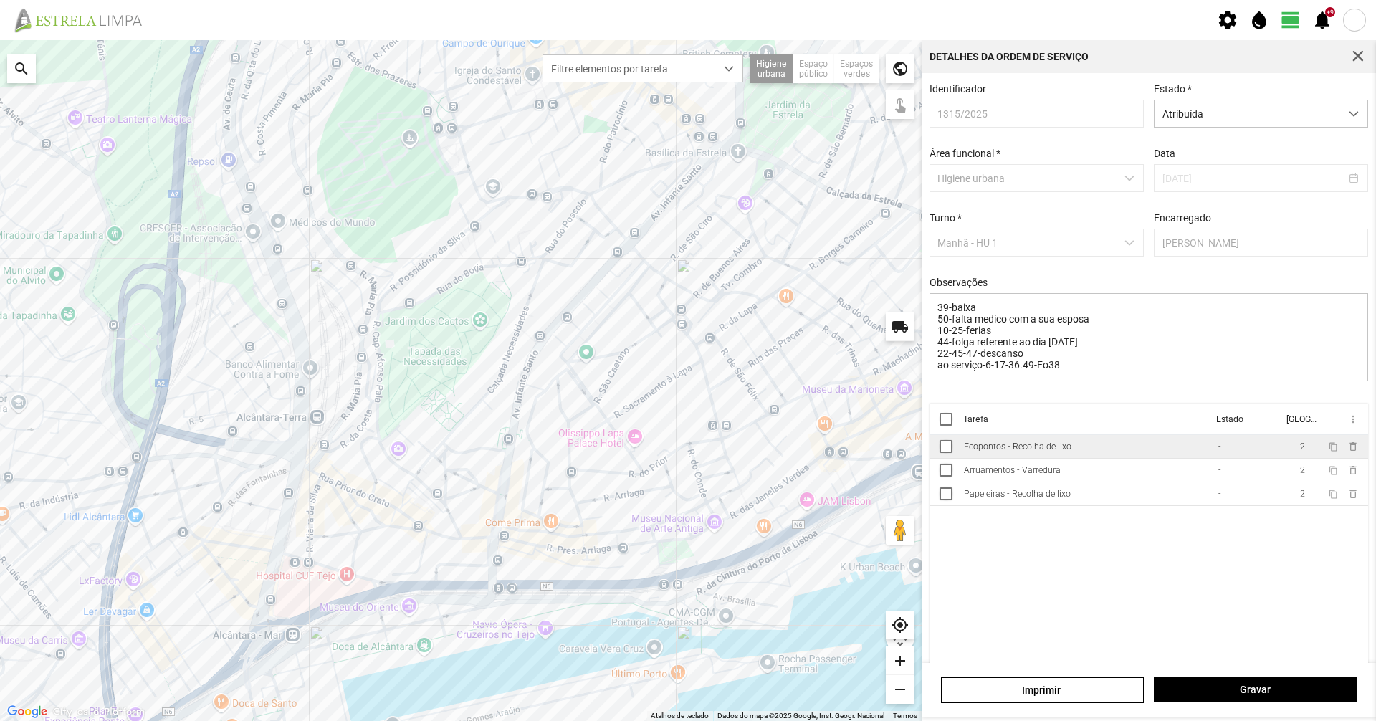
click at [1112, 453] on td "Ecopontos - Recolha de lixo" at bounding box center [1085, 447] width 254 height 24
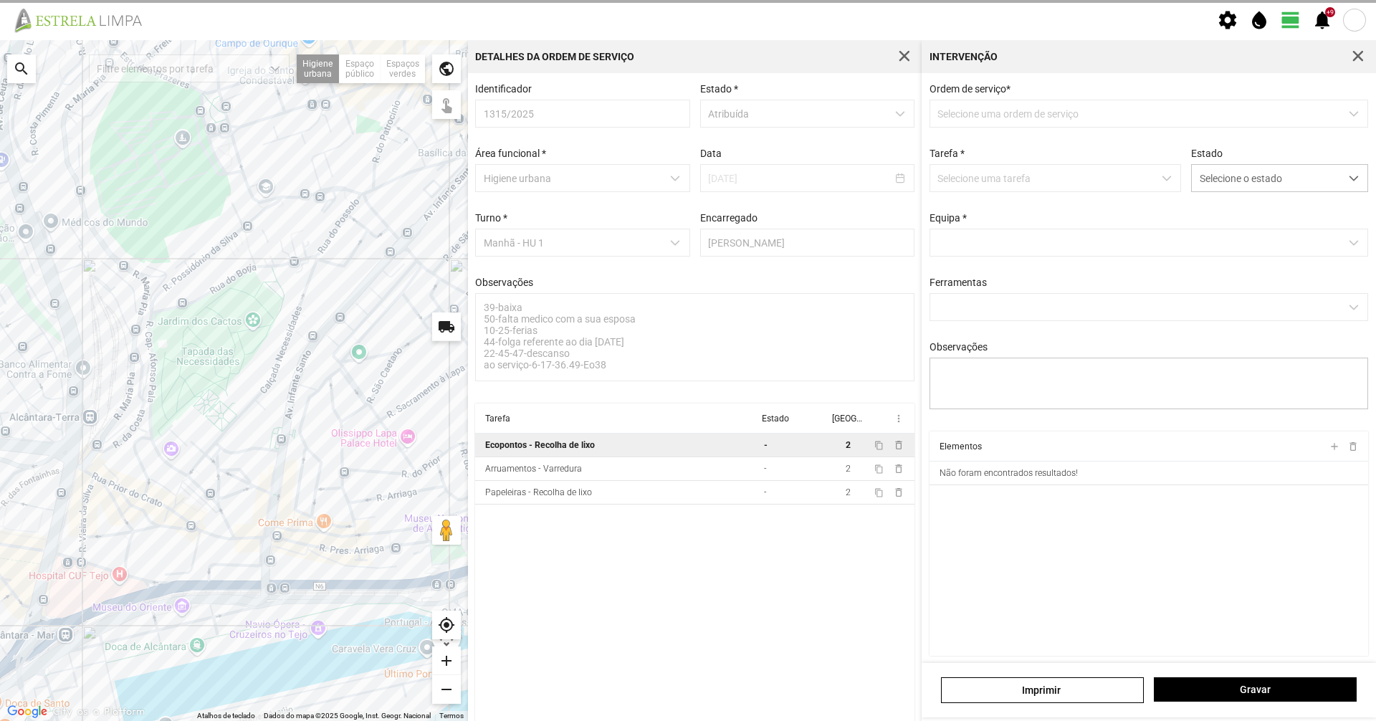
type textarea "[PERSON_NAME] condutor -nabais ajudante"
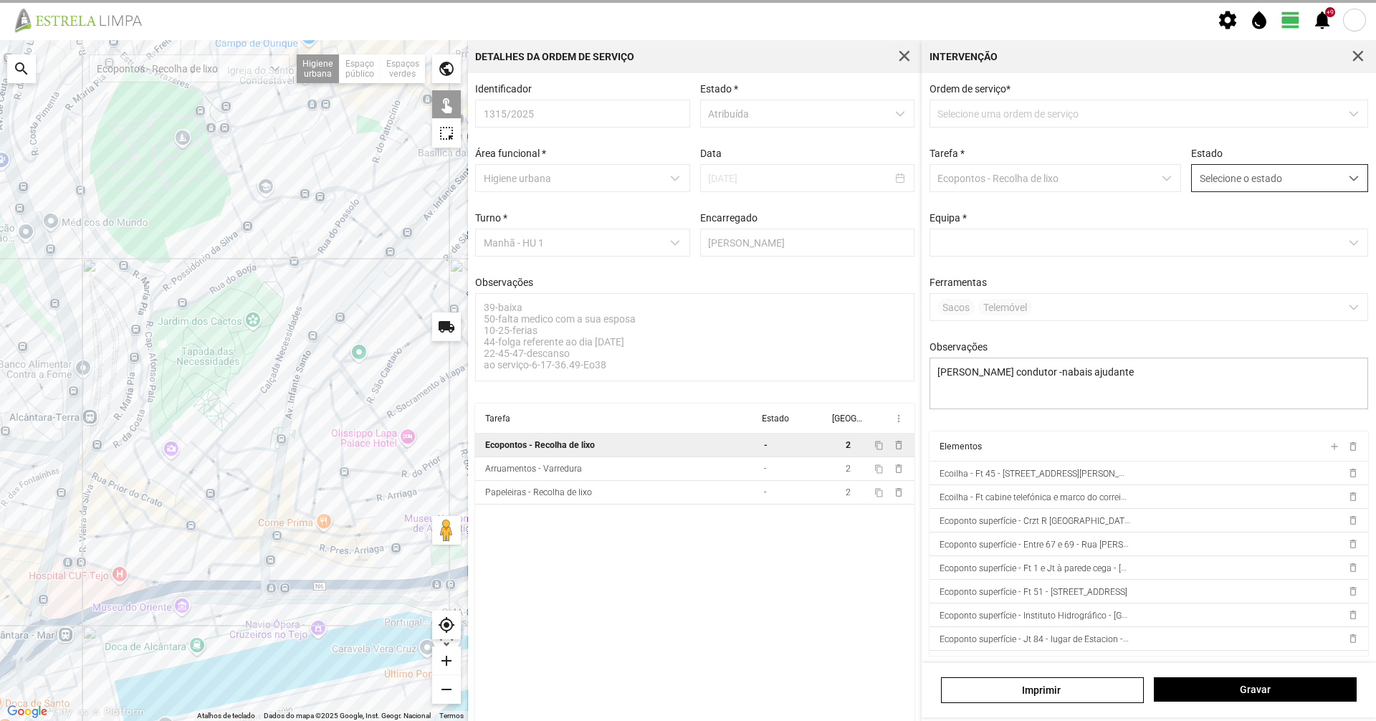
click at [1256, 178] on span "Selecione o estado" at bounding box center [1265, 178] width 148 height 27
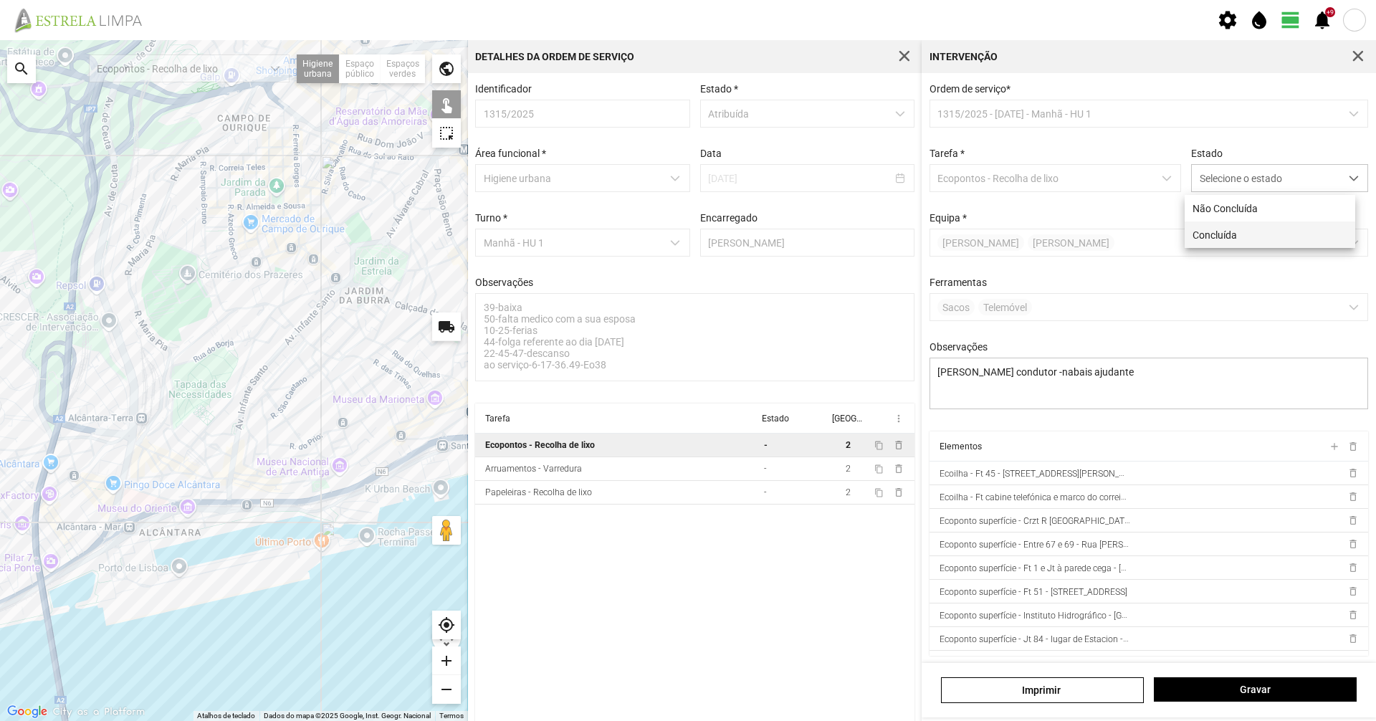
click at [1205, 248] on li "Concluída" at bounding box center [1269, 234] width 171 height 27
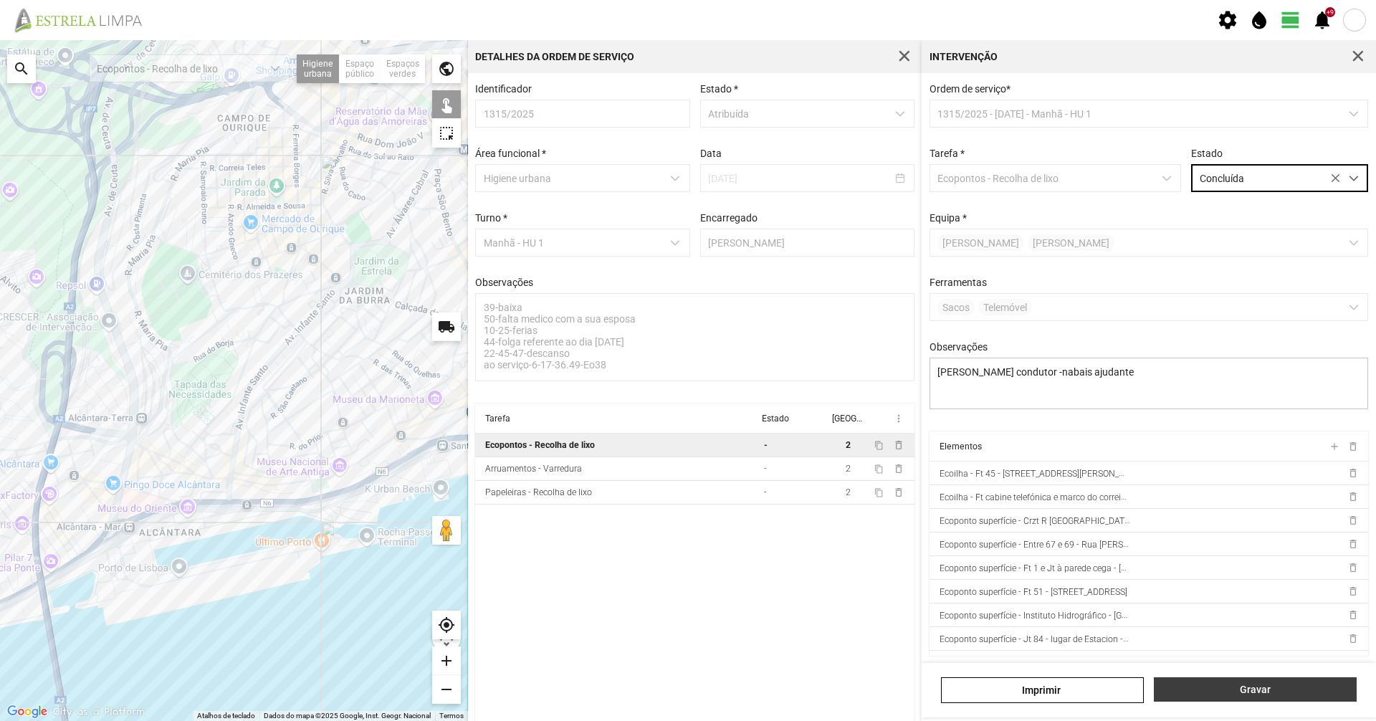
click at [1232, 694] on span "Gravar" at bounding box center [1255, 688] width 188 height 11
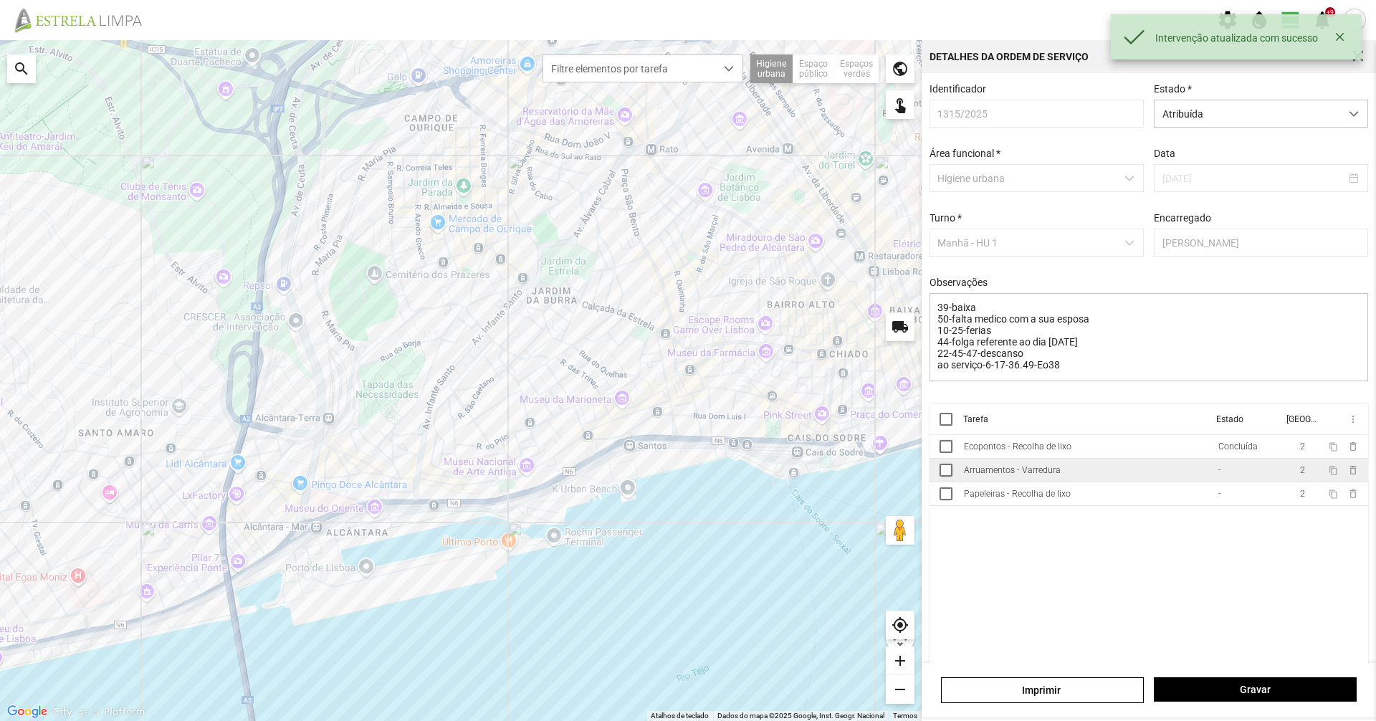
click at [1082, 473] on td "Arruamentos - Varredura" at bounding box center [1085, 471] width 254 height 24
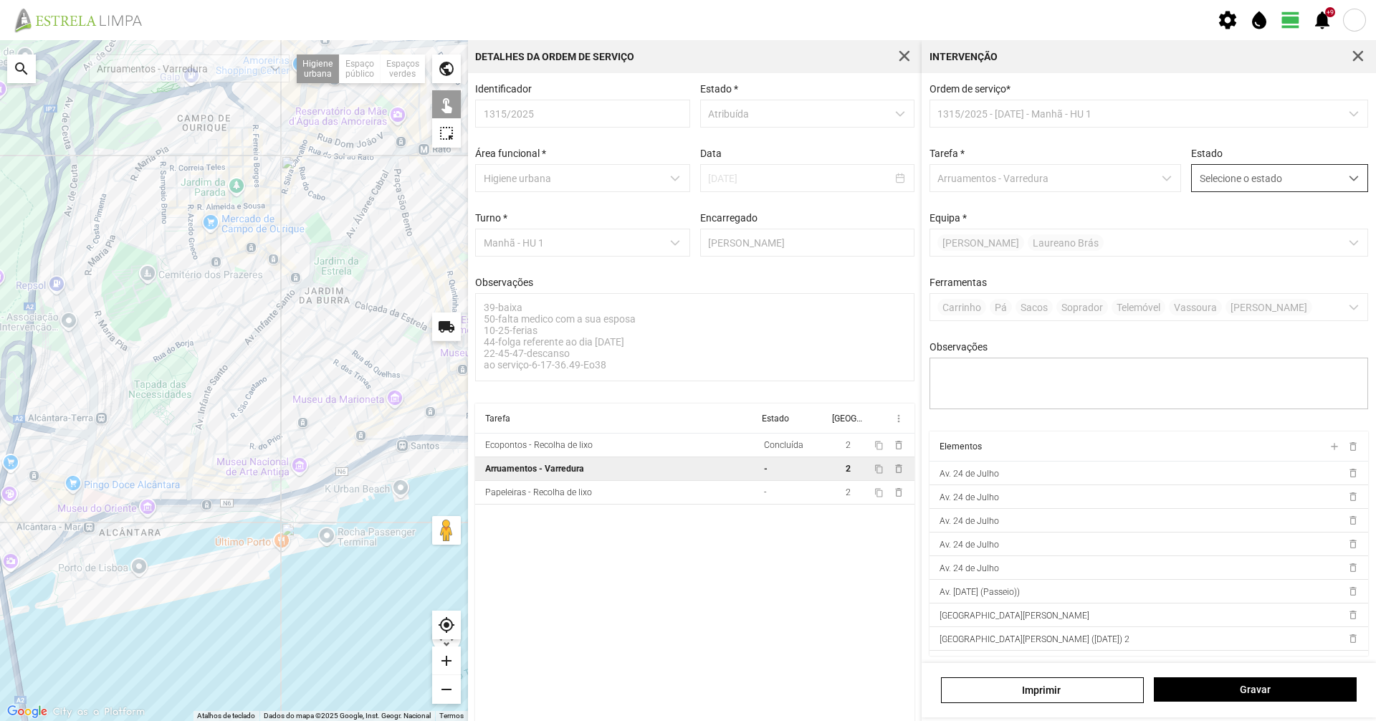
click at [1226, 189] on span "Selecione o estado" at bounding box center [1265, 178] width 148 height 27
click at [1229, 241] on li "Concluída" at bounding box center [1269, 234] width 171 height 27
click at [1248, 682] on button "Gravar" at bounding box center [1254, 689] width 203 height 24
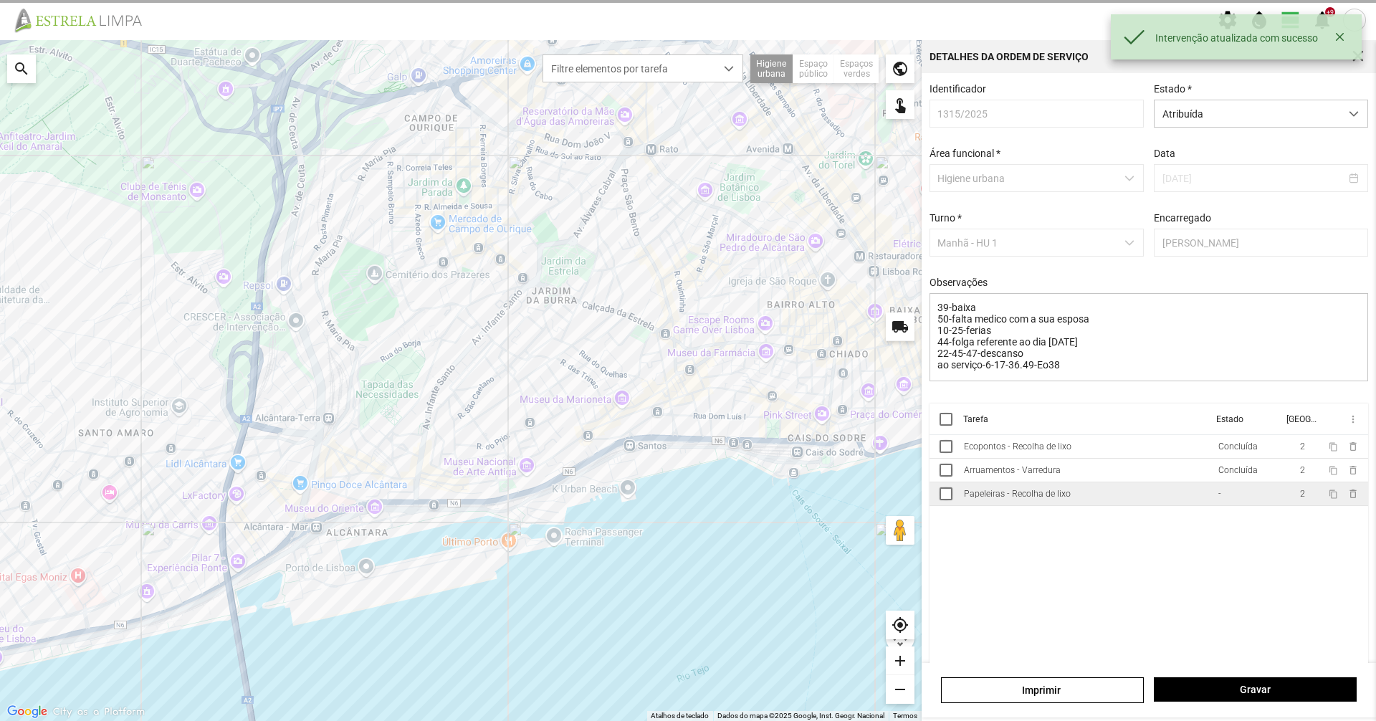
click at [1090, 496] on td "Papeleiras - Recolha de lixo" at bounding box center [1085, 494] width 254 height 24
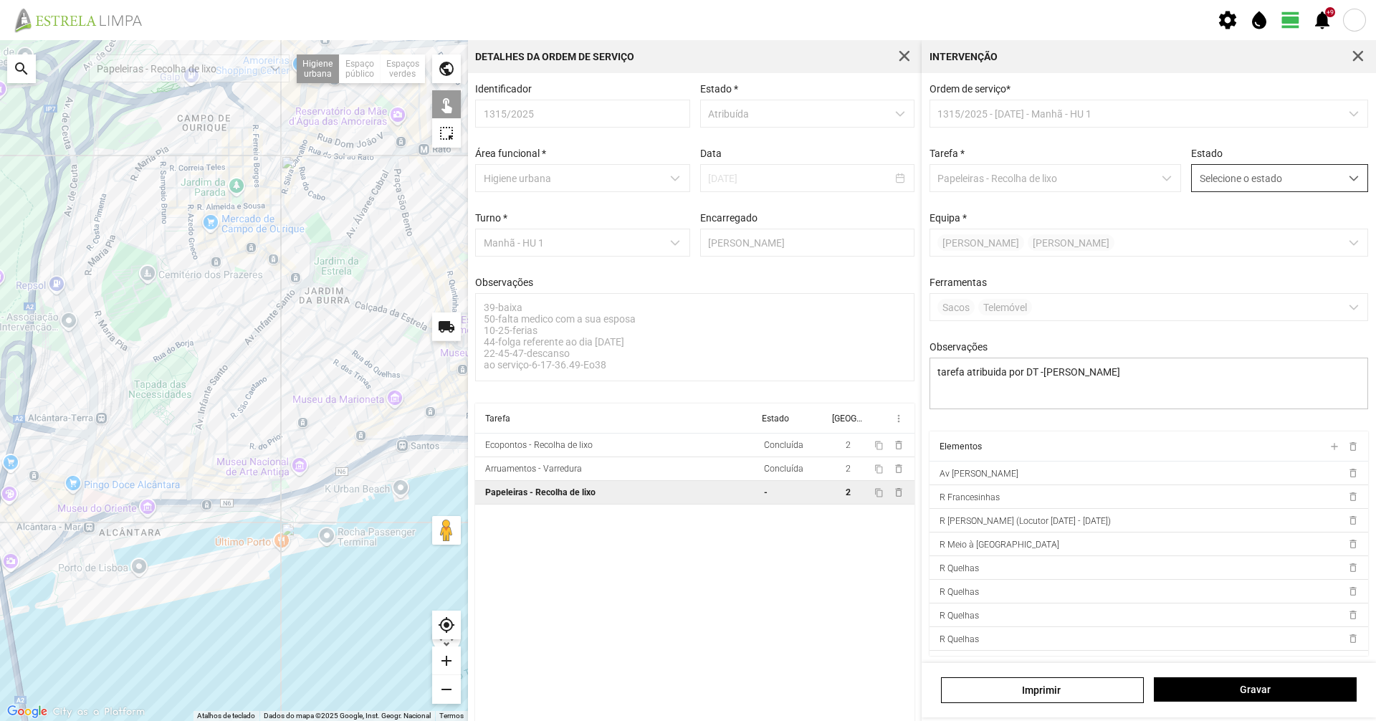
click at [1248, 179] on span "Selecione o estado" at bounding box center [1265, 178] width 148 height 27
click at [1241, 225] on li "Concluída" at bounding box center [1269, 234] width 171 height 27
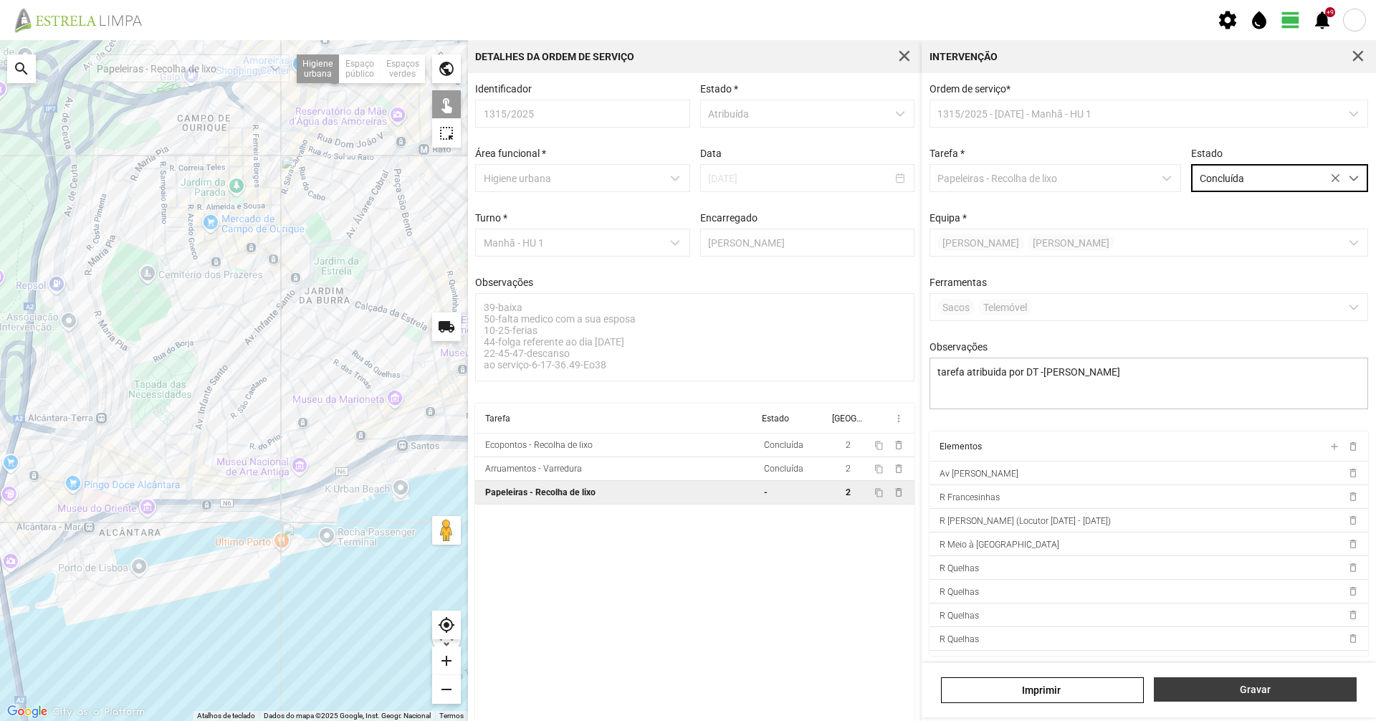
click at [1238, 689] on span "Gravar" at bounding box center [1255, 688] width 188 height 11
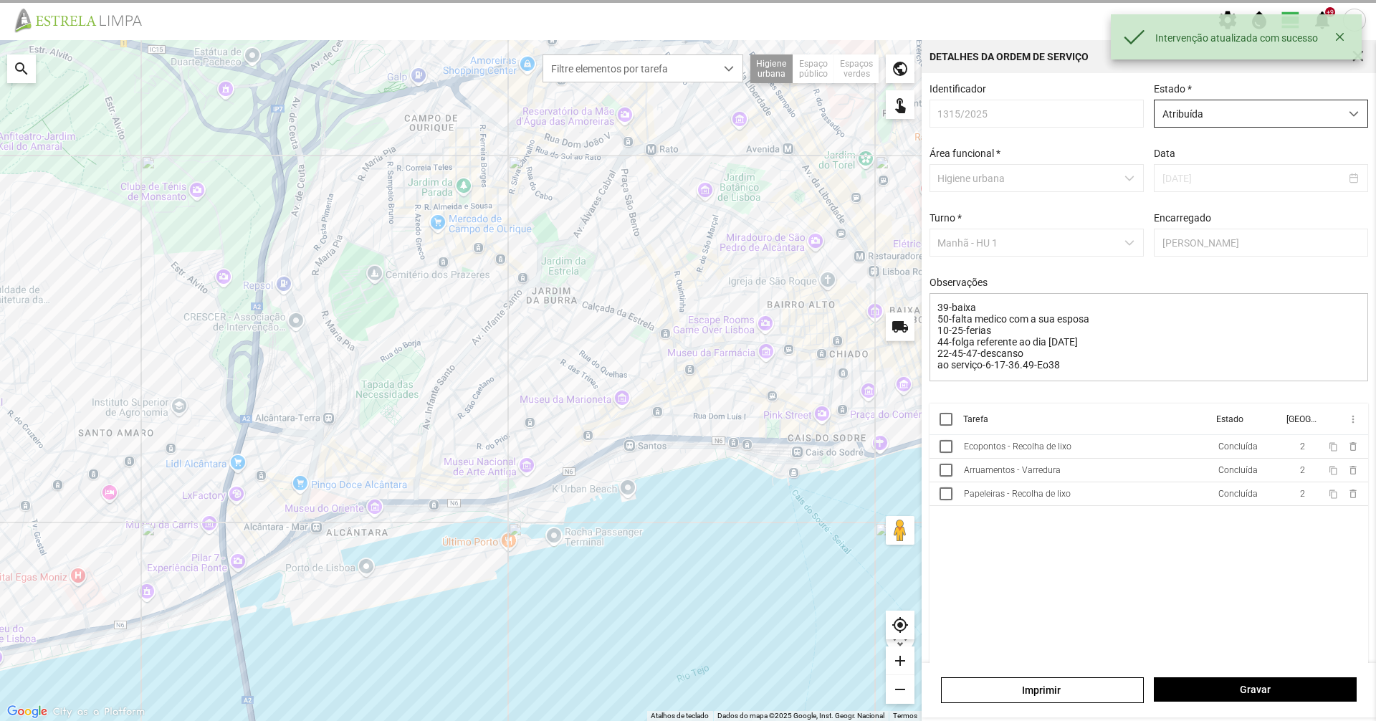
click at [1176, 117] on span "Atribuída" at bounding box center [1247, 113] width 186 height 27
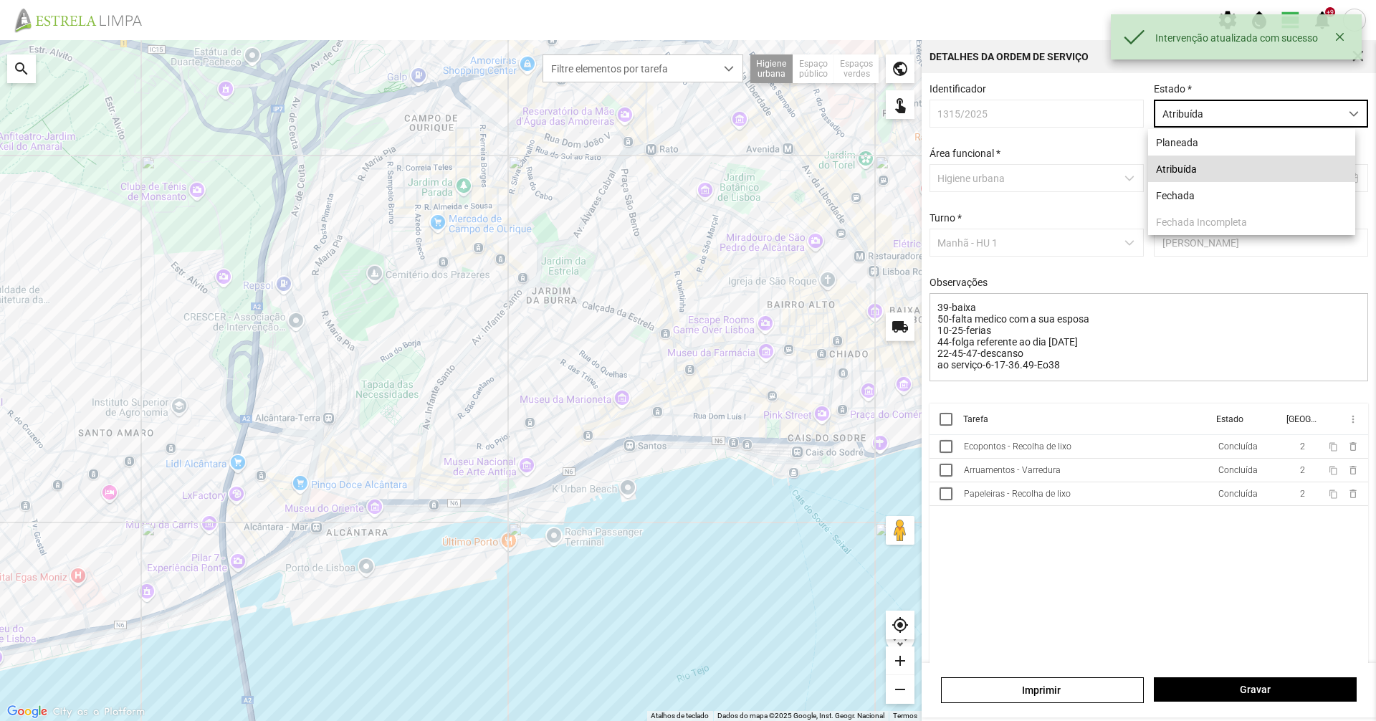
scroll to position [8, 64]
click at [1176, 192] on li "Fechada" at bounding box center [1251, 195] width 207 height 27
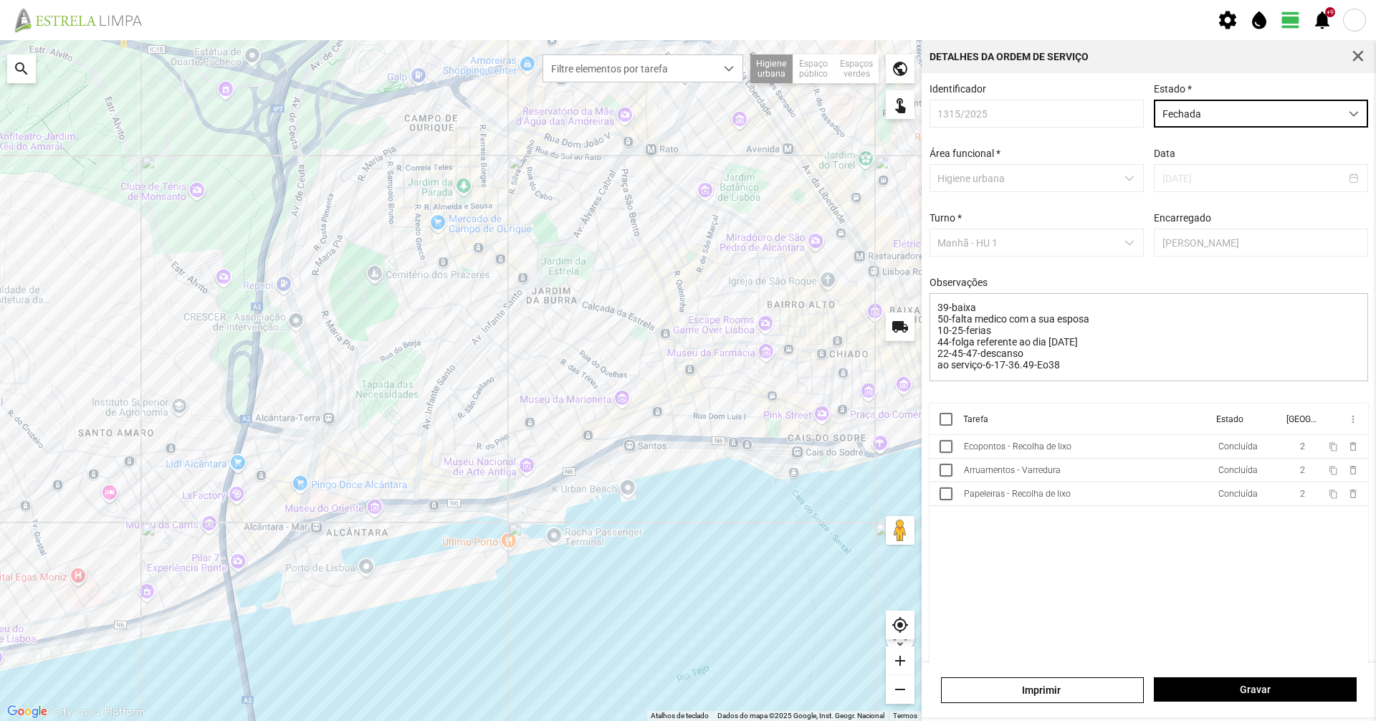
click at [1241, 668] on div "[PERSON_NAME]" at bounding box center [1148, 690] width 454 height 54
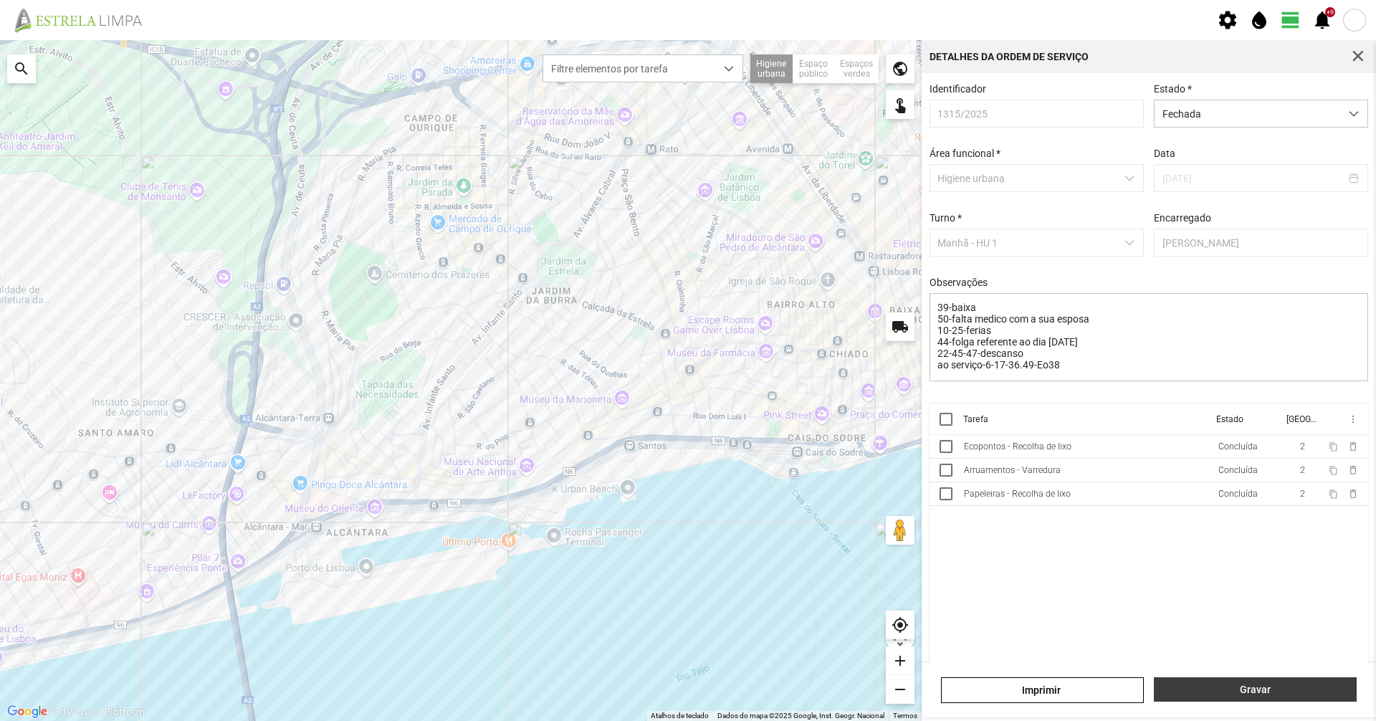
click at [1234, 701] on button "Gravar" at bounding box center [1254, 689] width 203 height 24
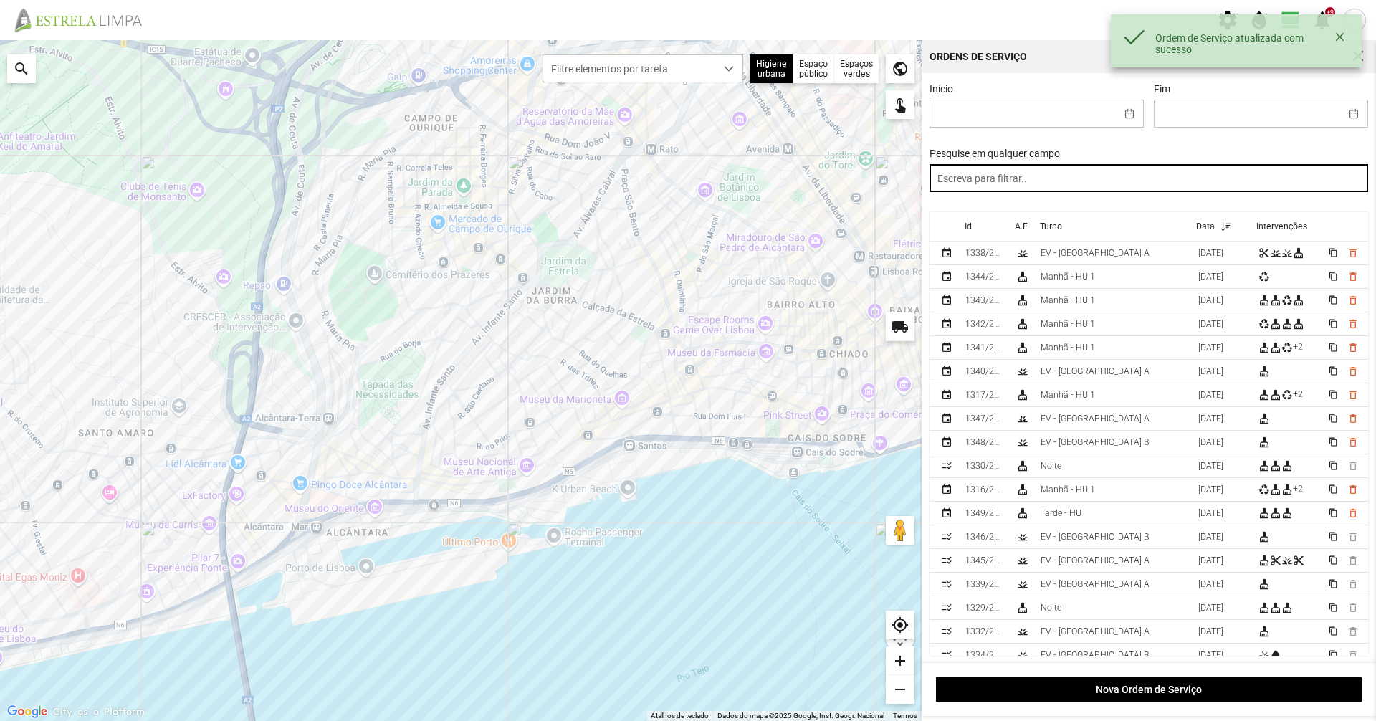
click at [1051, 185] on input "text" at bounding box center [1148, 178] width 439 height 28
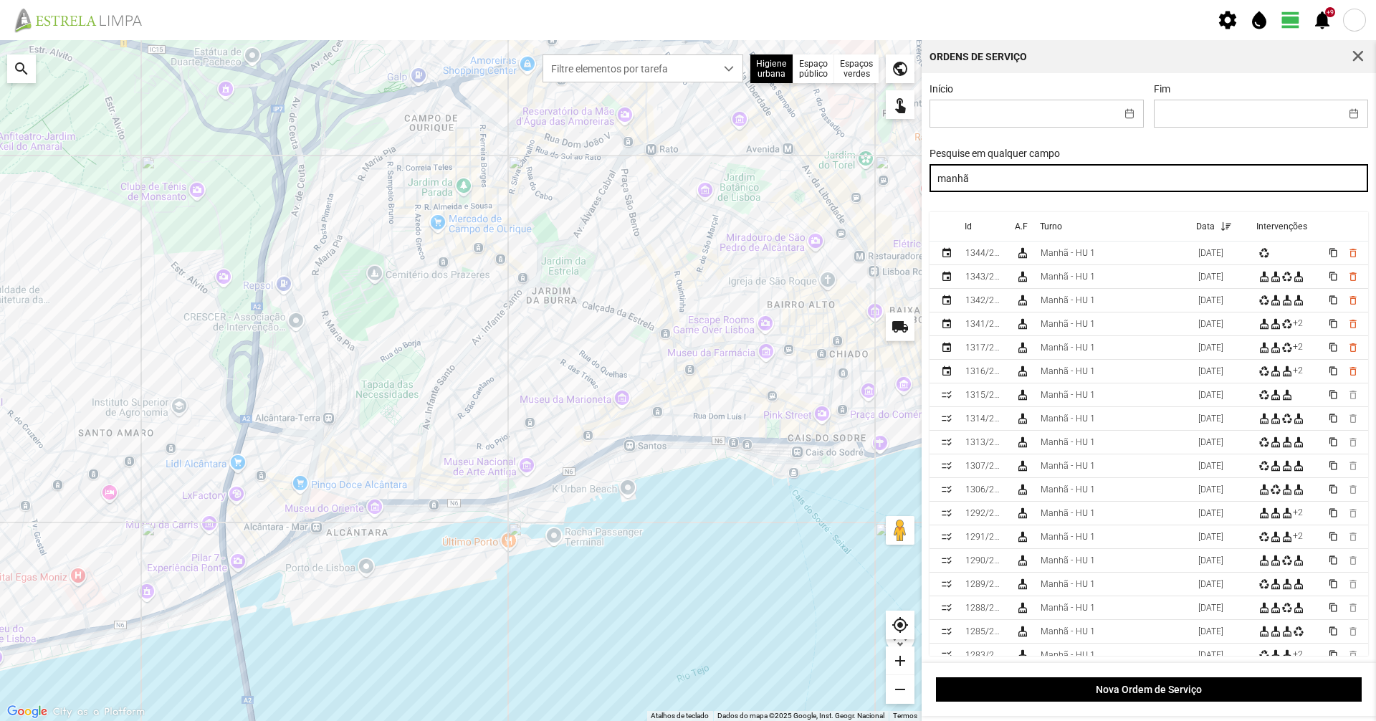
drag, startPoint x: 1057, startPoint y: 183, endPoint x: 800, endPoint y: 112, distance: 266.6
click at [800, 112] on div "Para navegar no mapa com gestos de toque, toque duas vezes sem soltar no mapa e…" at bounding box center [688, 380] width 1376 height 681
type input "noite"
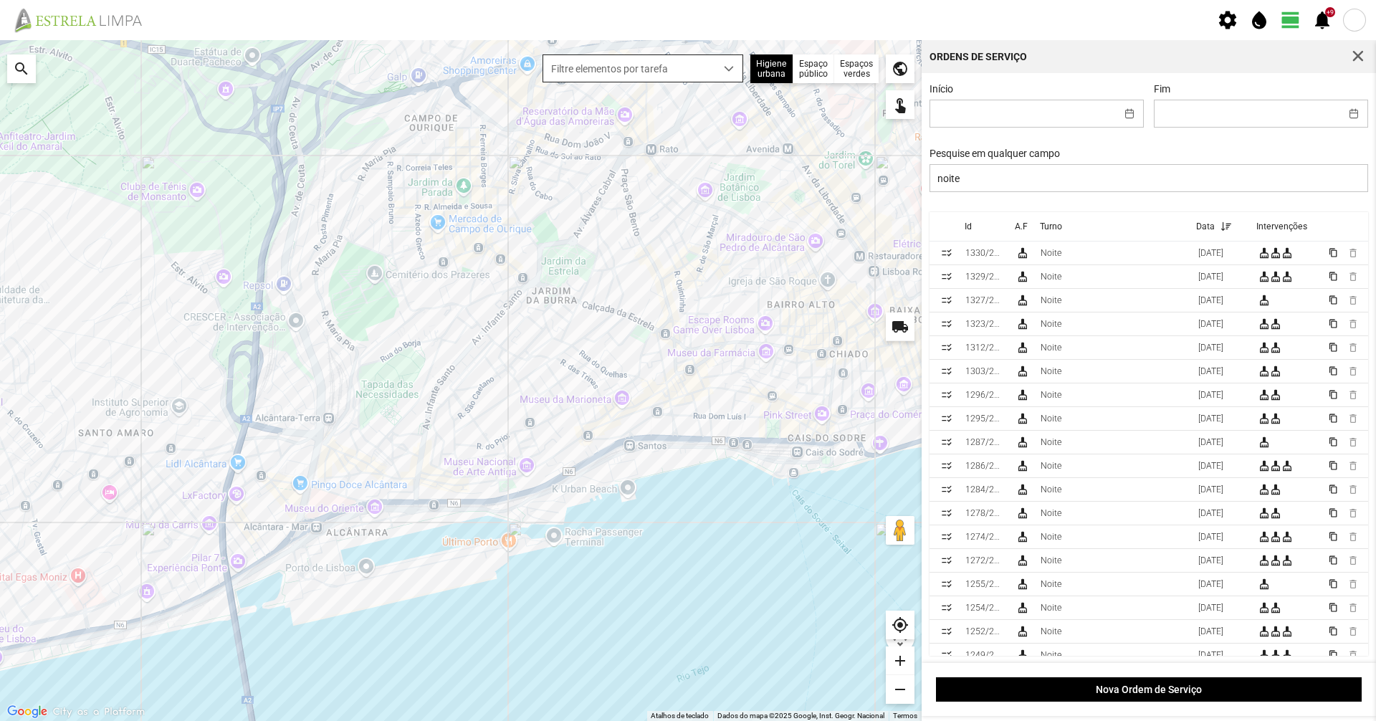
click at [642, 67] on span "Filtre elementos por tarefa" at bounding box center [629, 68] width 172 height 27
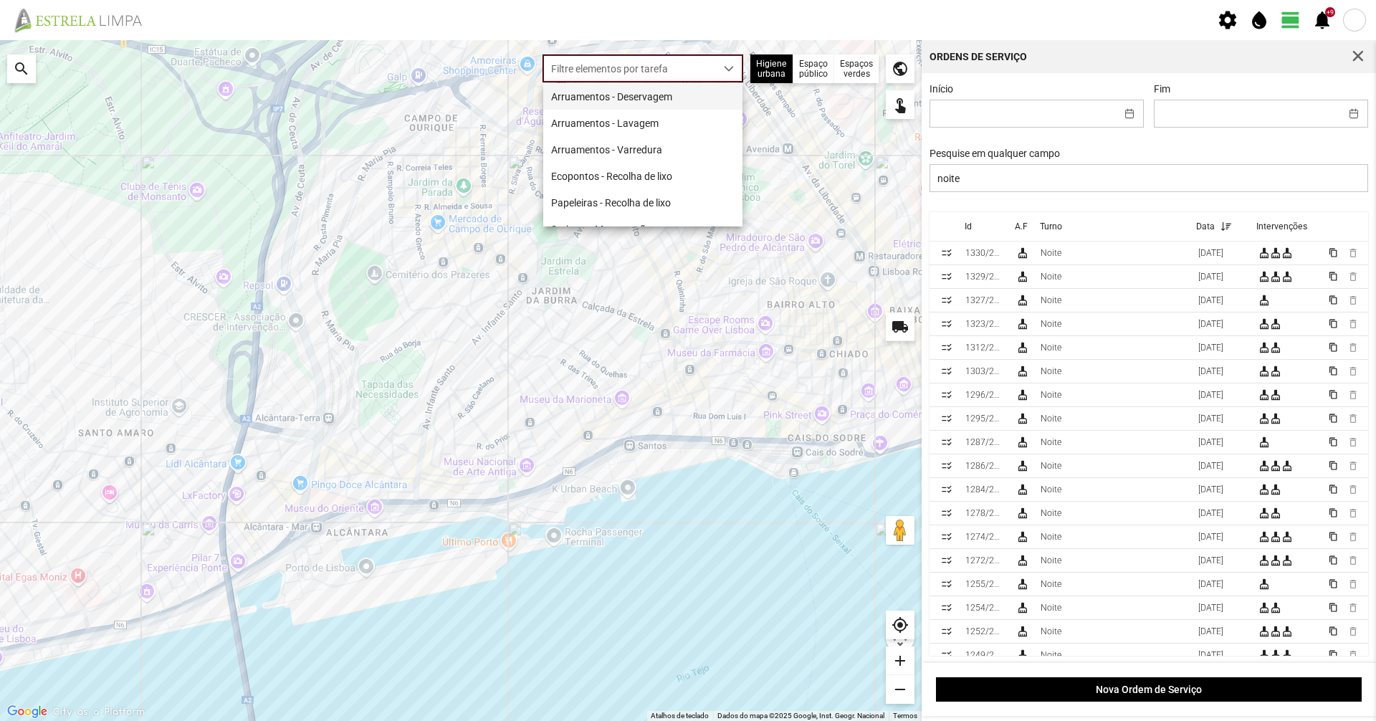
click at [647, 90] on li "Arruamentos - Deservagem" at bounding box center [642, 96] width 199 height 27
